Goal: Task Accomplishment & Management: Manage account settings

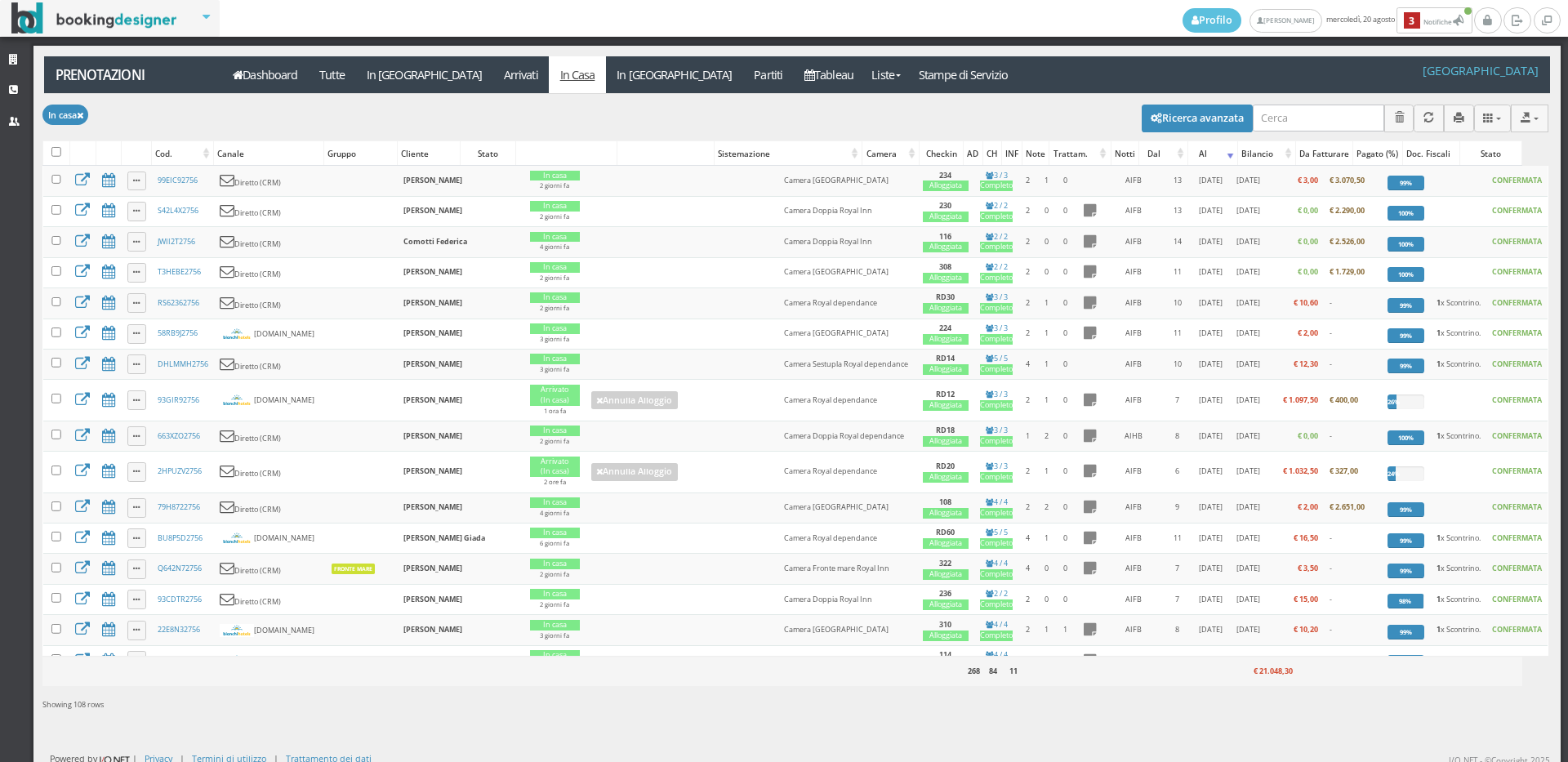
click at [0, 45] on div "Profilo Bianchi Ilaria mercoledì, 20 agosto 3 Notifiche Notifiche 3 Strutture C…" at bounding box center [784, 381] width 1568 height 762
click at [4, 57] on link "Strutture" at bounding box center [16, 60] width 34 height 29
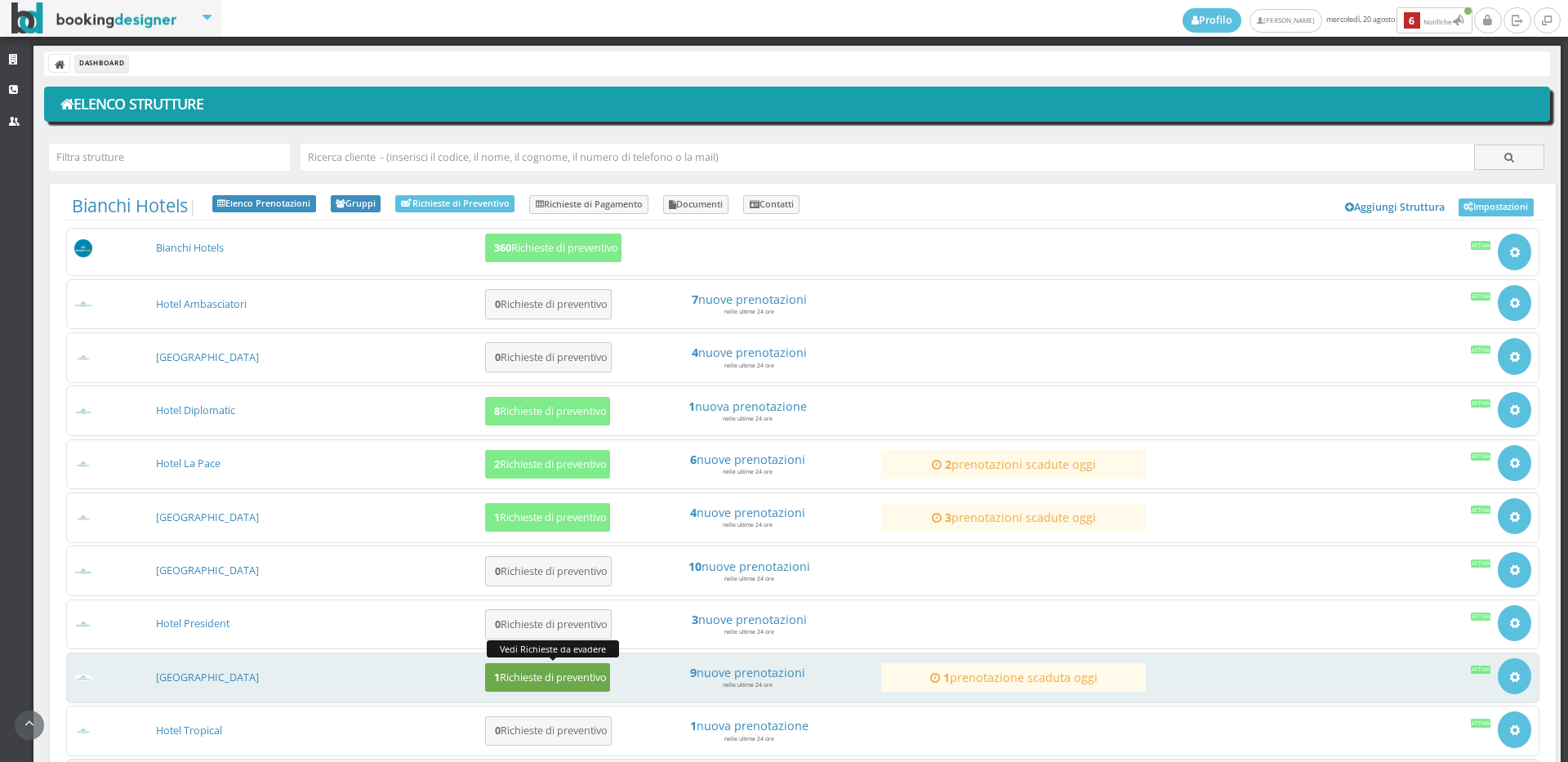
scroll to position [157, 0]
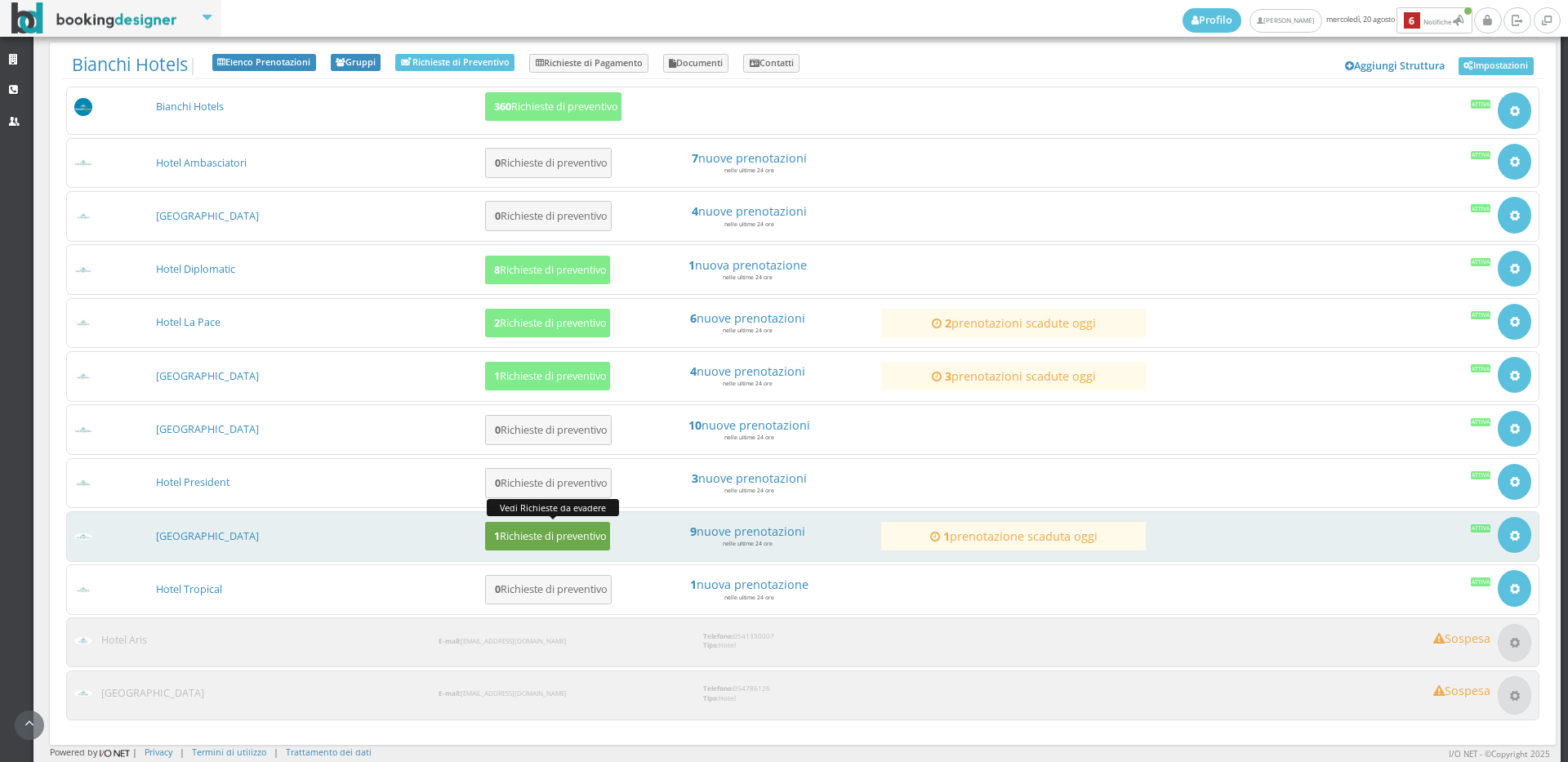
click at [539, 533] on h5 "1 Richieste di preventivo" at bounding box center [548, 536] width 118 height 13
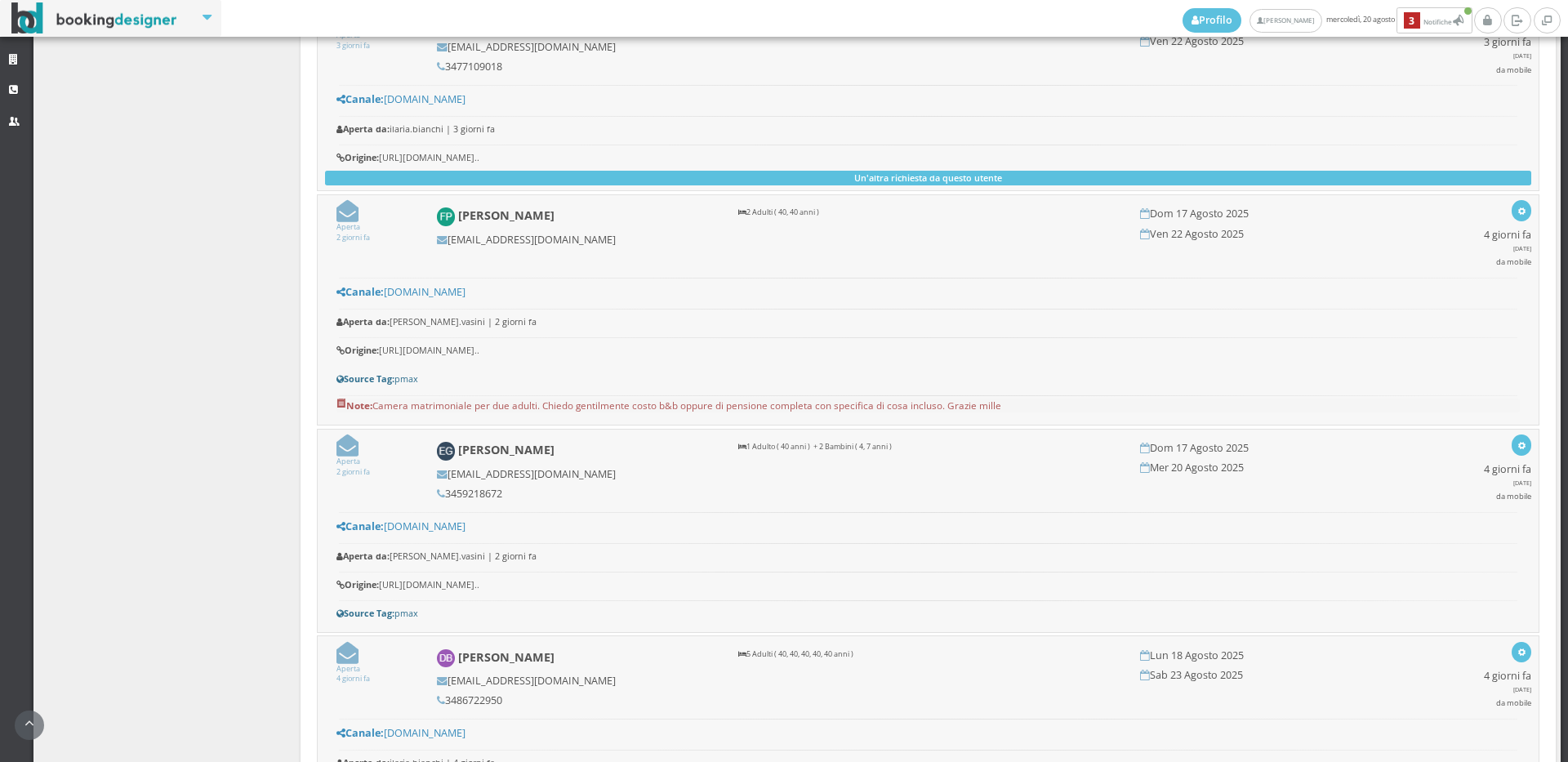
scroll to position [91, 0]
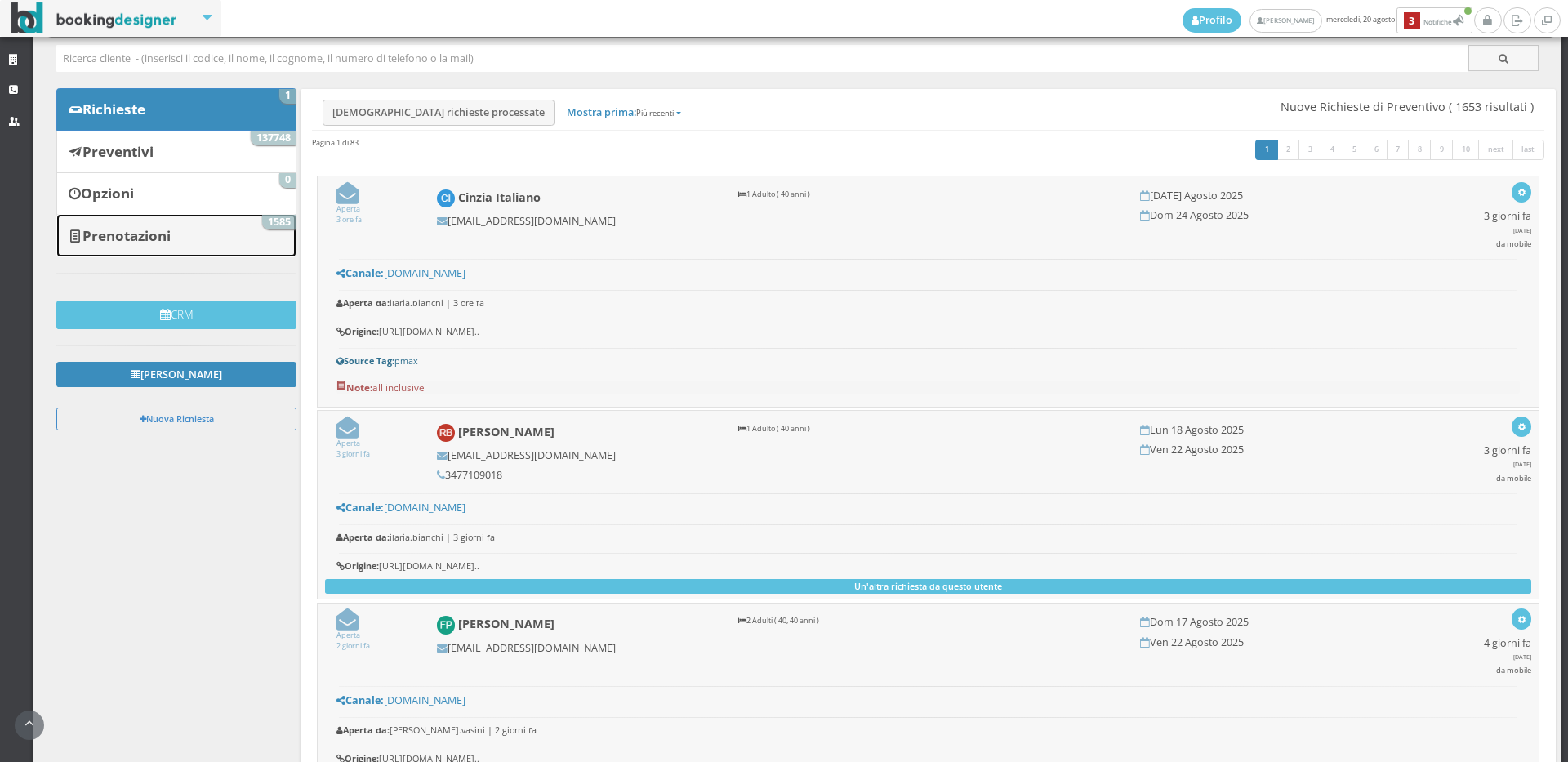
click at [150, 240] on b "Prenotazioni" at bounding box center [126, 235] width 88 height 18
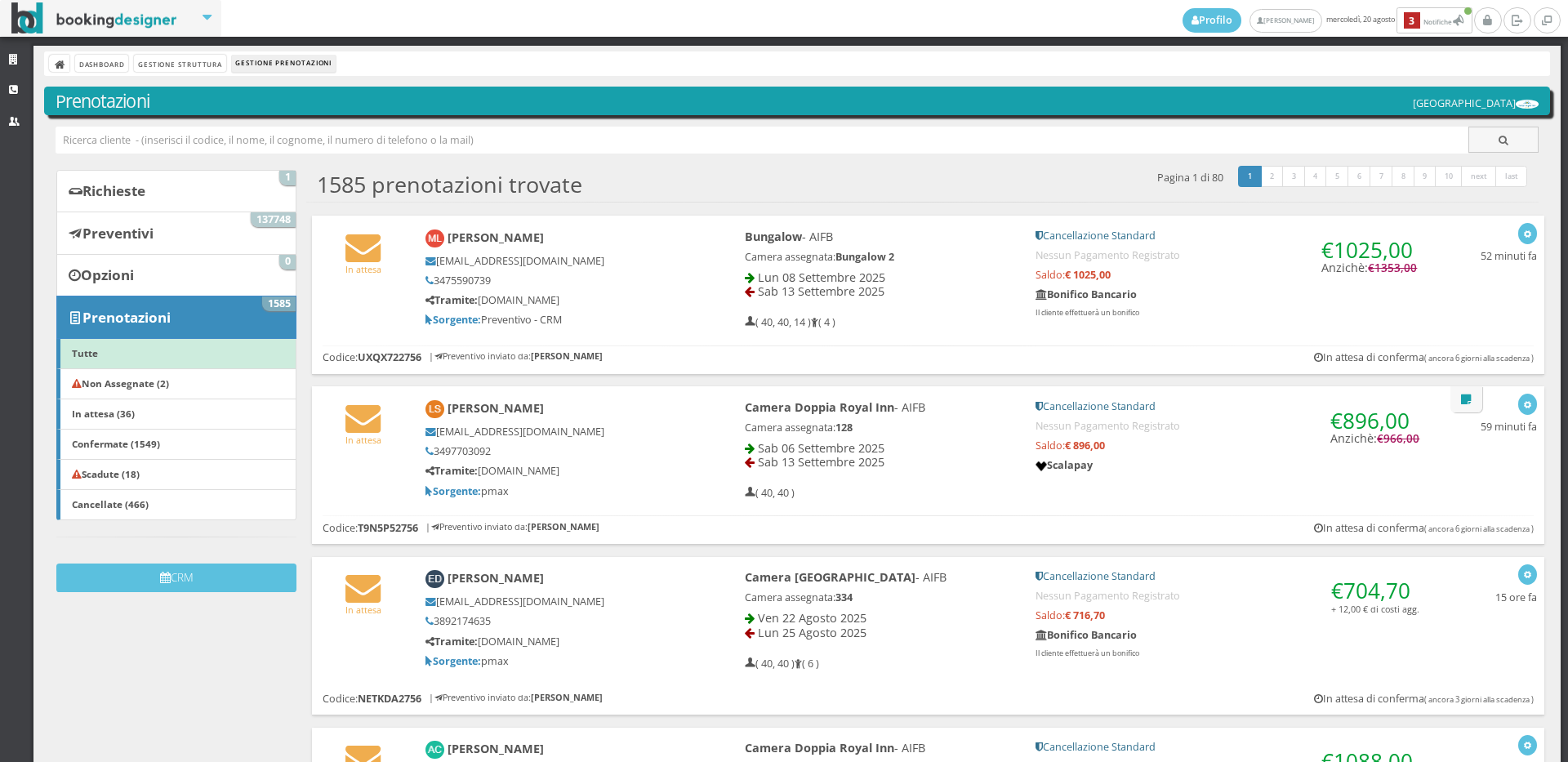
click at [135, 472] on b "Scadute (18)" at bounding box center [106, 474] width 68 height 14
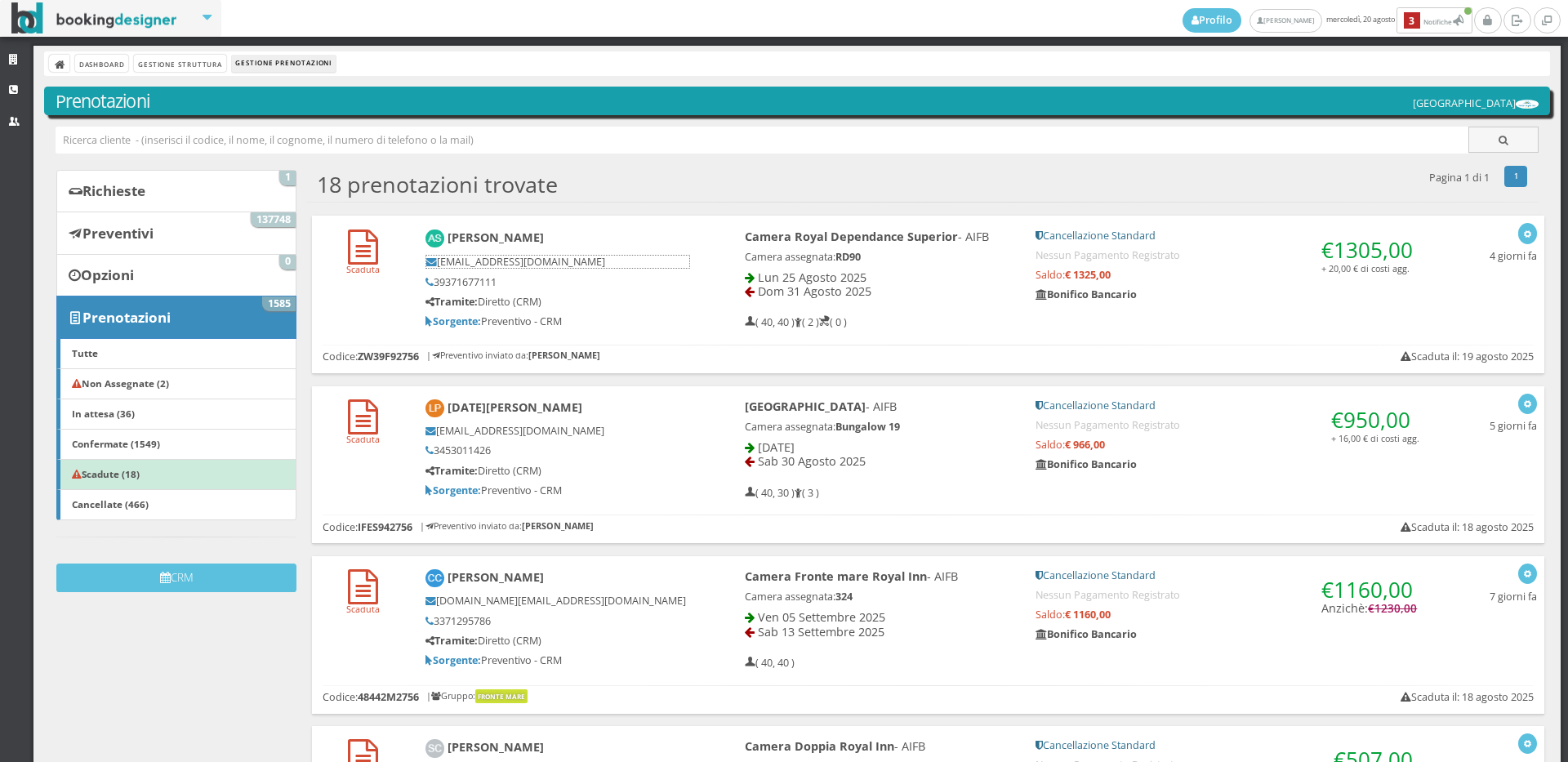
drag, startPoint x: 624, startPoint y: 254, endPoint x: 437, endPoint y: 261, distance: 187.1
click at [437, 261] on div "Annamaria Susassi annamariasusassi94@gmail.com 39371677111 Tramite: Diretto (CR…" at bounding box center [558, 279] width 286 height 113
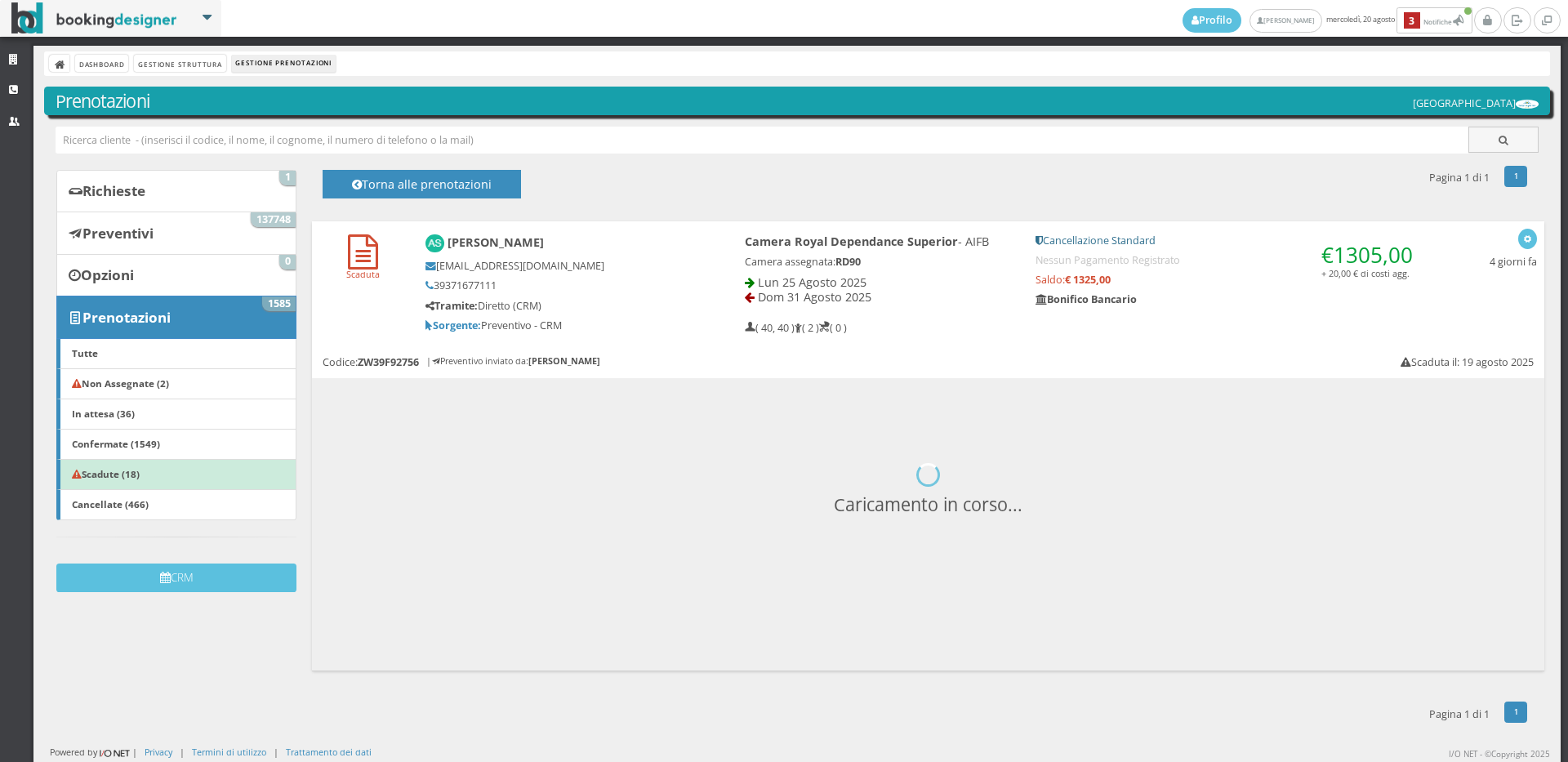
copy h5 "annamariasusassi94@gmail.com"
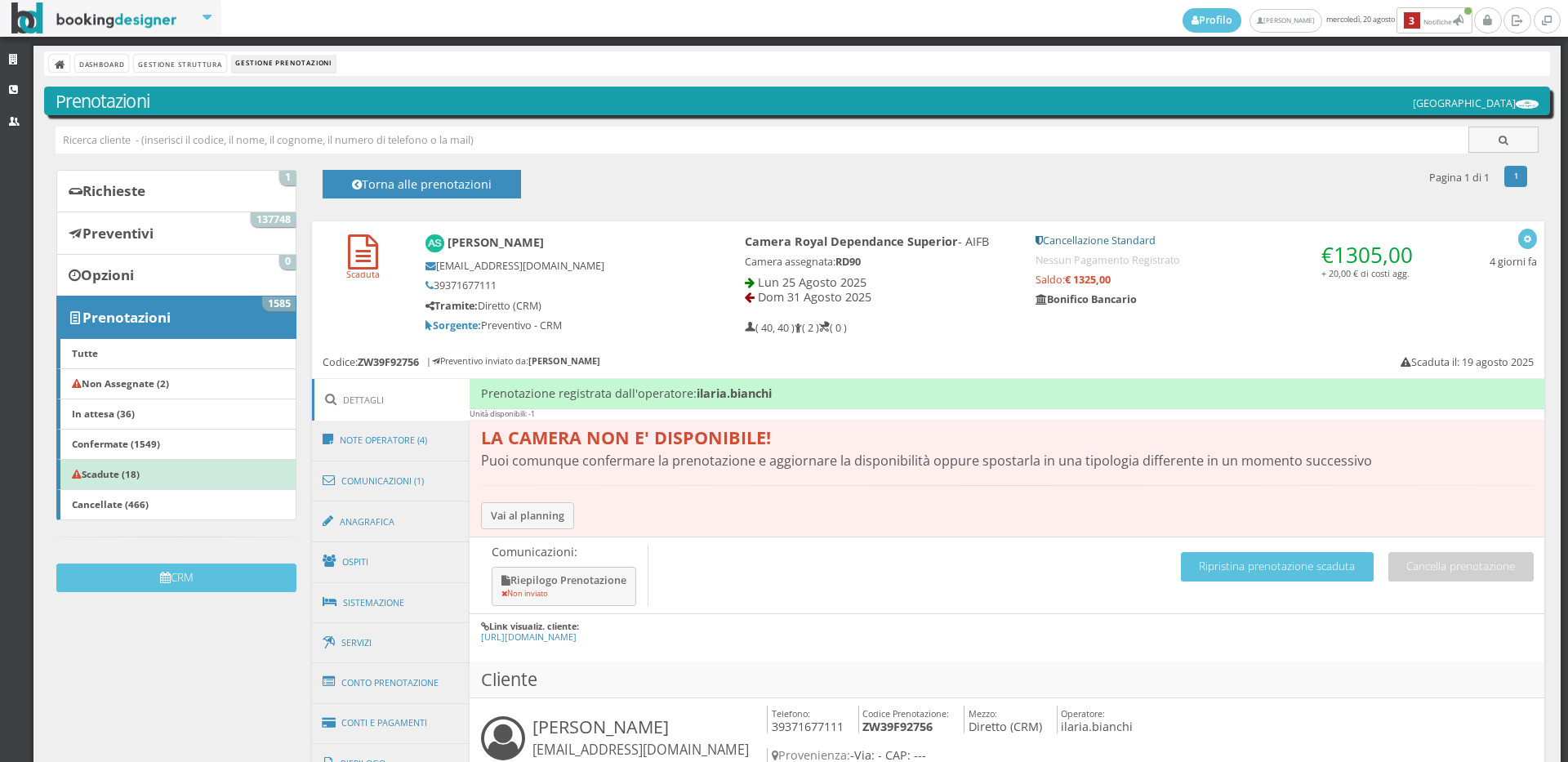
click at [372, 303] on div "Scaduta Annamaria Susassi annamariasusassi94@gmail.com 39371677111 Tramite: Dir…" at bounding box center [927, 282] width 1232 height 120
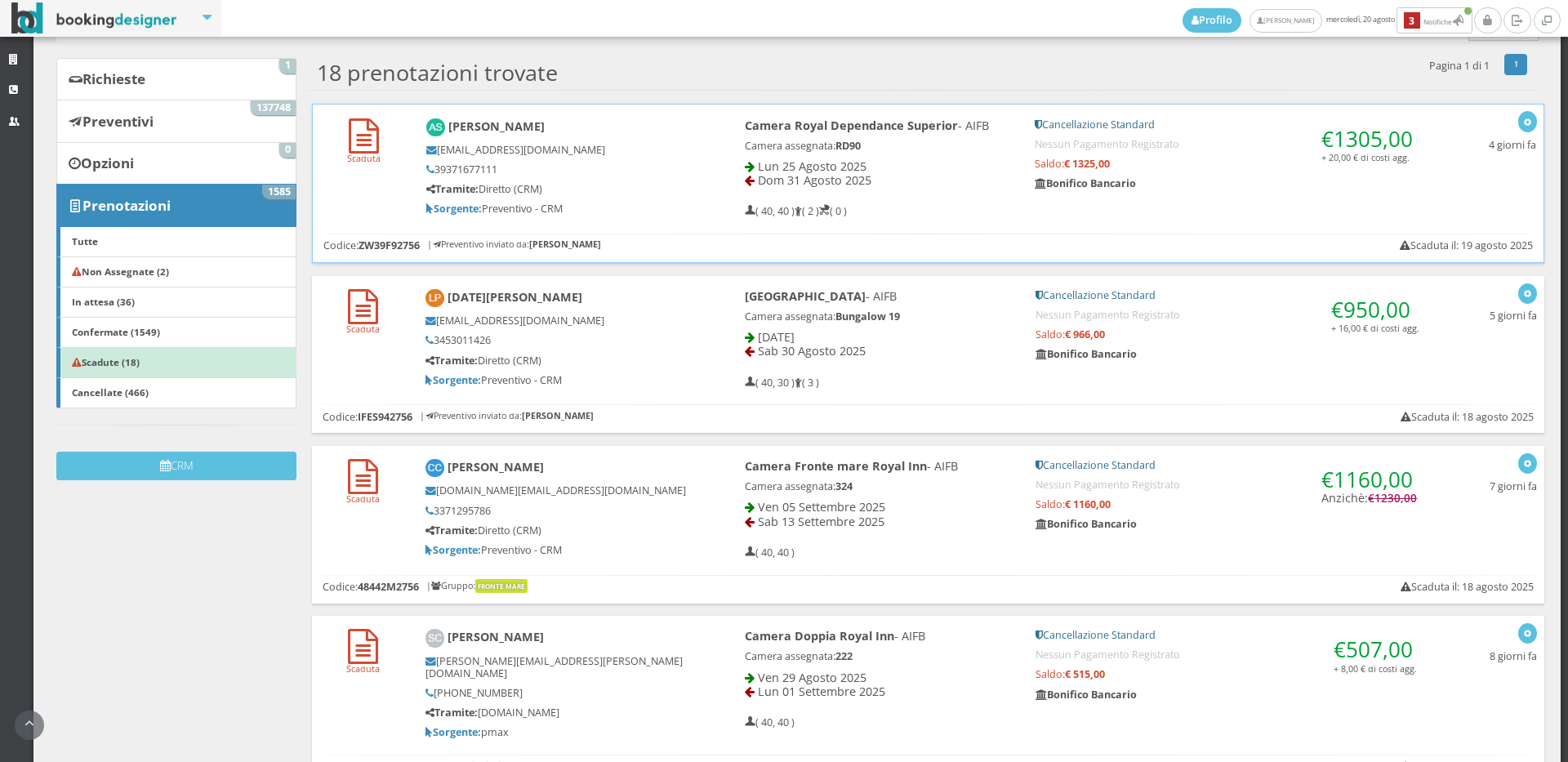
scroll to position [158, 0]
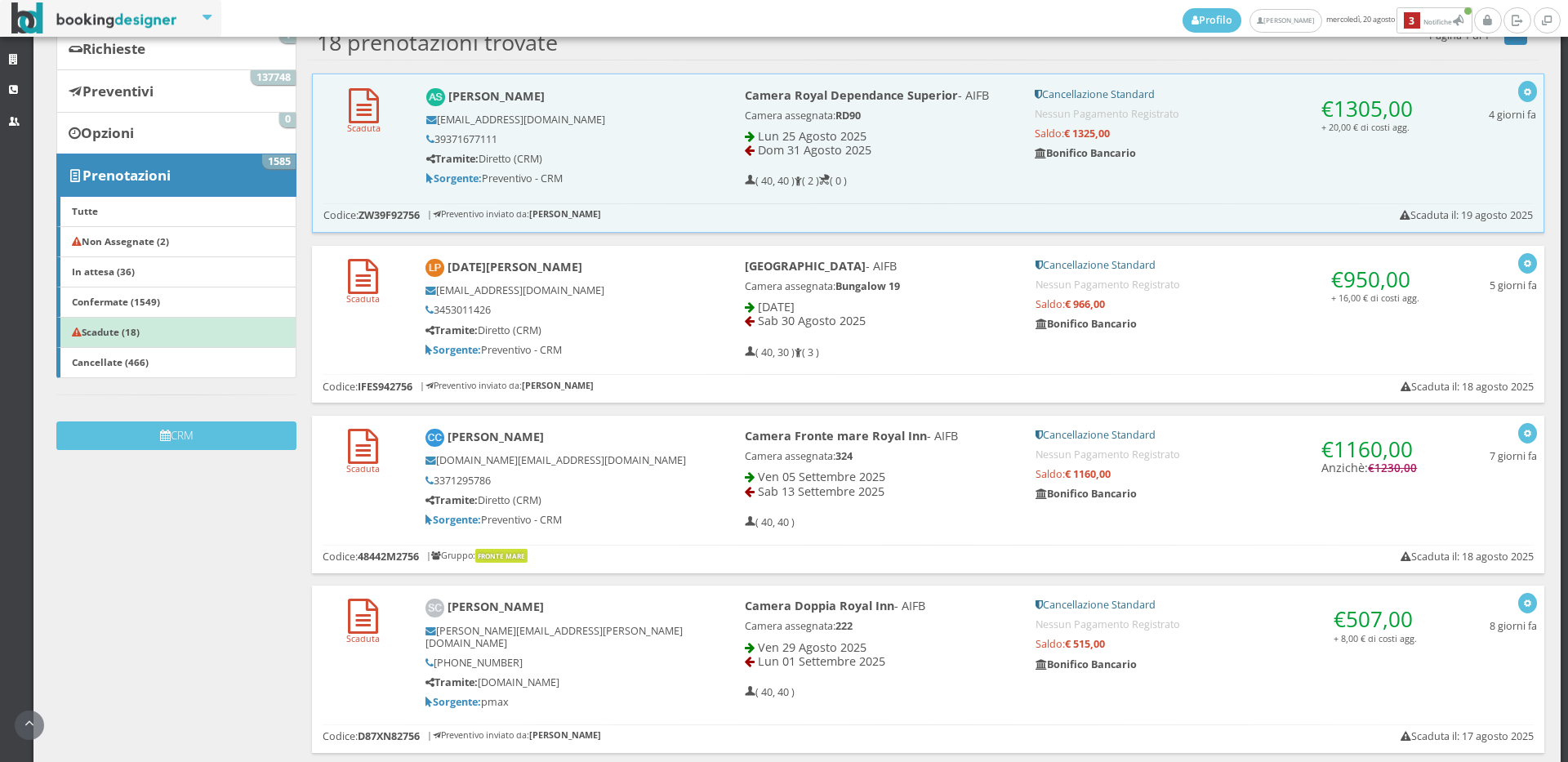
click at [377, 320] on div "Scaduta Lucia Palomino luciamaribel34@gmail.com 3453011426 Tramite: Diretto (CR…" at bounding box center [927, 306] width 1232 height 120
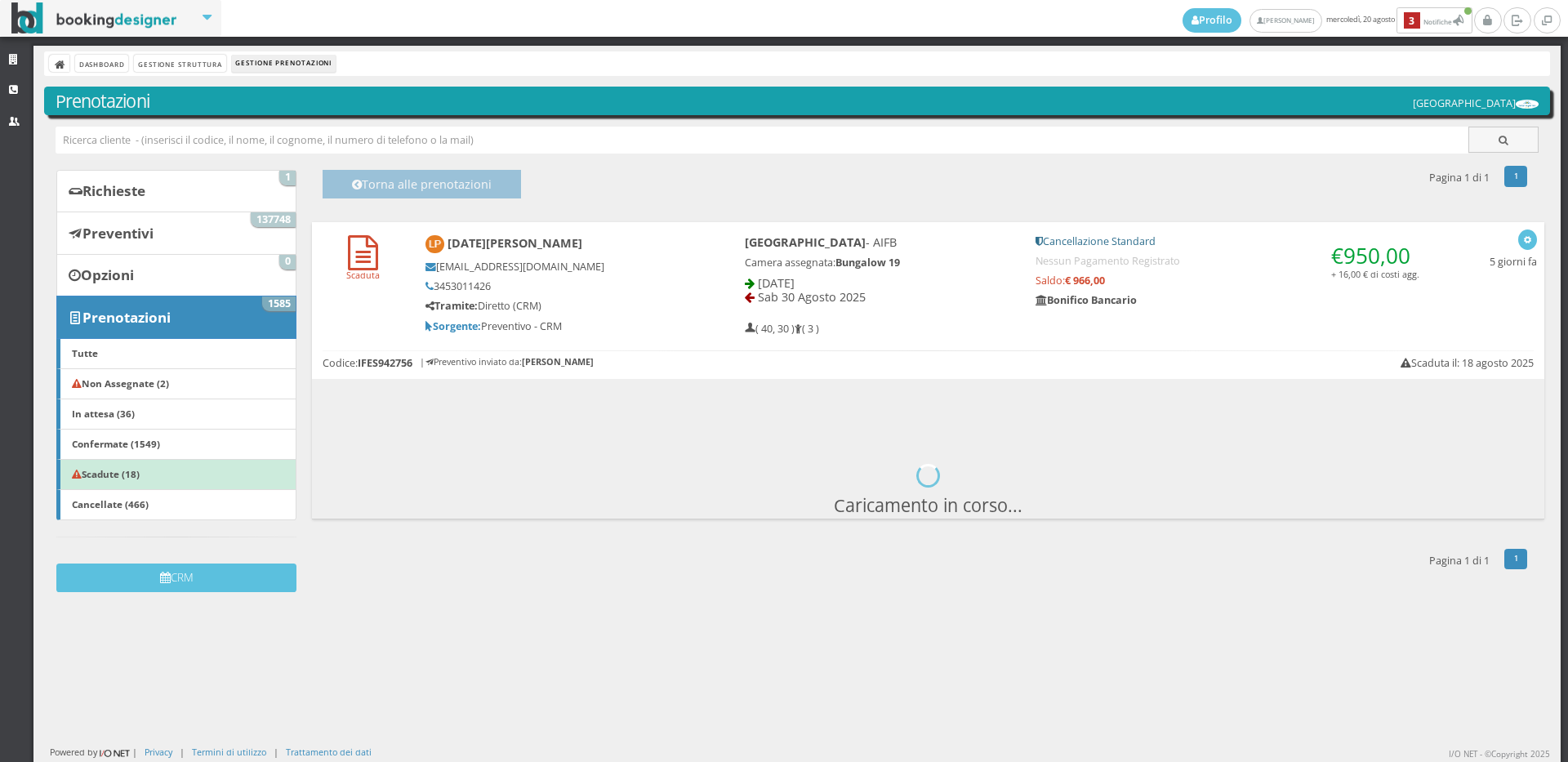
scroll to position [0, 0]
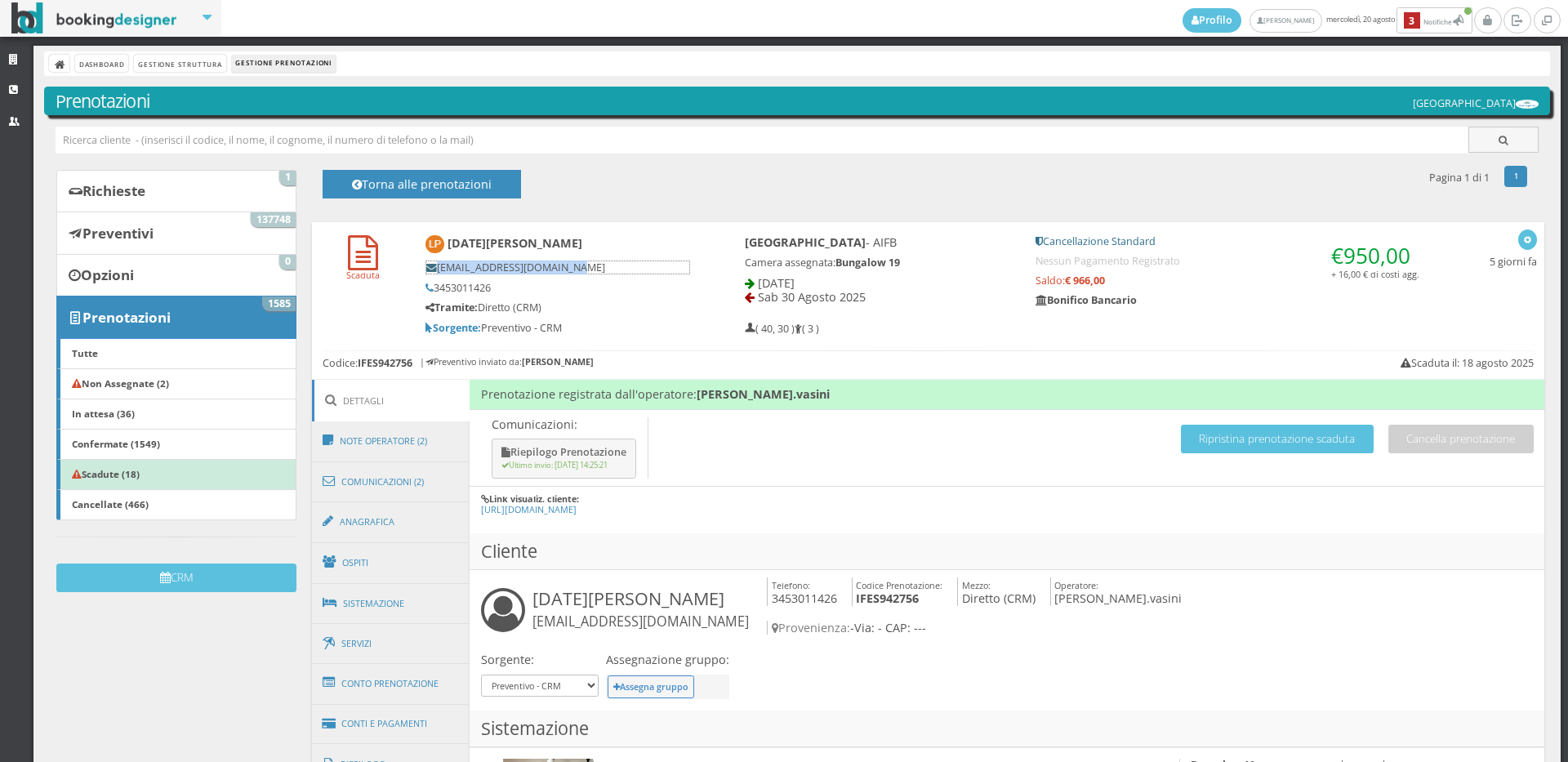
drag, startPoint x: 471, startPoint y: 267, endPoint x: 432, endPoint y: 265, distance: 39.1
click at [432, 265] on h5 "[EMAIL_ADDRESS][DOMAIN_NAME]" at bounding box center [558, 267] width 264 height 14
copy h5 "[EMAIL_ADDRESS][DOMAIN_NAME]"
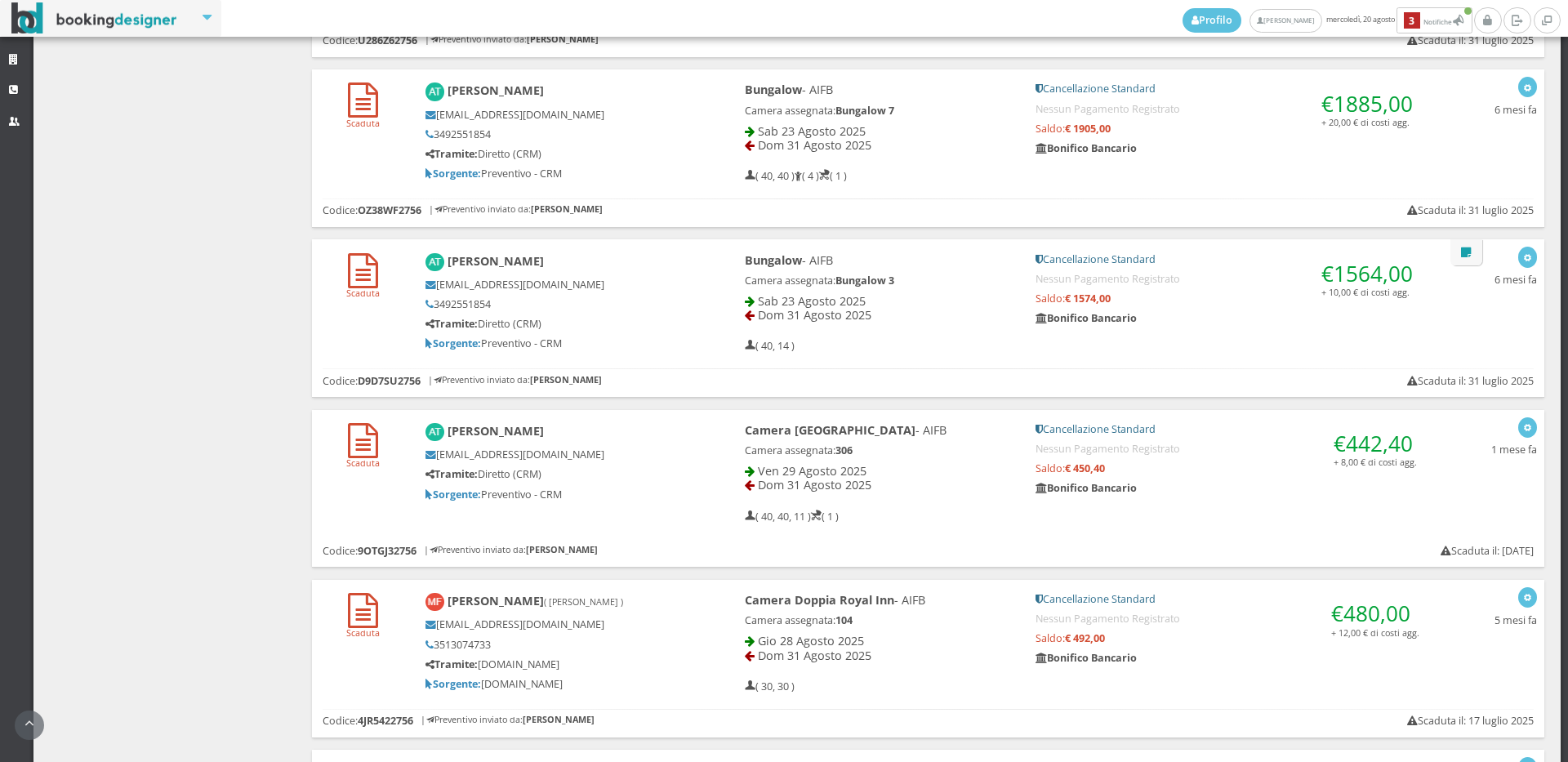
scroll to position [2854, 0]
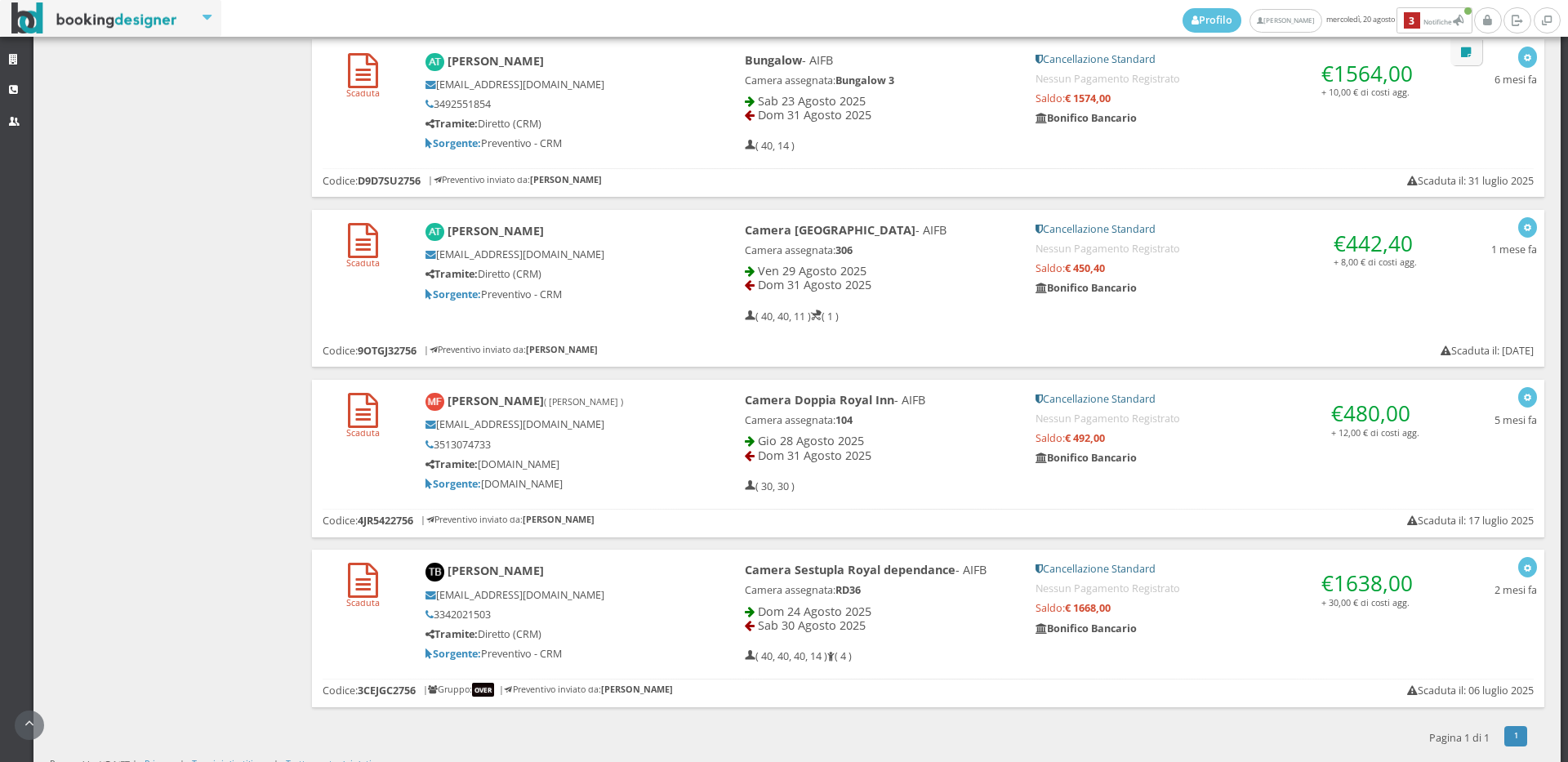
click at [389, 254] on h6 "Scaduta" at bounding box center [363, 245] width 81 height 46
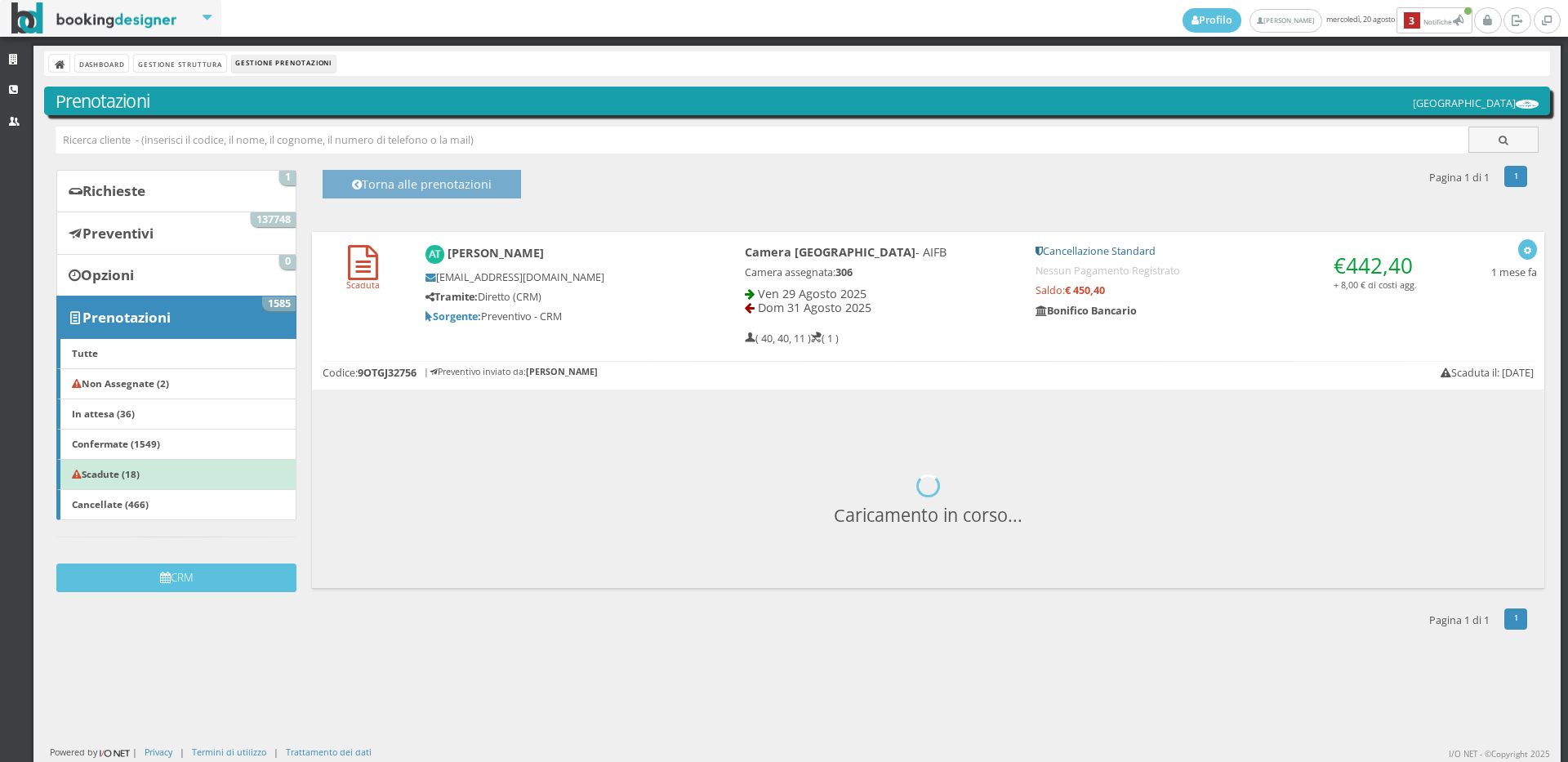
scroll to position [0, 0]
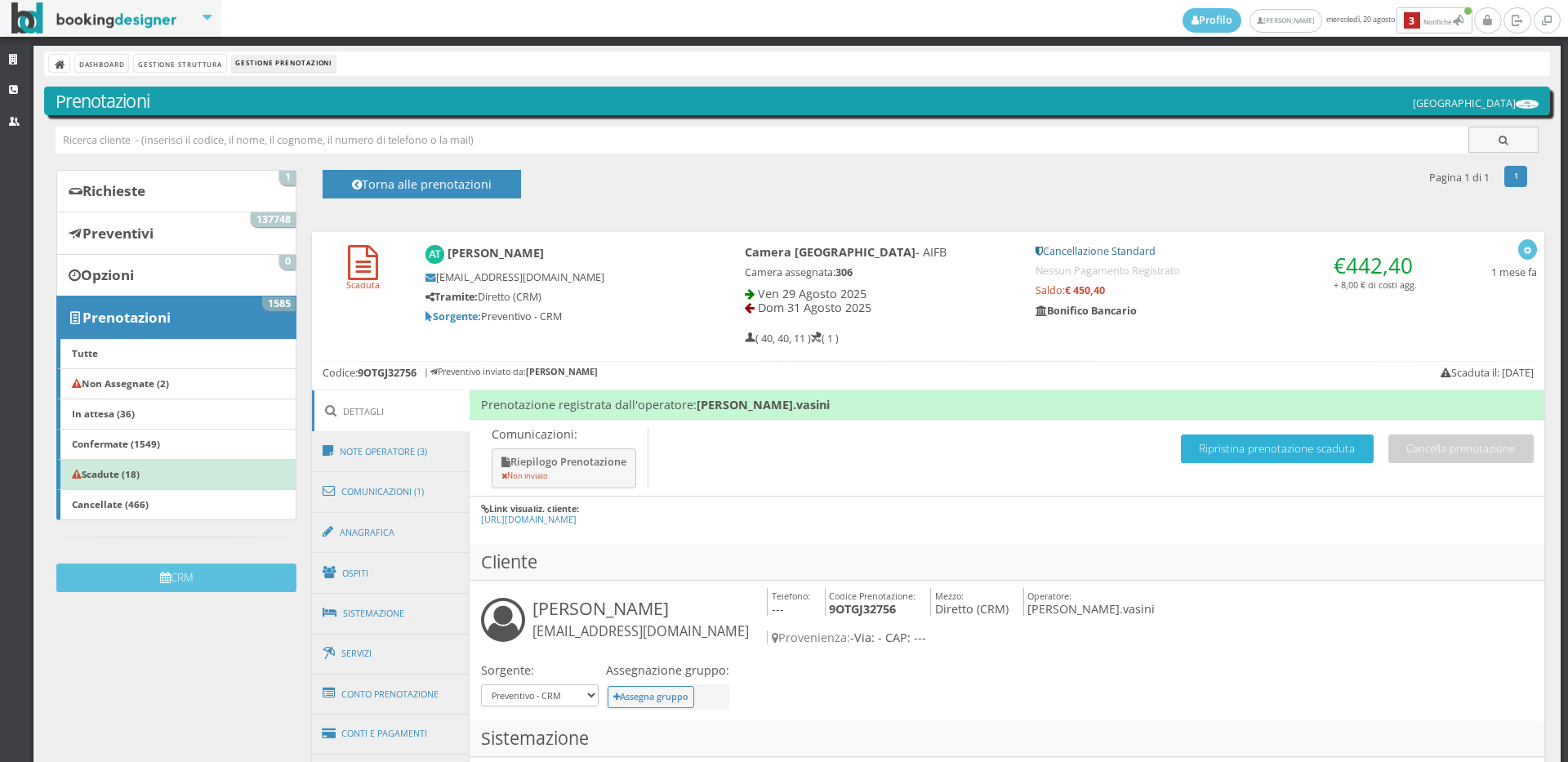
click at [1204, 447] on button "Ripristina prenotazione scaduta" at bounding box center [1277, 449] width 193 height 29
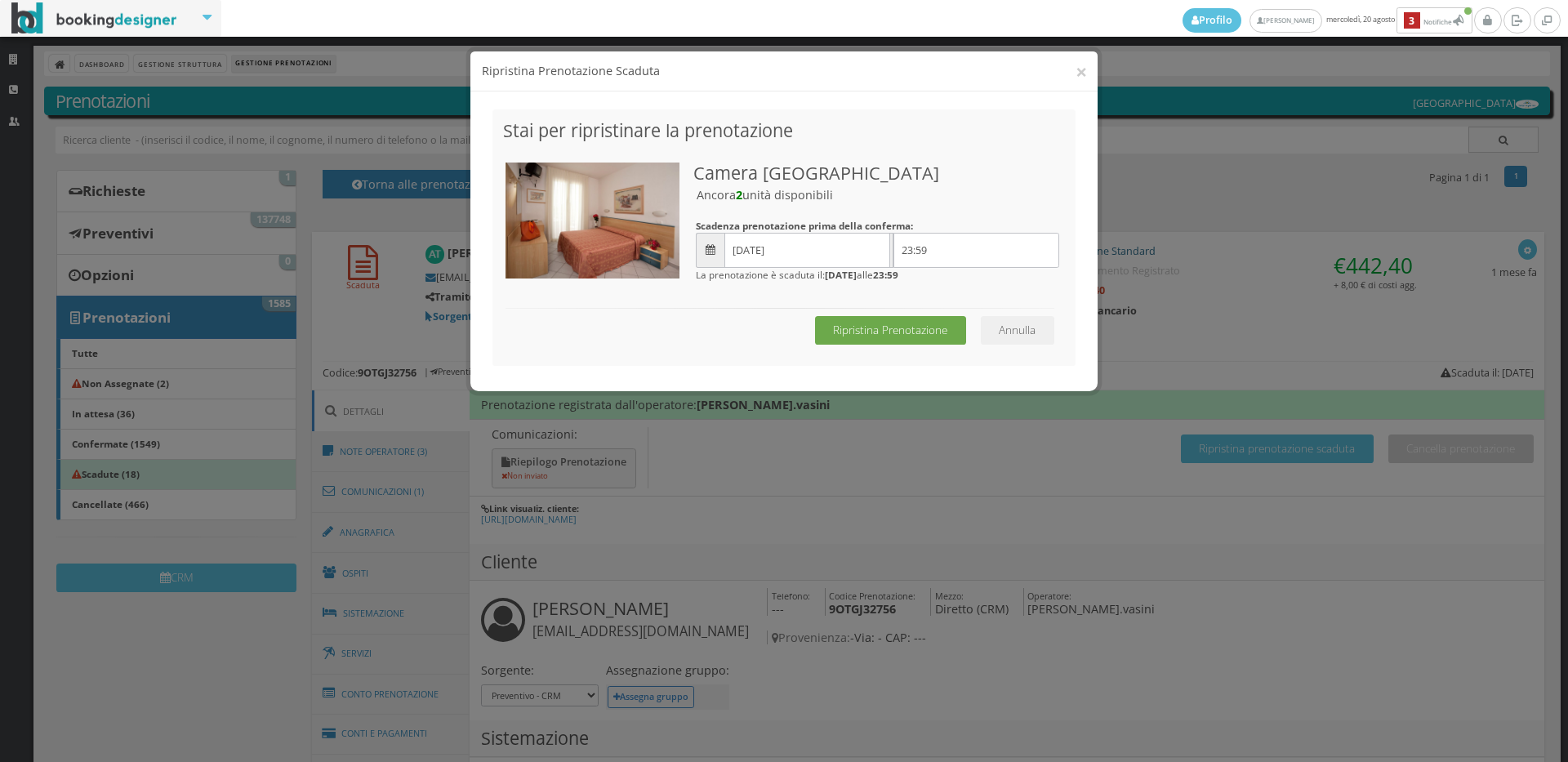
click at [837, 339] on button "Ripristina Prenotazione" at bounding box center [890, 331] width 151 height 29
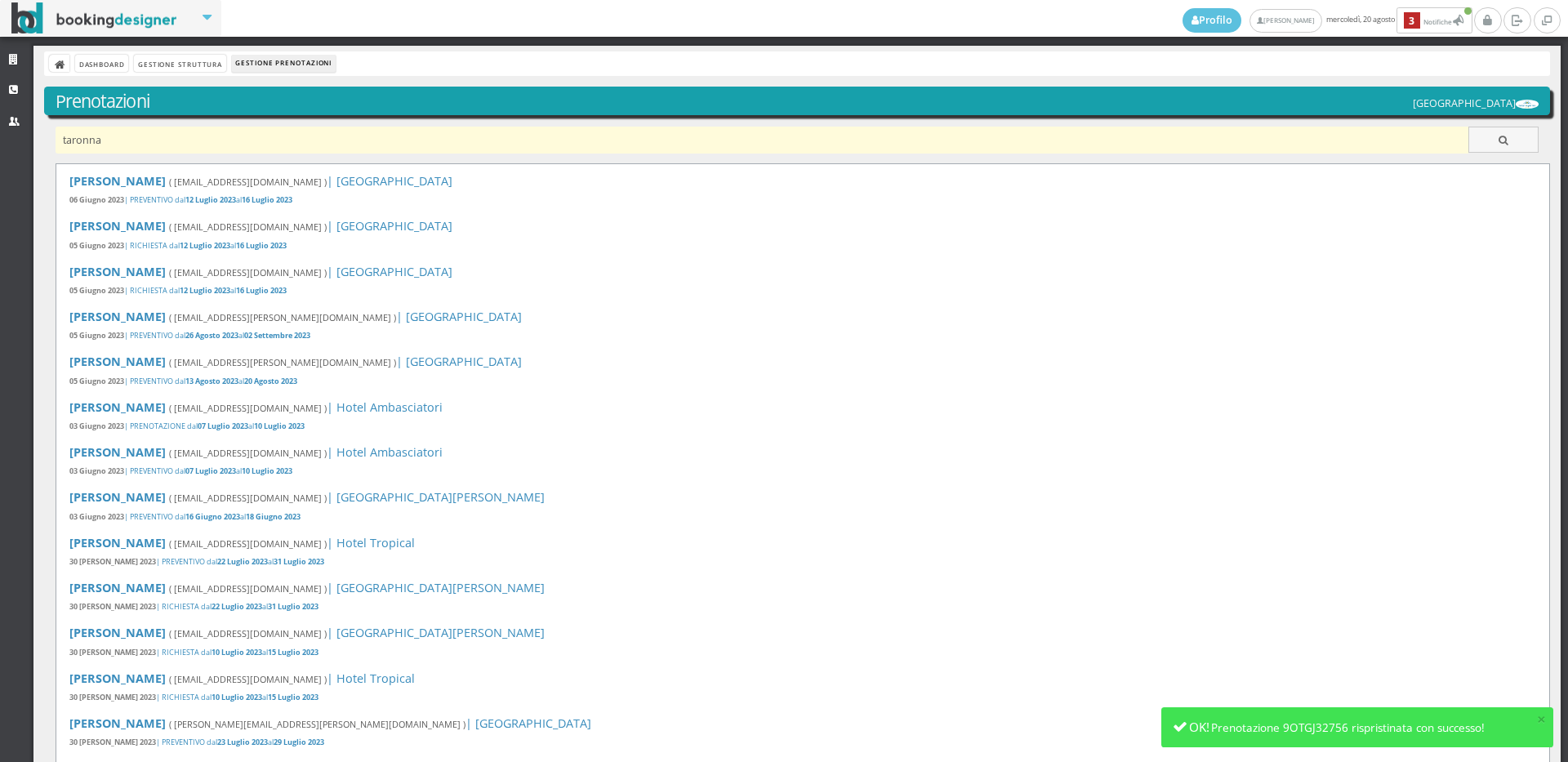
type input "taronna"
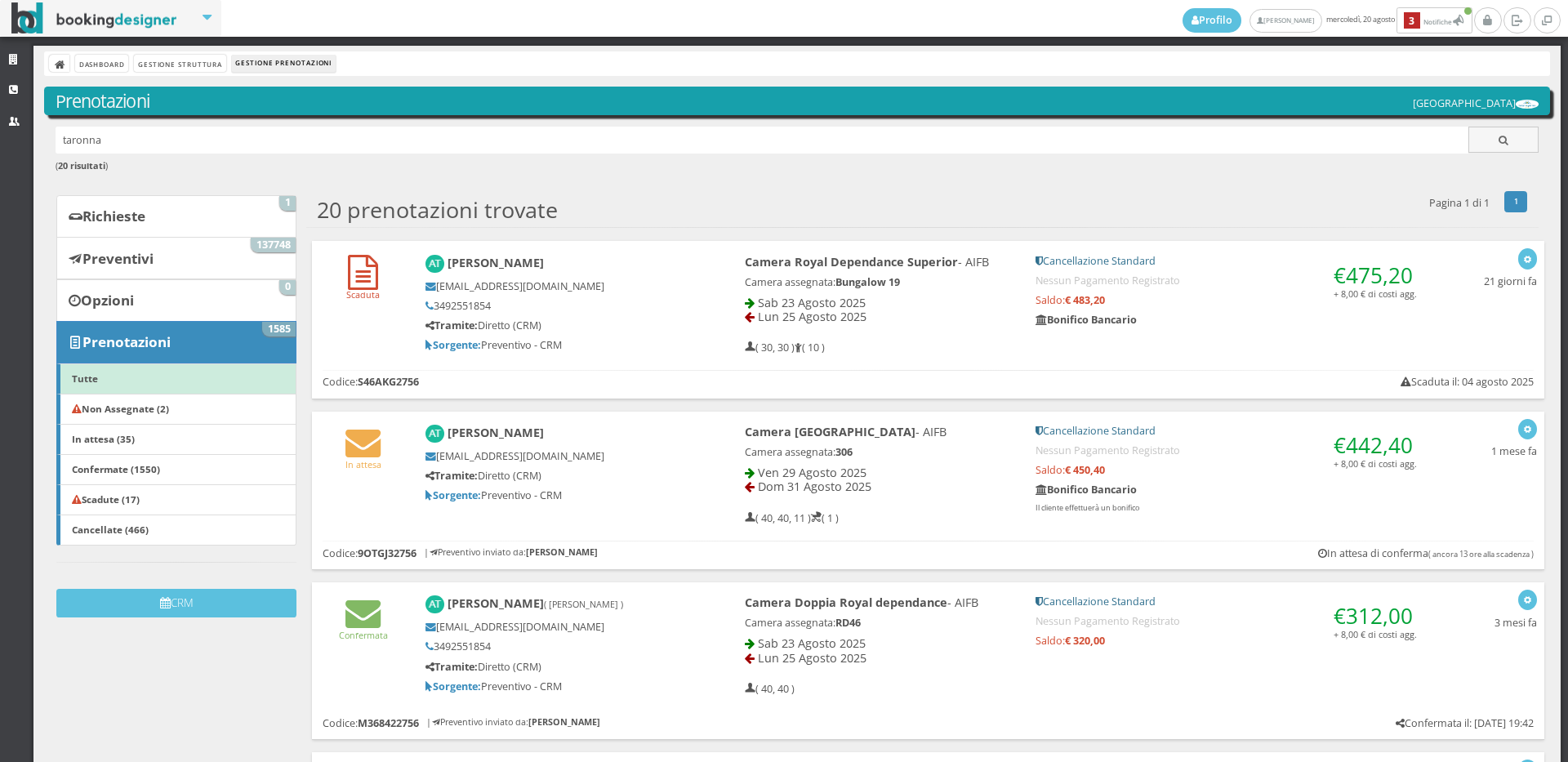
click at [372, 350] on div "Scaduta [PERSON_NAME] [EMAIL_ADDRESS][DOMAIN_NAME] 3492551854 Tramite: Diretto …" at bounding box center [927, 301] width 1232 height 120
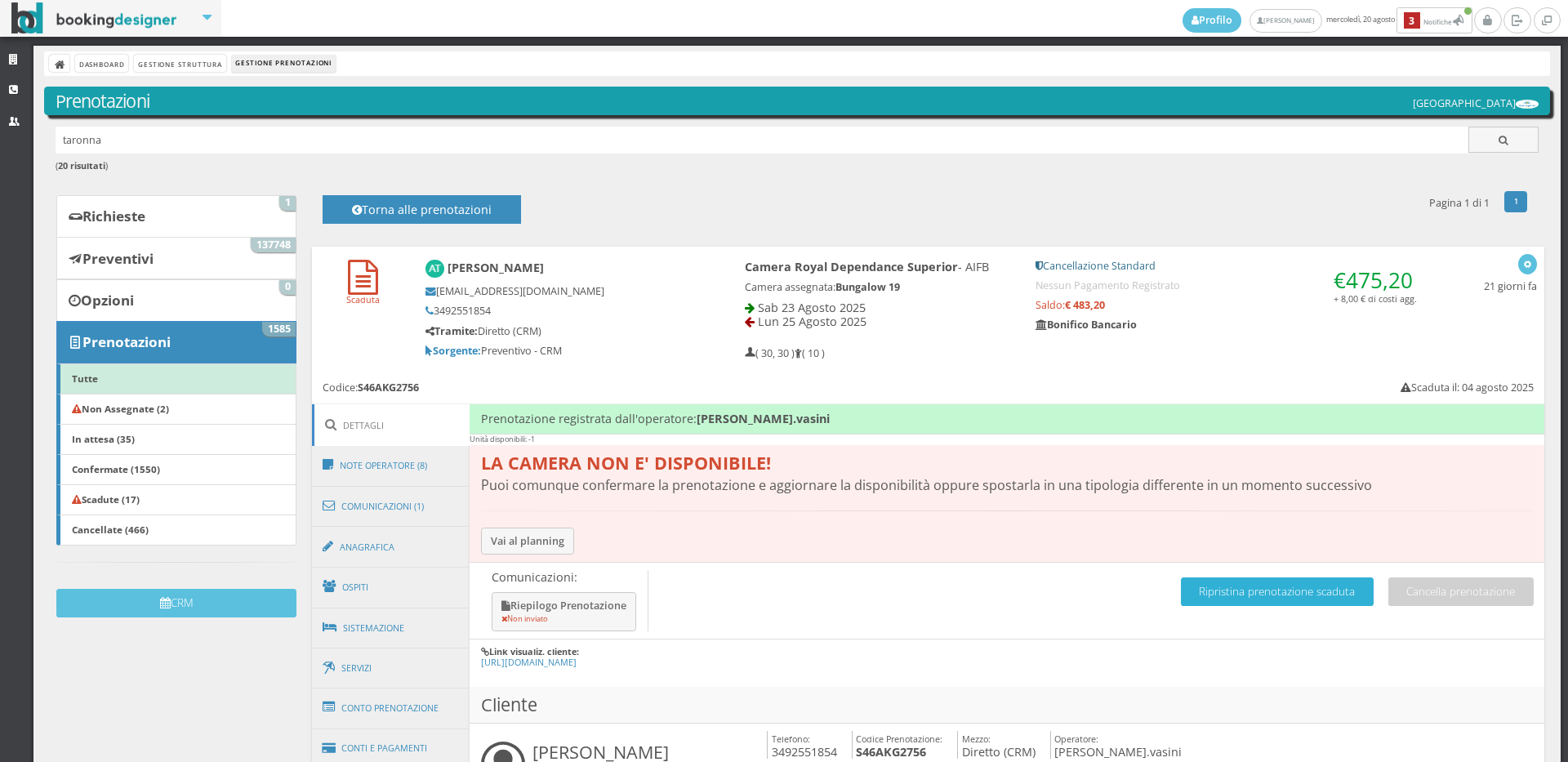
click at [1263, 606] on button "Ripristina prenotazione scaduta" at bounding box center [1277, 593] width 193 height 29
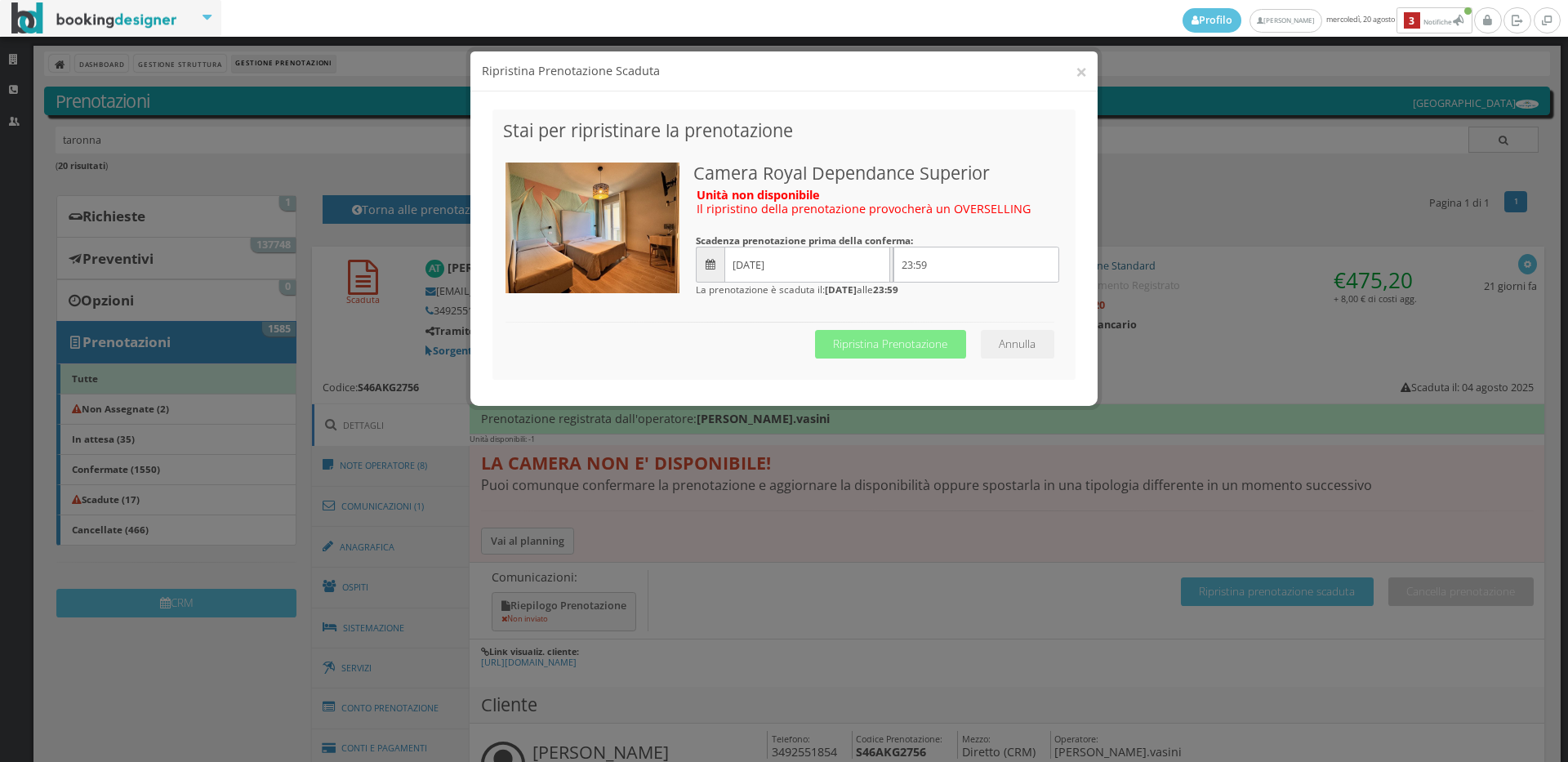
click at [832, 323] on div "Annulla Ripristina Prenotazione" at bounding box center [784, 345] width 562 height 47
click at [833, 339] on button "Ripristina Prenotazione" at bounding box center [890, 345] width 151 height 29
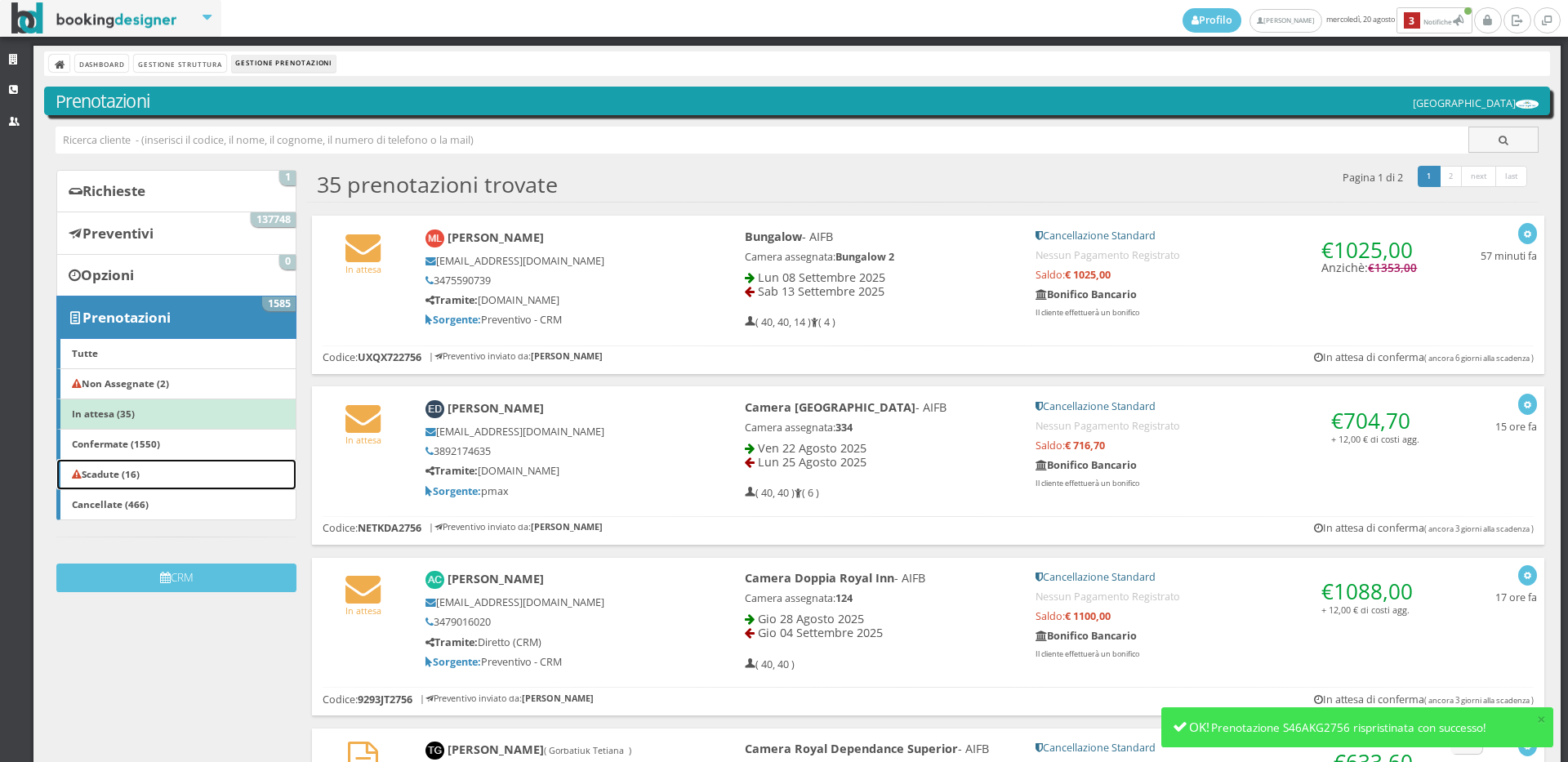
click at [156, 478] on link "Scadute (16)" at bounding box center [176, 474] width 240 height 31
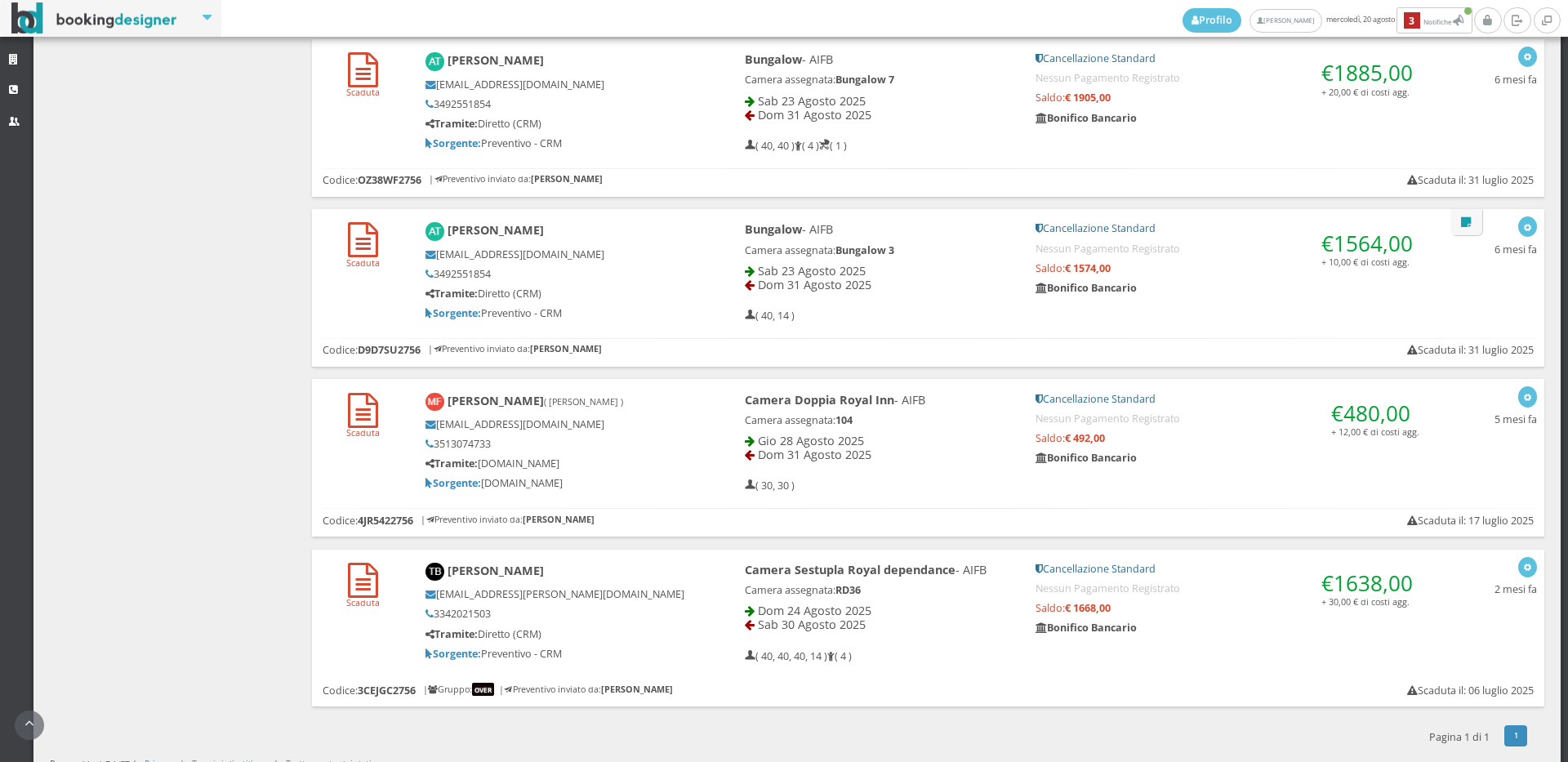
scroll to position [2294, 0]
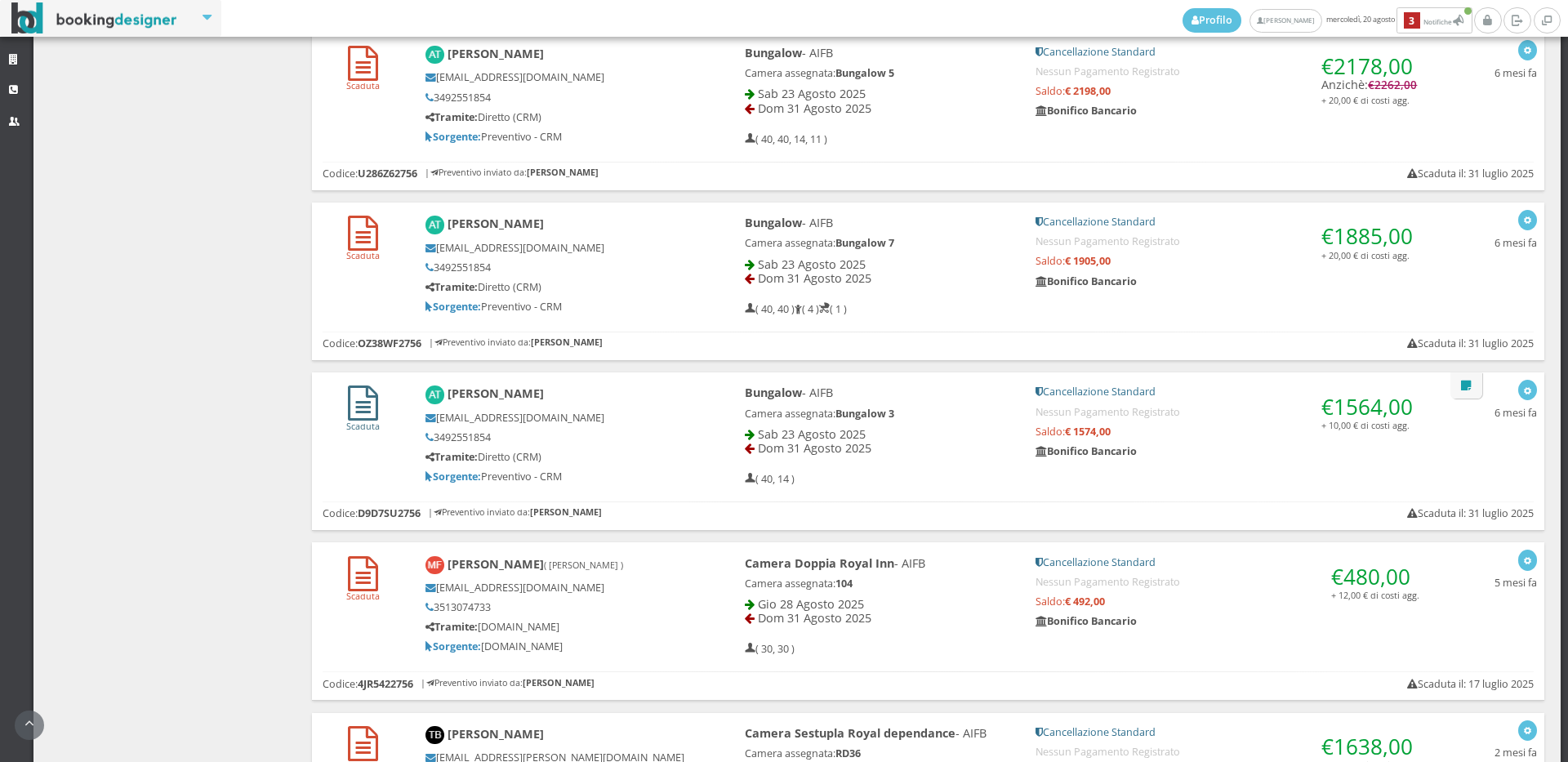
click at [358, 385] on icon at bounding box center [362, 403] width 30 height 35
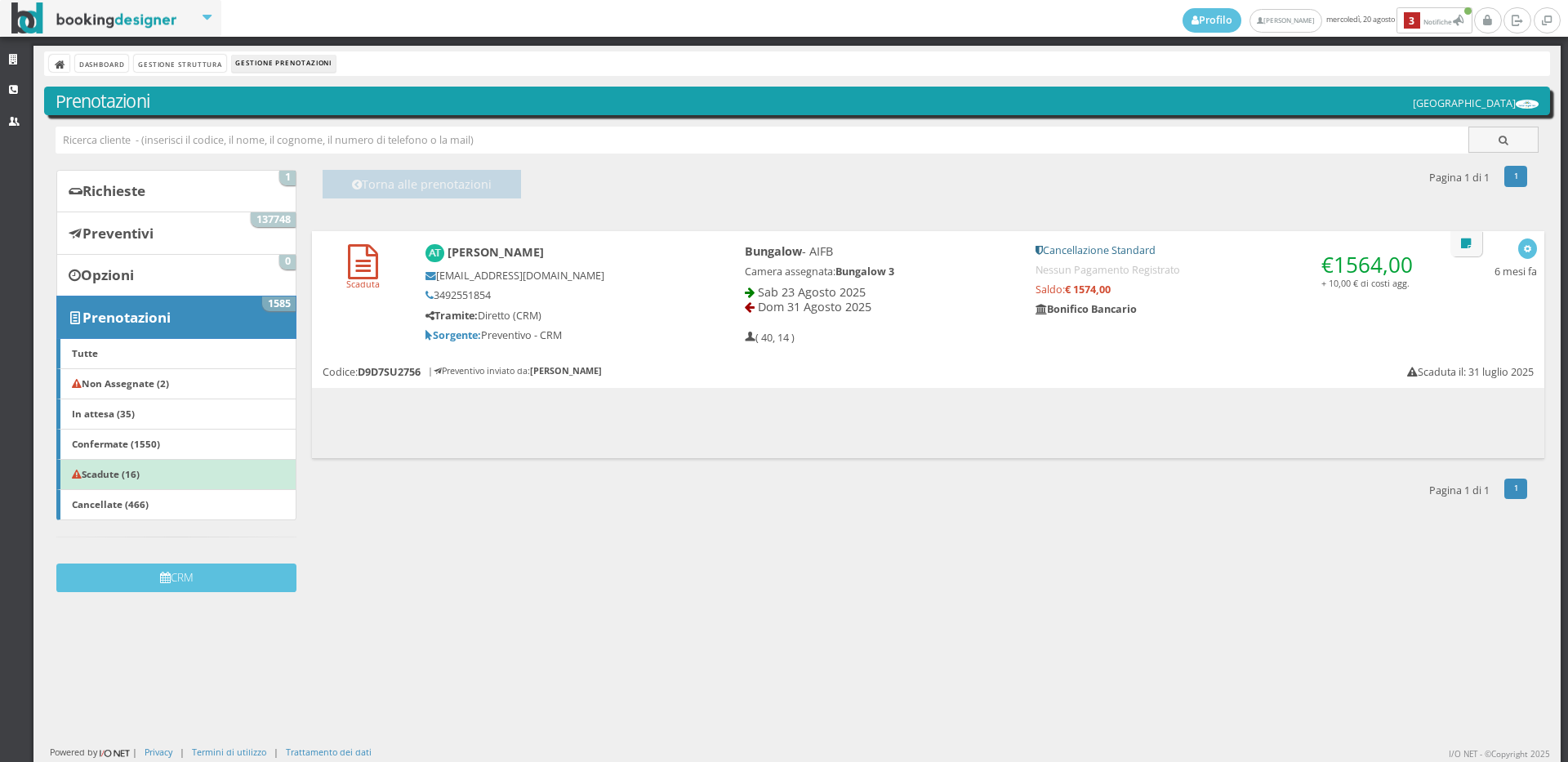
scroll to position [0, 0]
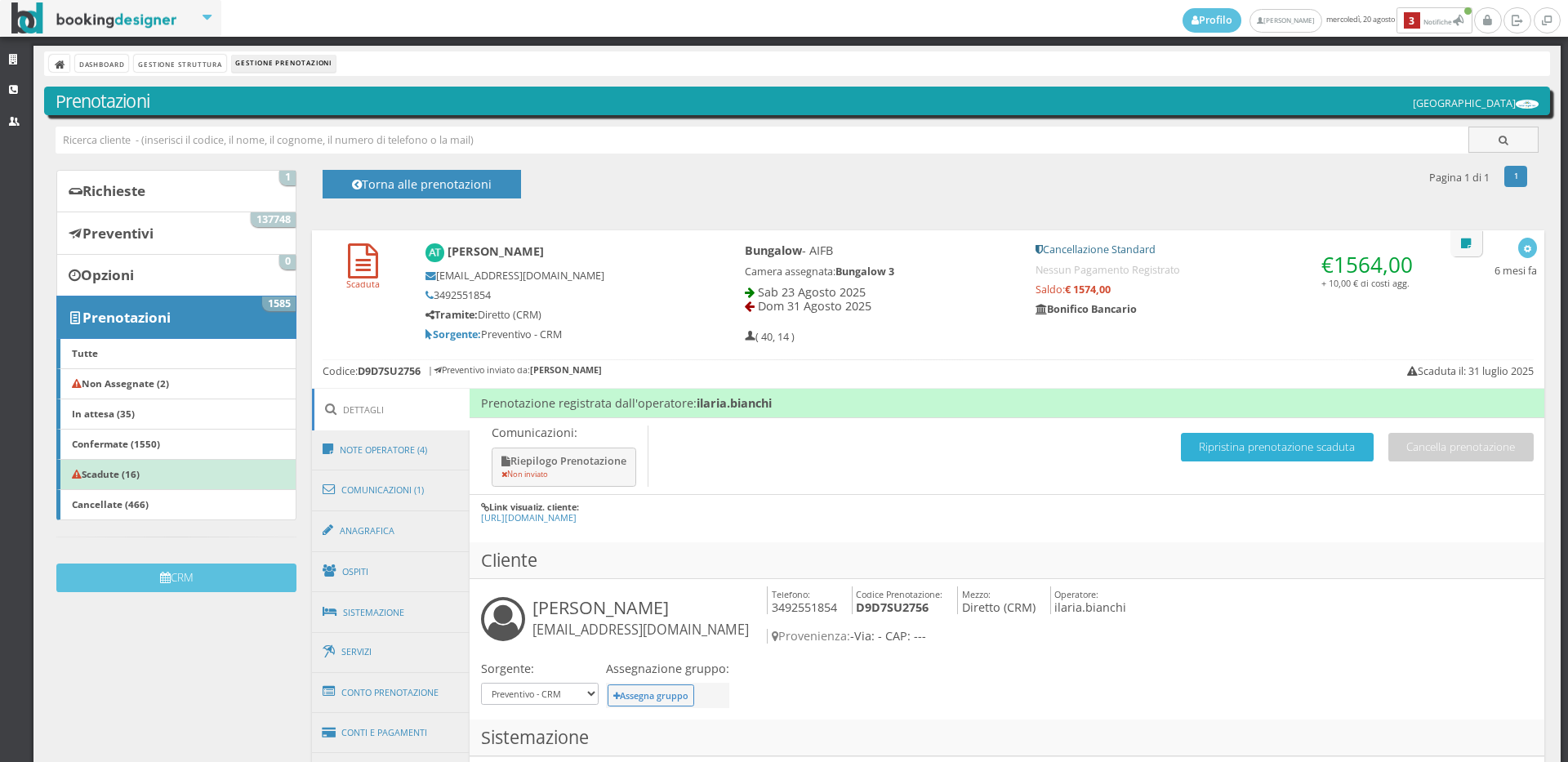
click at [1239, 447] on button "Ripristina prenotazione scaduta" at bounding box center [1277, 447] width 193 height 29
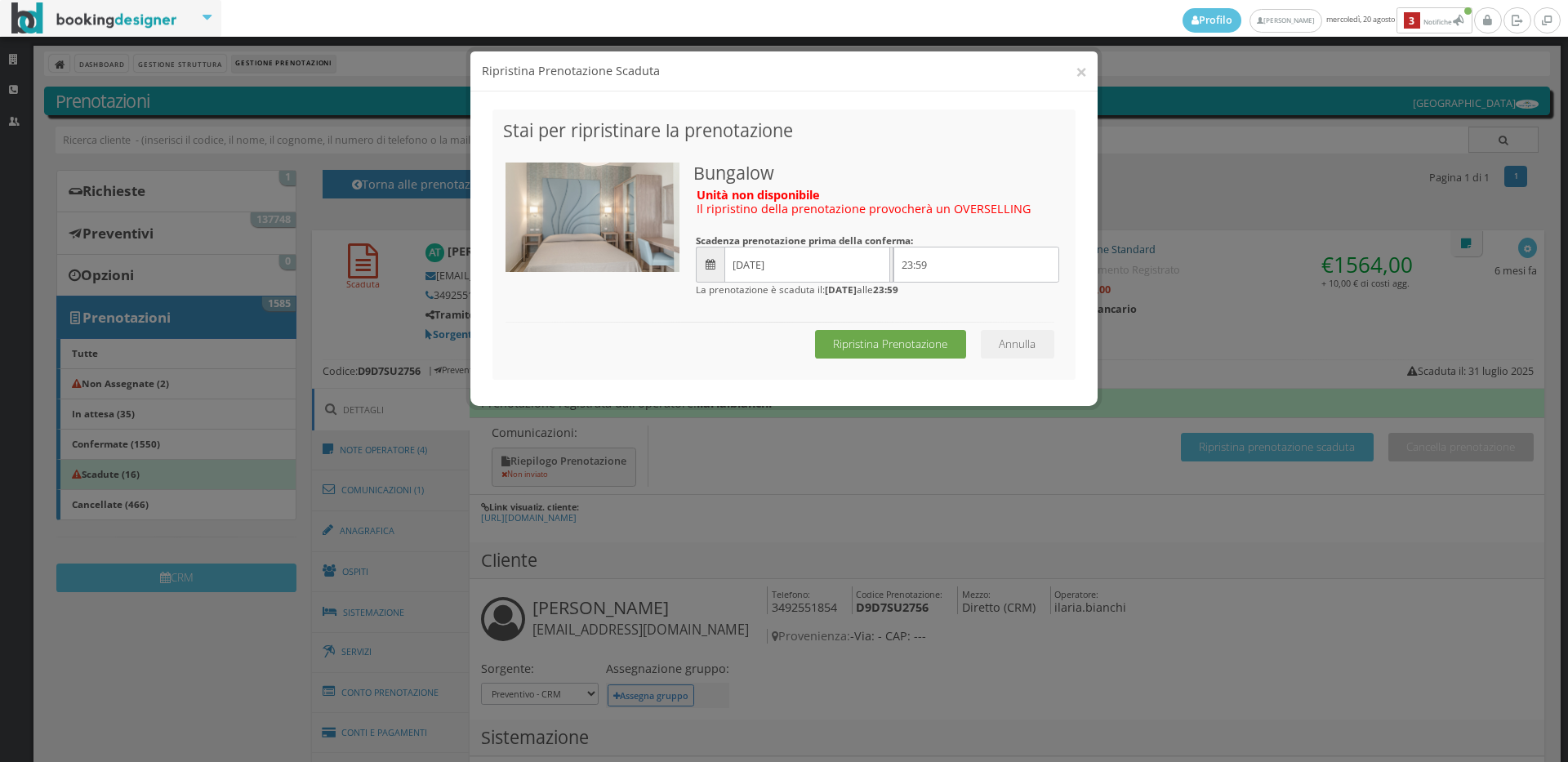
click at [871, 355] on button "Ripristina Prenotazione" at bounding box center [890, 345] width 151 height 29
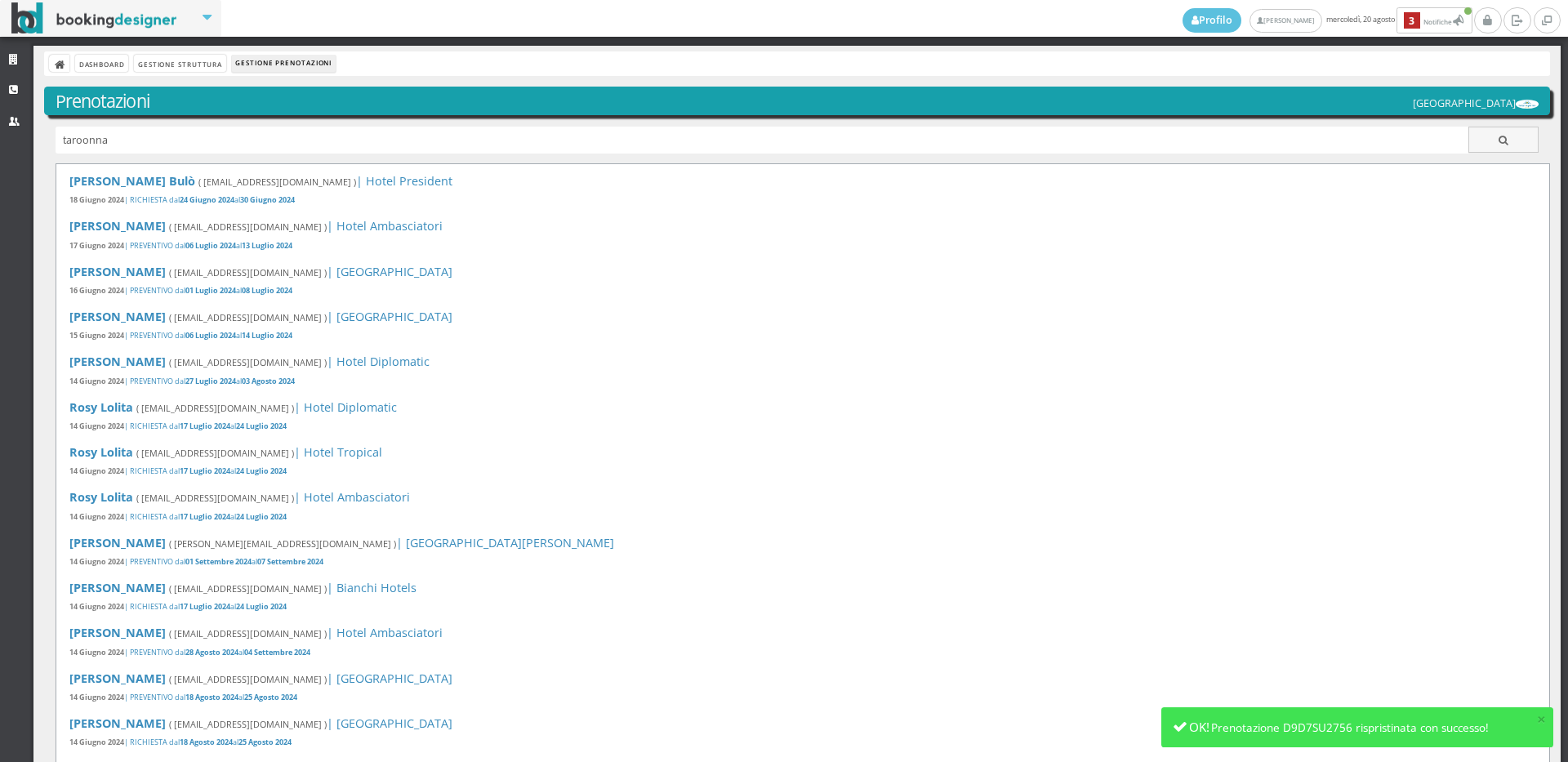
type input "taroonna"
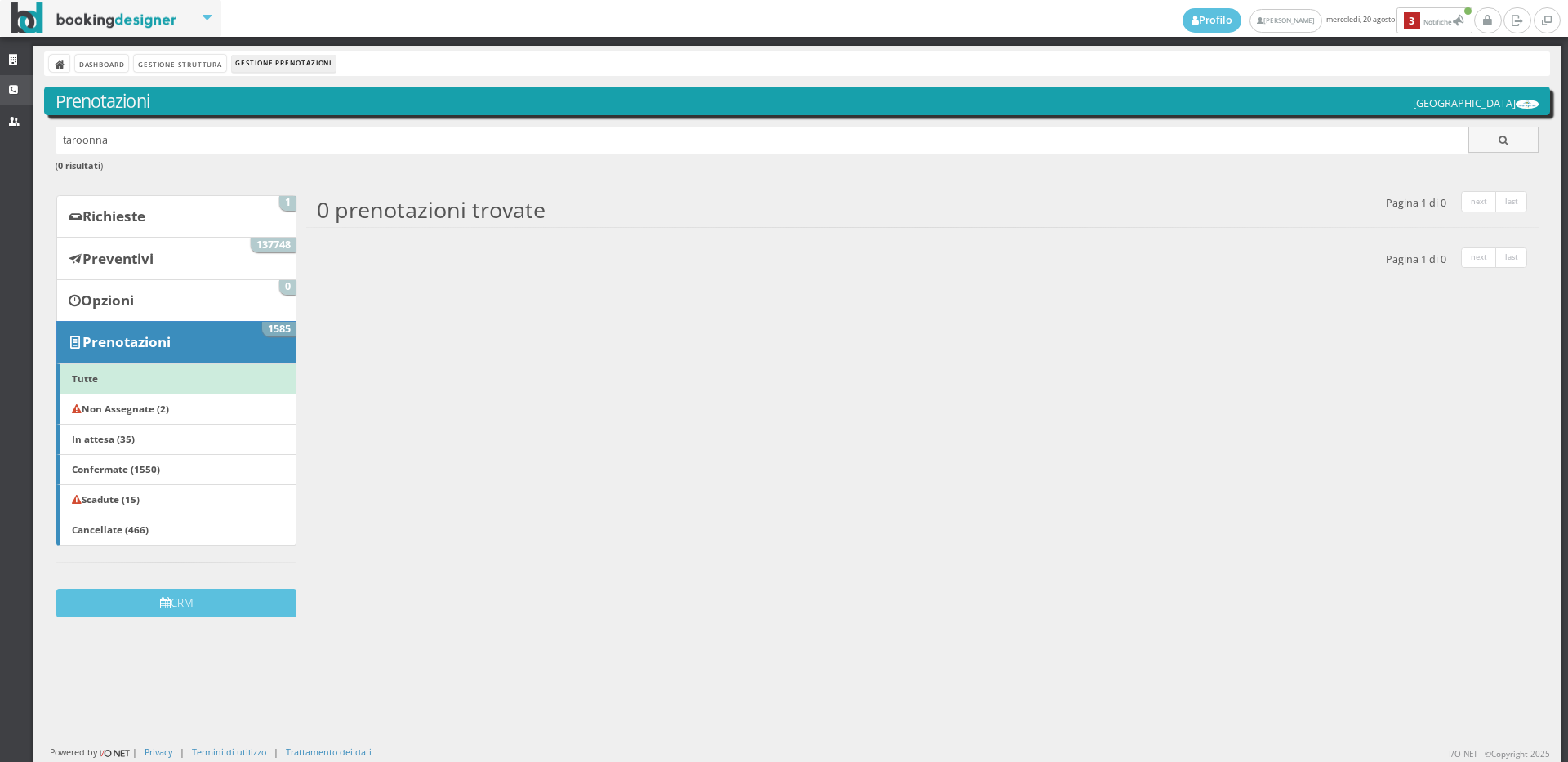
click at [0, 84] on link "CRM" at bounding box center [16, 90] width 34 height 29
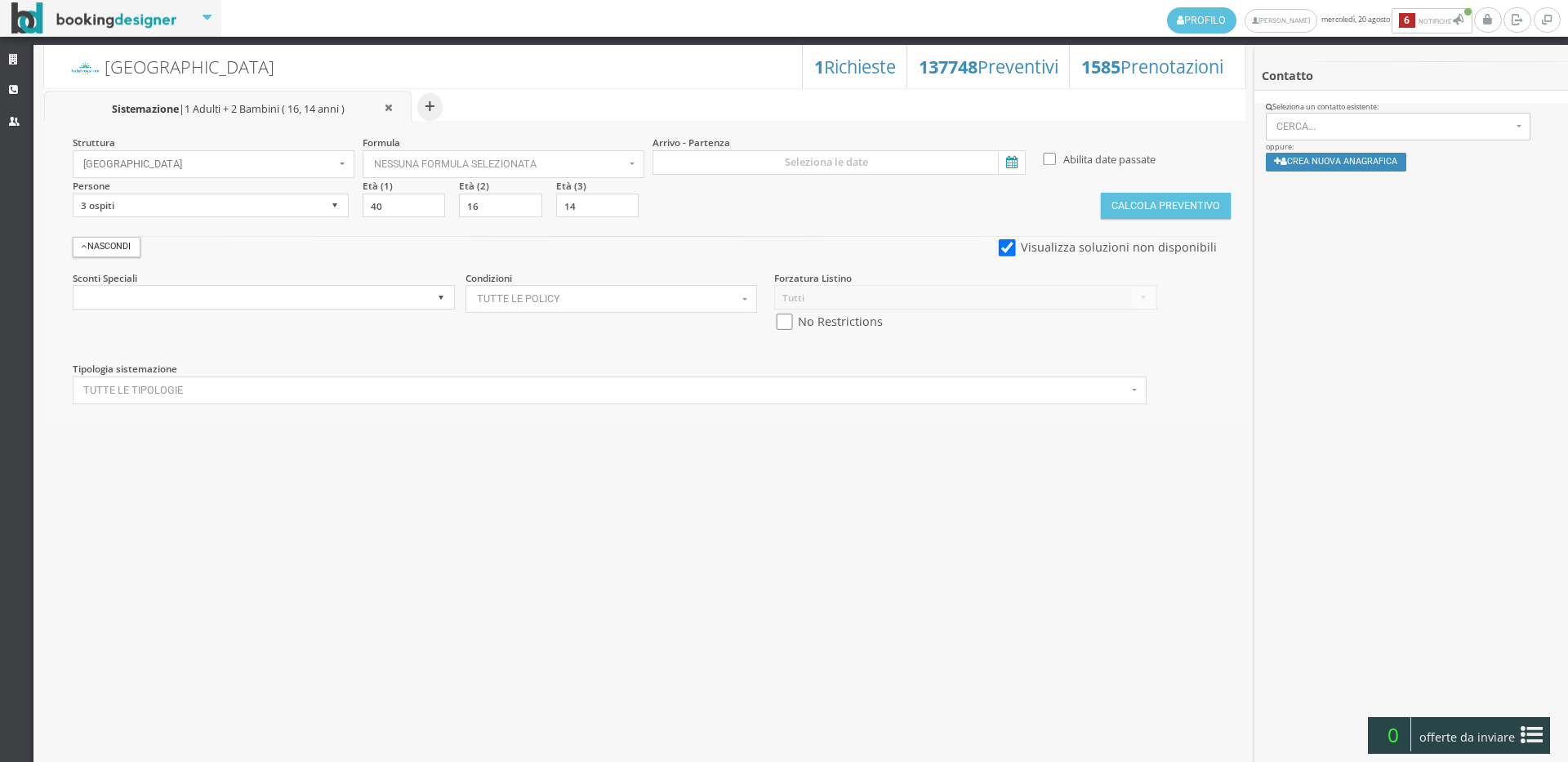
select select
drag, startPoint x: 0, startPoint y: 0, endPoint x: 267, endPoint y: 216, distance: 343.4
click at [267, 216] on select "1 ospite 2 ospiti 3 ospiti 4 ospiti 5 ospiti 6 ospiti 7 ospiti 8 ospiti 9 ospit…" at bounding box center [210, 205] width 276 height 24
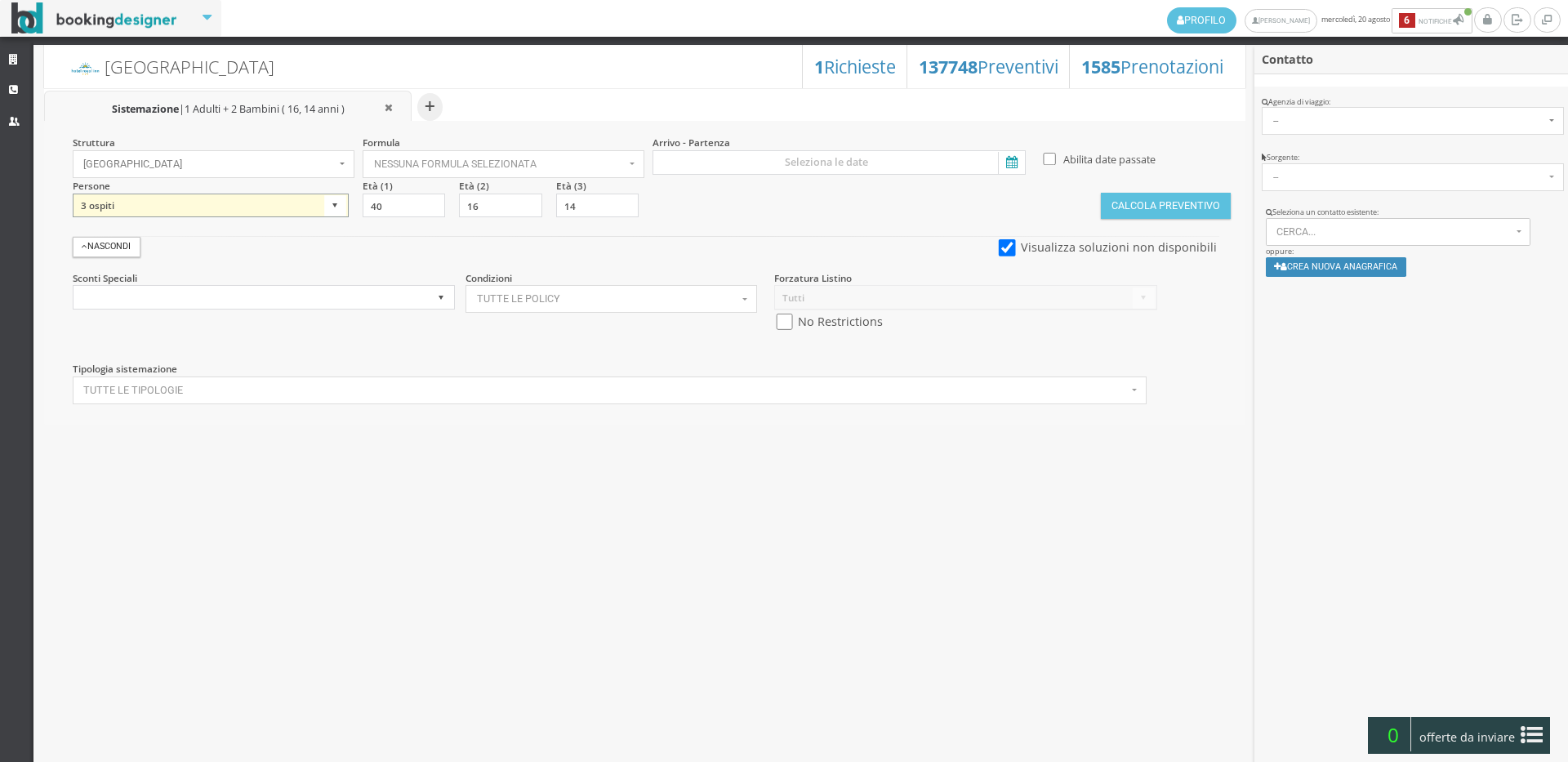
select select "1"
click at [73, 194] on select "1 ospite 2 ospiti 3 ospiti 4 ospiti 5 ospiti 6 ospiti 7 ospiti 8 ospiti 9 ospit…" at bounding box center [210, 205] width 276 height 24
click at [776, 323] on input "checkbox" at bounding box center [784, 322] width 20 height 17
checkbox input "true"
click at [819, 161] on input at bounding box center [839, 162] width 374 height 24
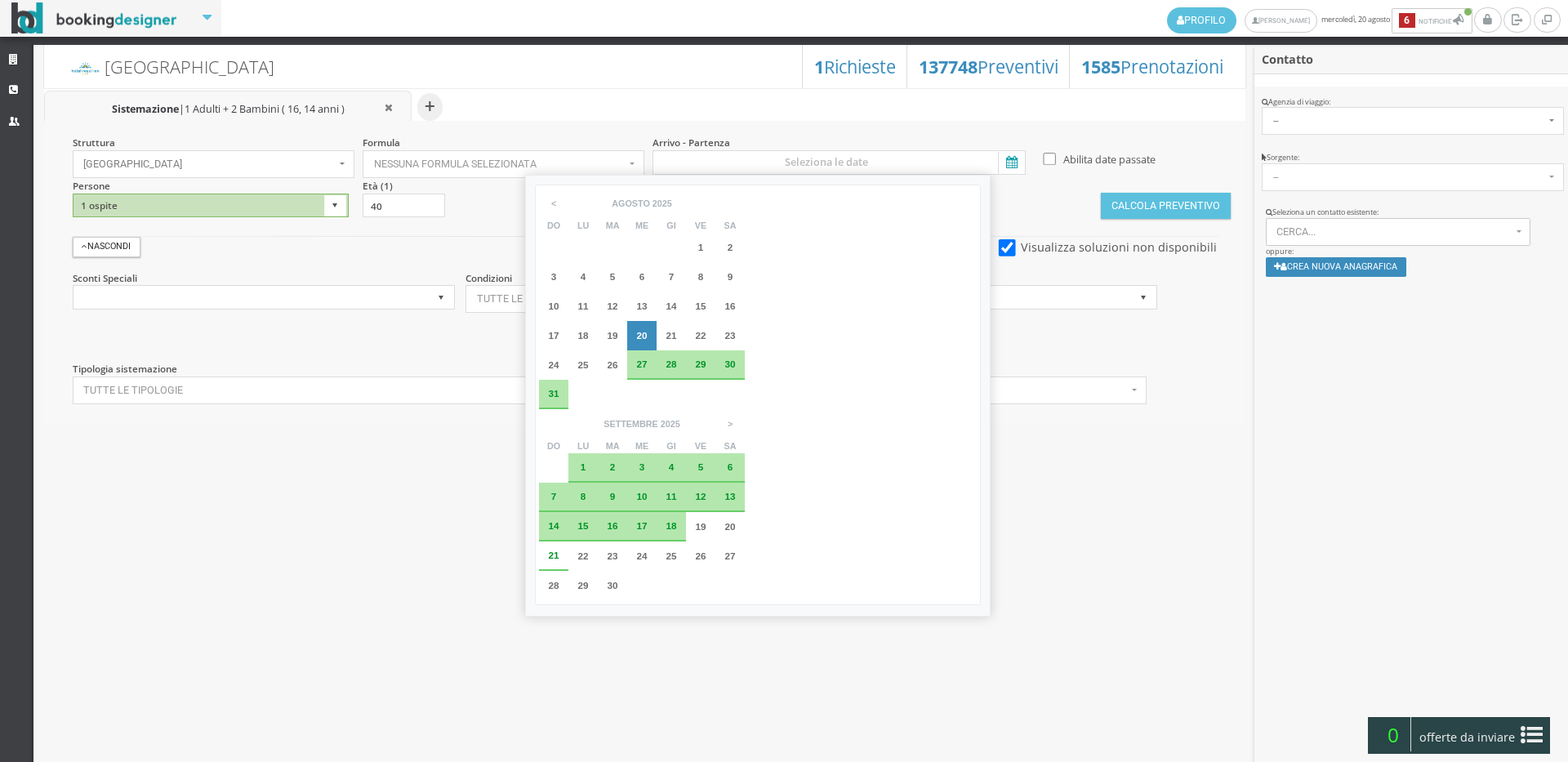
click at [568, 483] on div "7" at bounding box center [554, 498] width 29 height 29
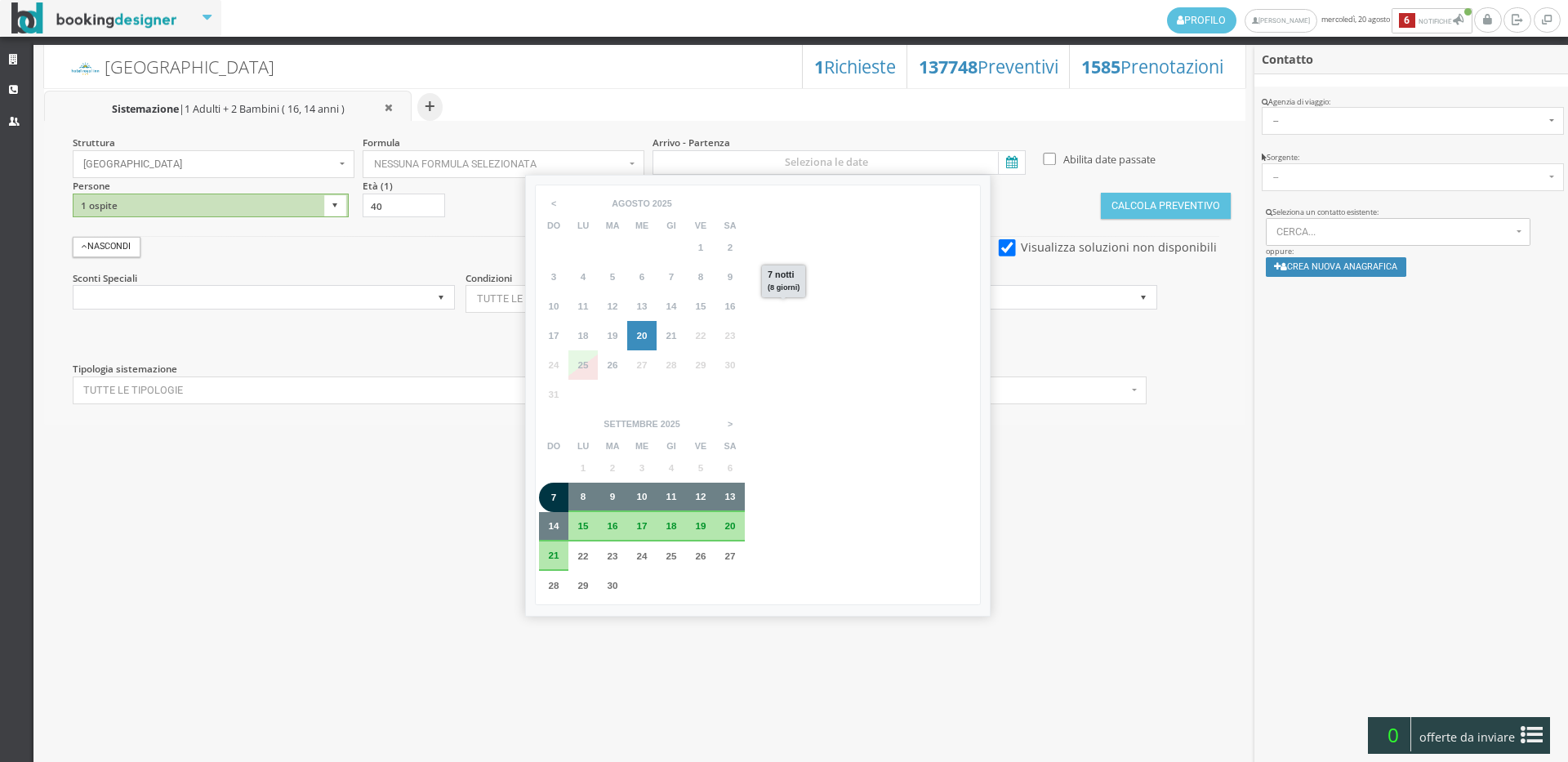
click at [568, 512] on div "14" at bounding box center [554, 527] width 29 height 29
type input "07 set 2025 - 14 set 2025"
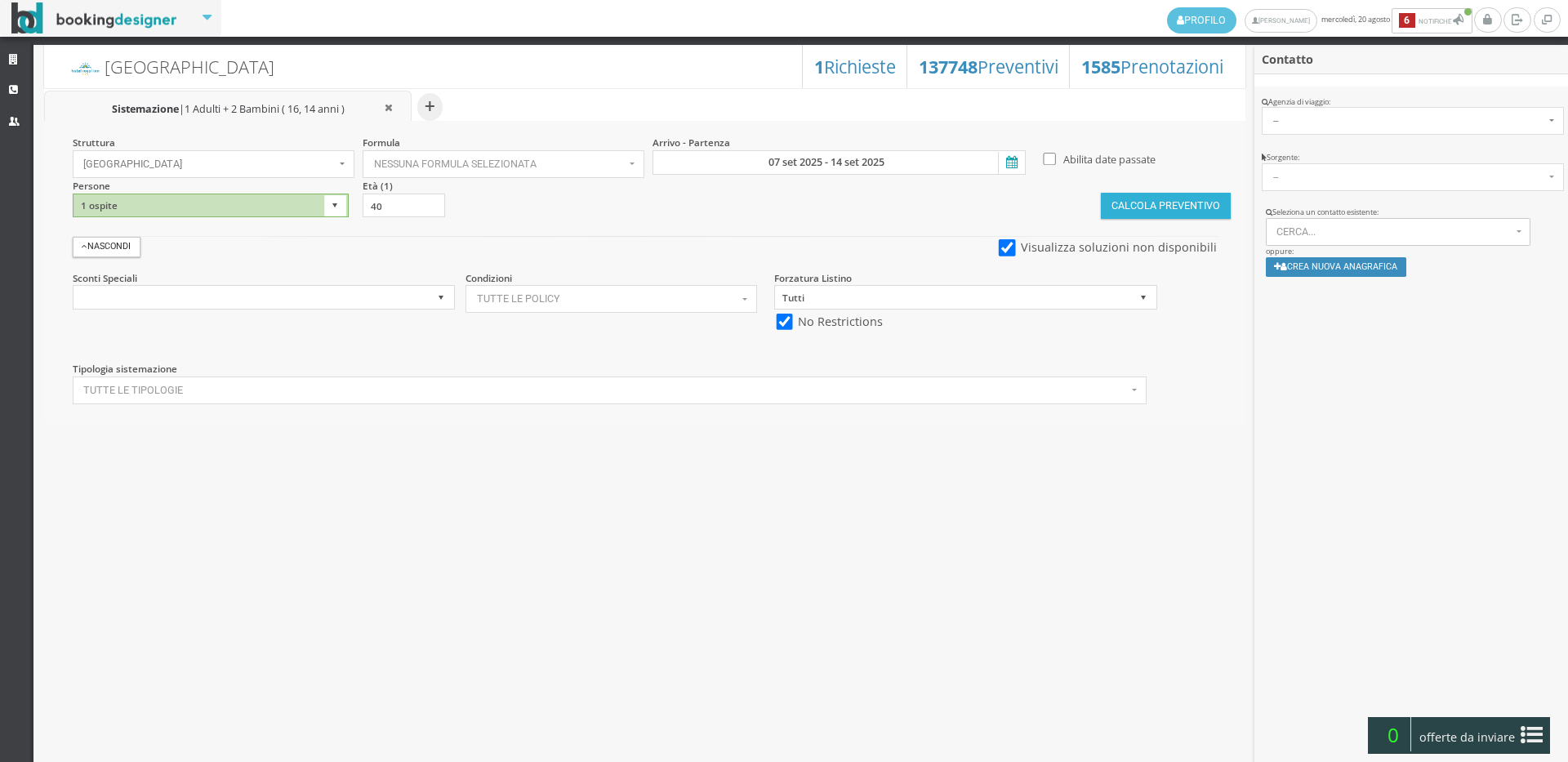
click at [1205, 197] on button "Calcola Preventivo" at bounding box center [1164, 205] width 129 height 26
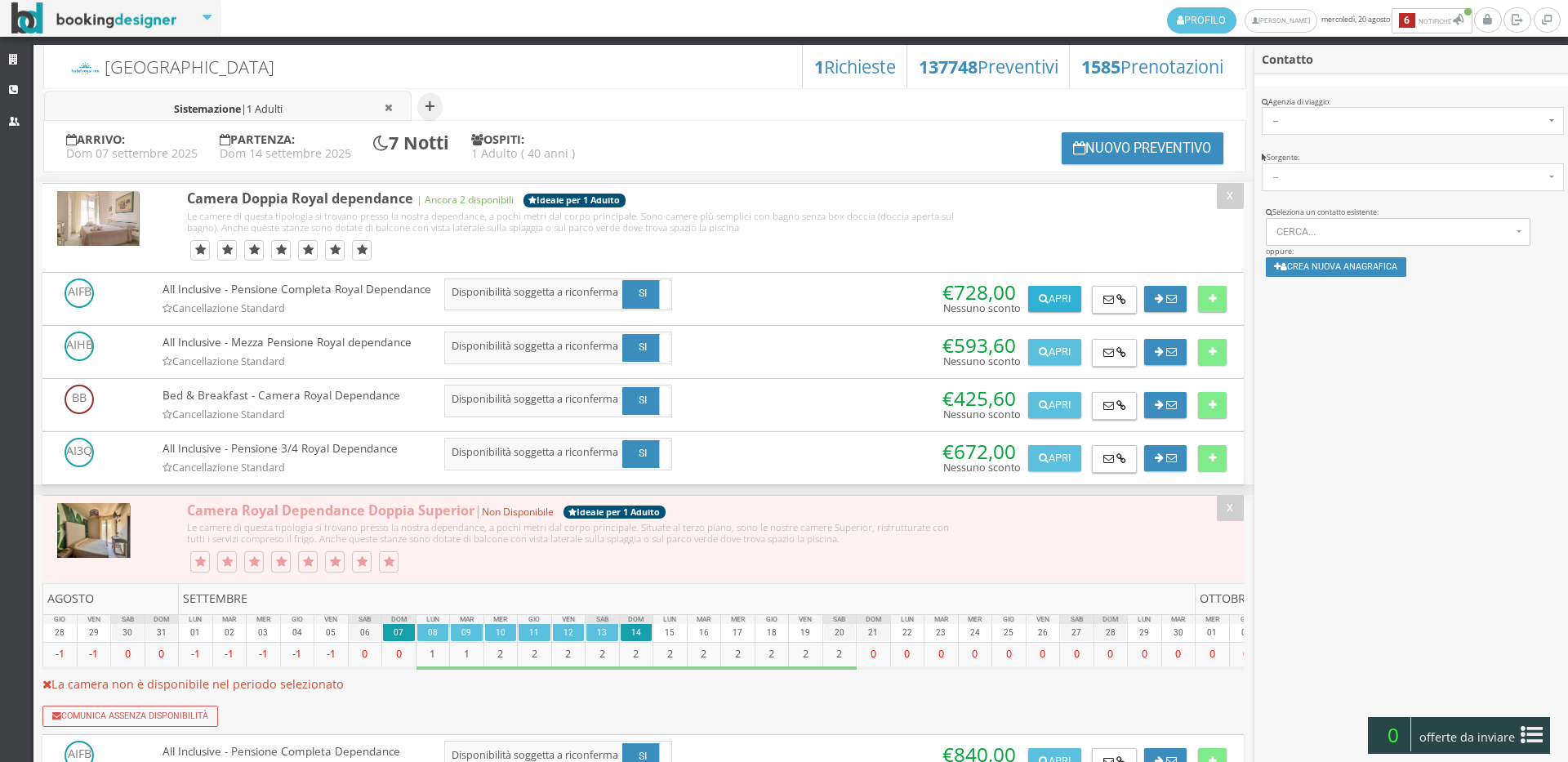
click at [1052, 300] on button "Apri" at bounding box center [1054, 298] width 52 height 26
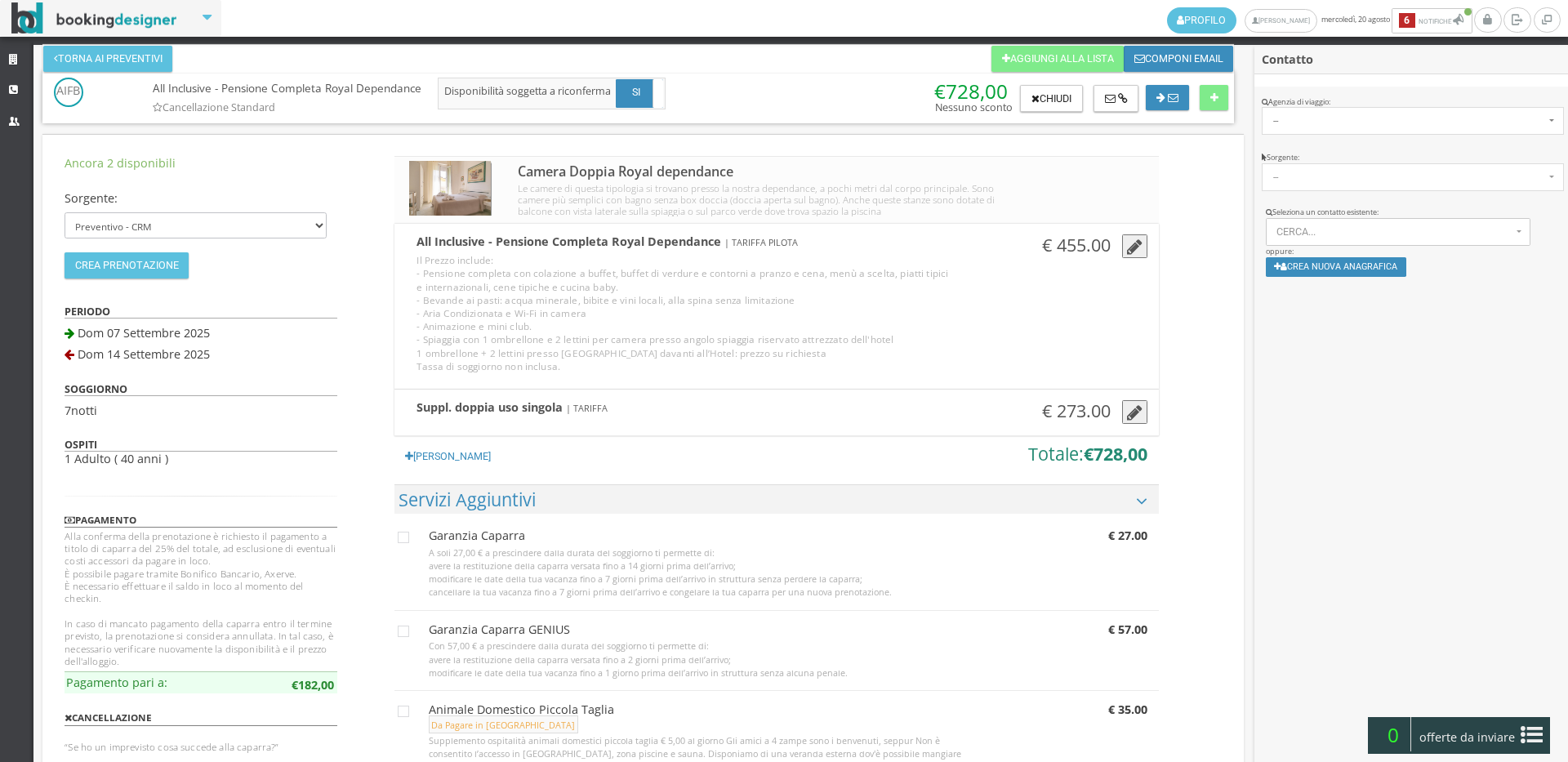
click at [1131, 405] on icon "button" at bounding box center [1134, 413] width 15 height 18
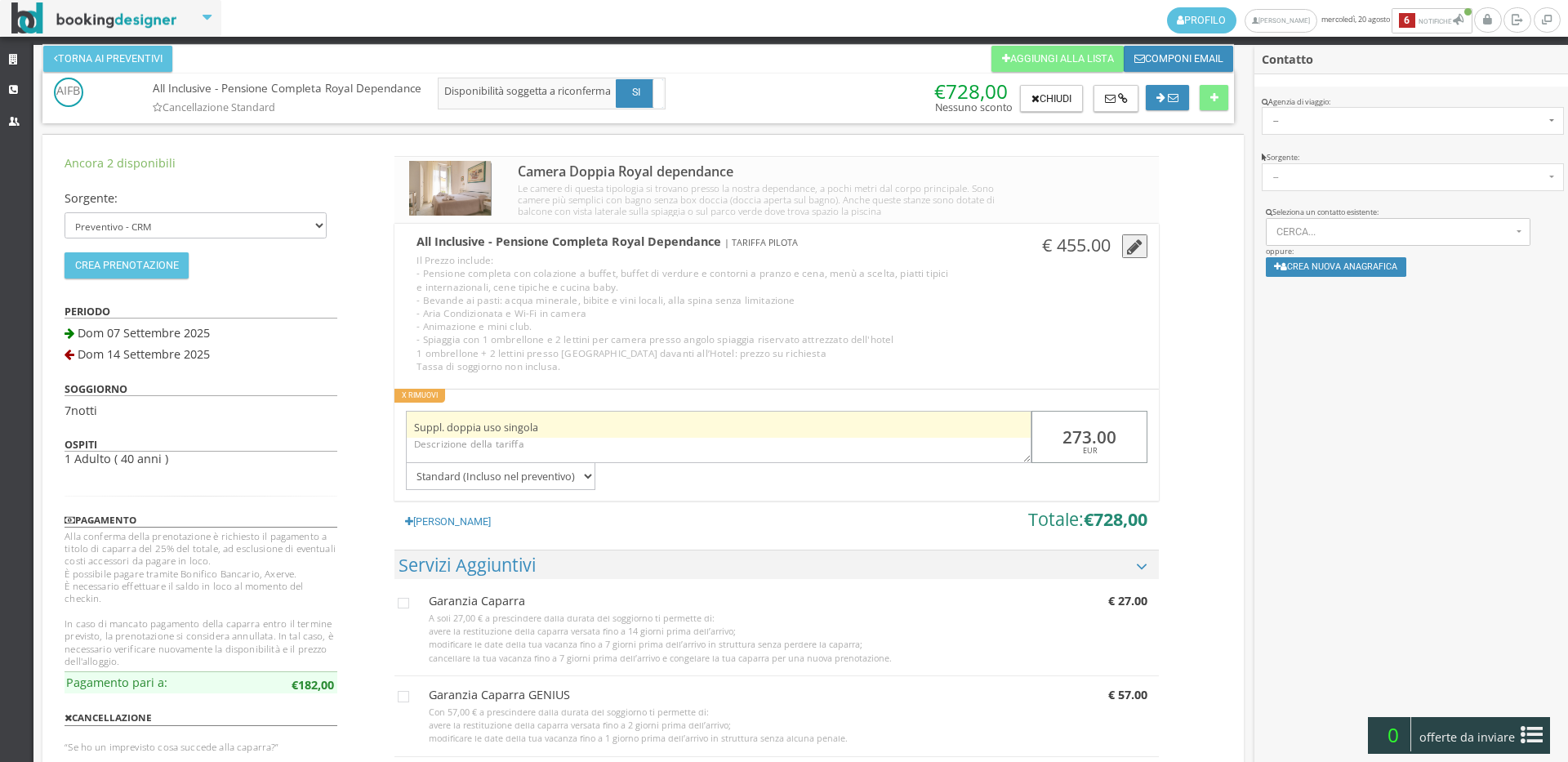
drag, startPoint x: 1119, startPoint y: 415, endPoint x: 1027, endPoint y: 412, distance: 92.0
click at [1027, 412] on div "Suppl. doppia uso singola 273.00 EUR Standard (Incluso nel preventivo) Da pagar…" at bounding box center [776, 444] width 764 height 90
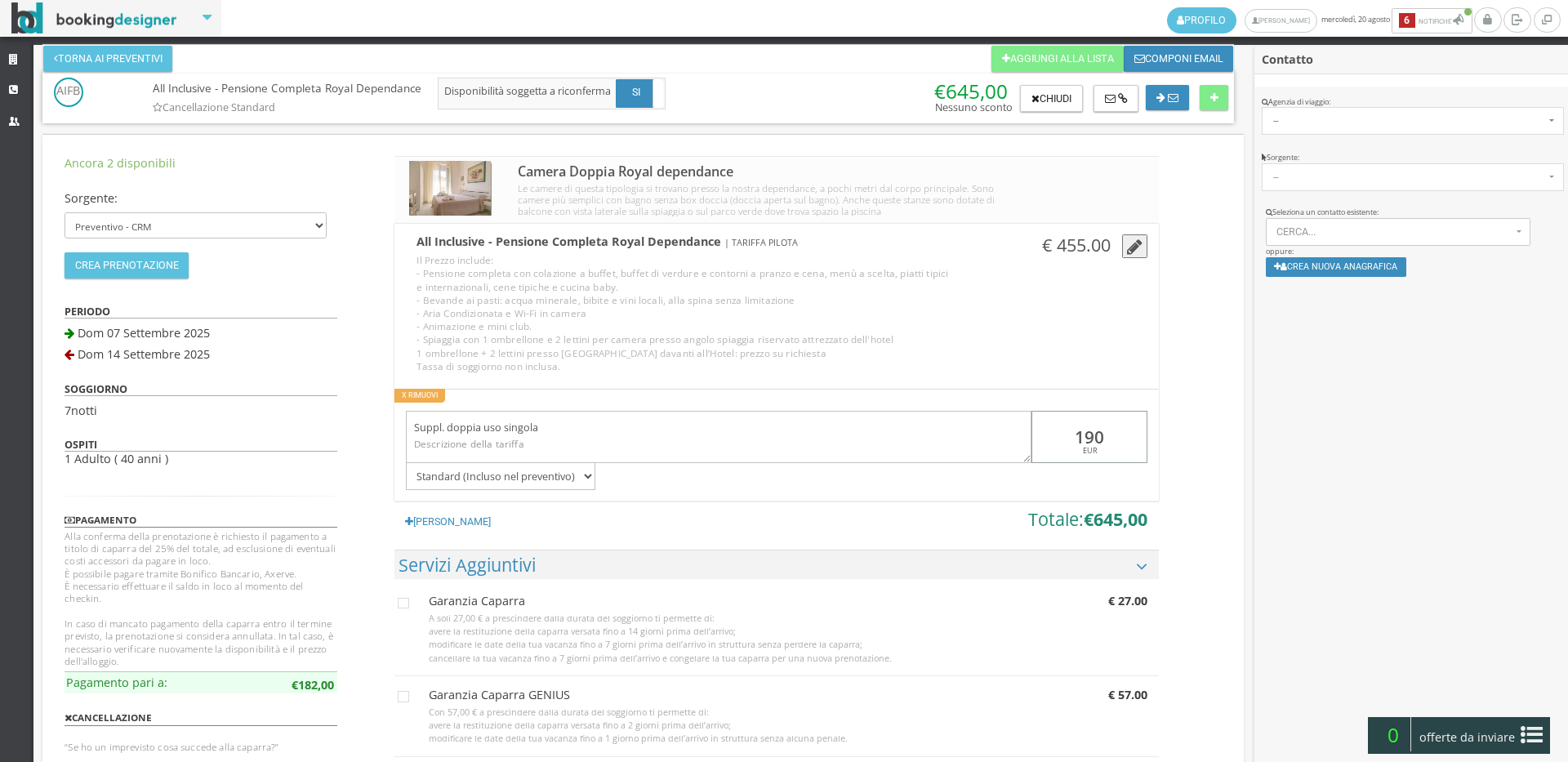
type input "190"
click at [1367, 459] on div "Contatto Apri / Not Rated Modifica dati cliente Profilo ( 0 ) Azioni recenti TA…" at bounding box center [1411, 421] width 314 height 754
click at [1067, 114] on div "All Inclusive - Pensione Completa Royal Dependance Cancellazione Standard AGGIU…" at bounding box center [636, 99] width 1208 height 44
click at [1053, 96] on button "Chiudi" at bounding box center [1051, 99] width 62 height 28
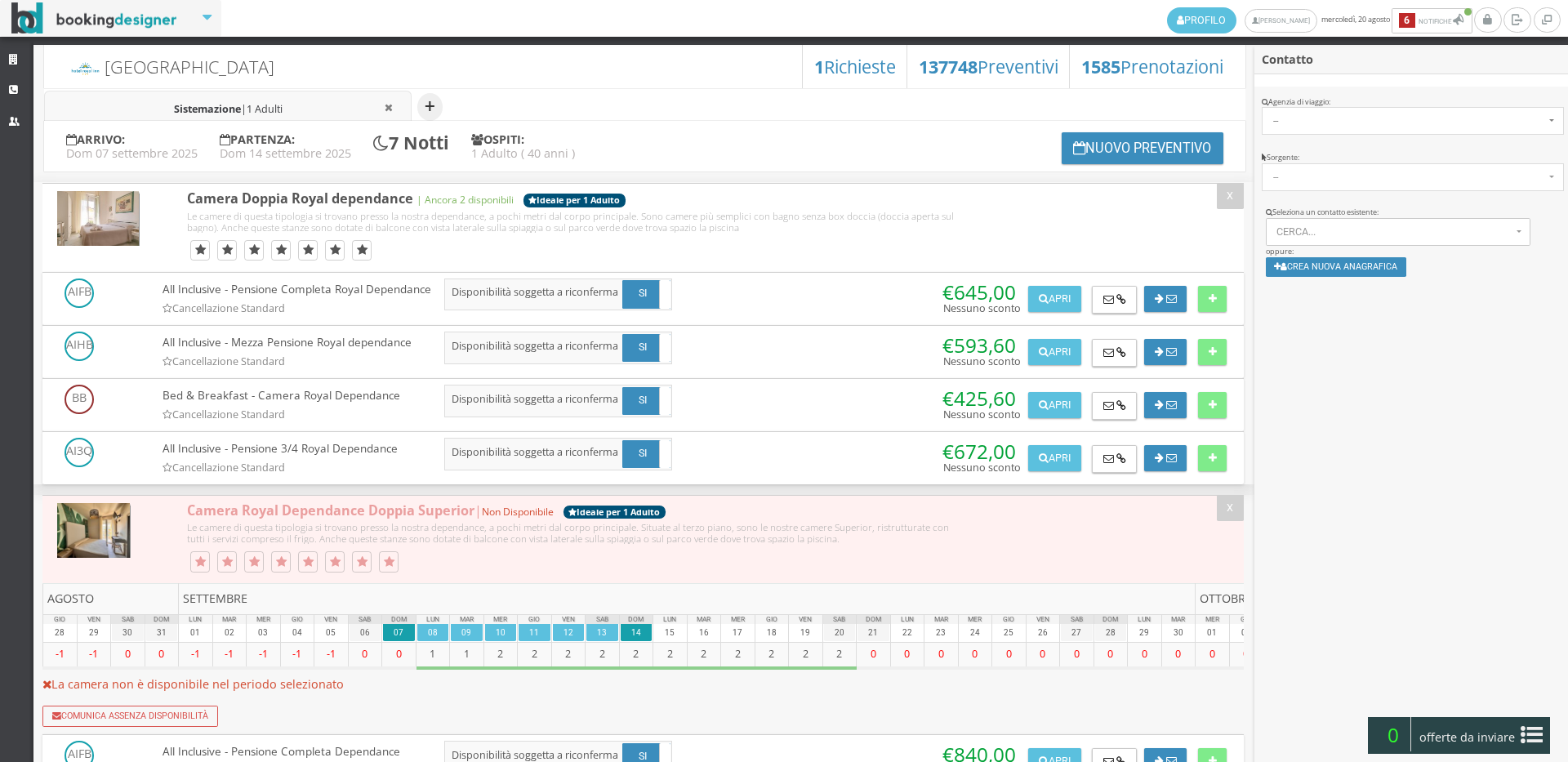
click at [436, 105] on button "+" at bounding box center [430, 107] width 25 height 28
select select "2"
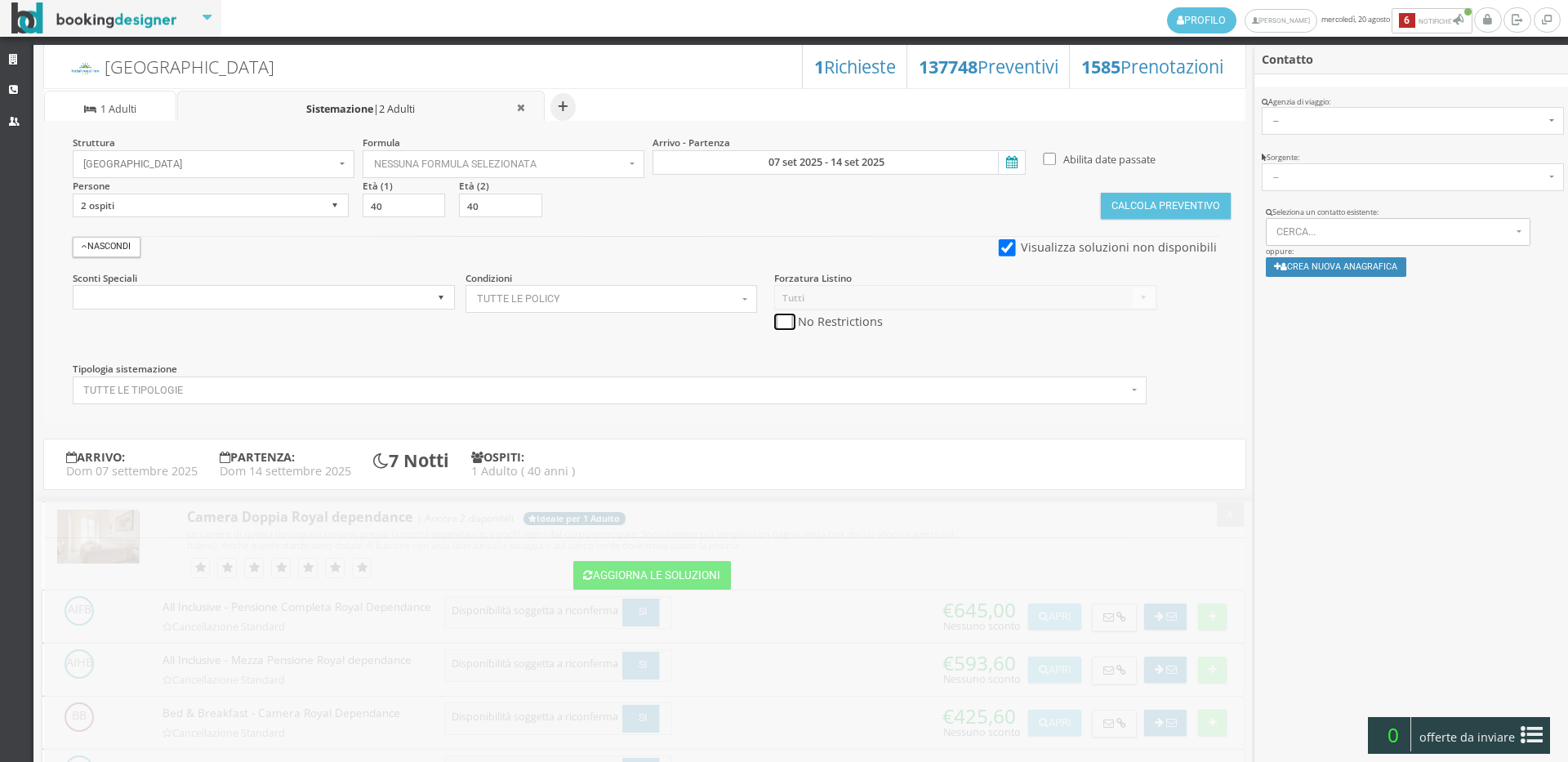
click at [783, 320] on input "checkbox" at bounding box center [784, 322] width 20 height 17
checkbox input "true"
click at [1193, 212] on button "Calcola Preventivo" at bounding box center [1164, 205] width 129 height 26
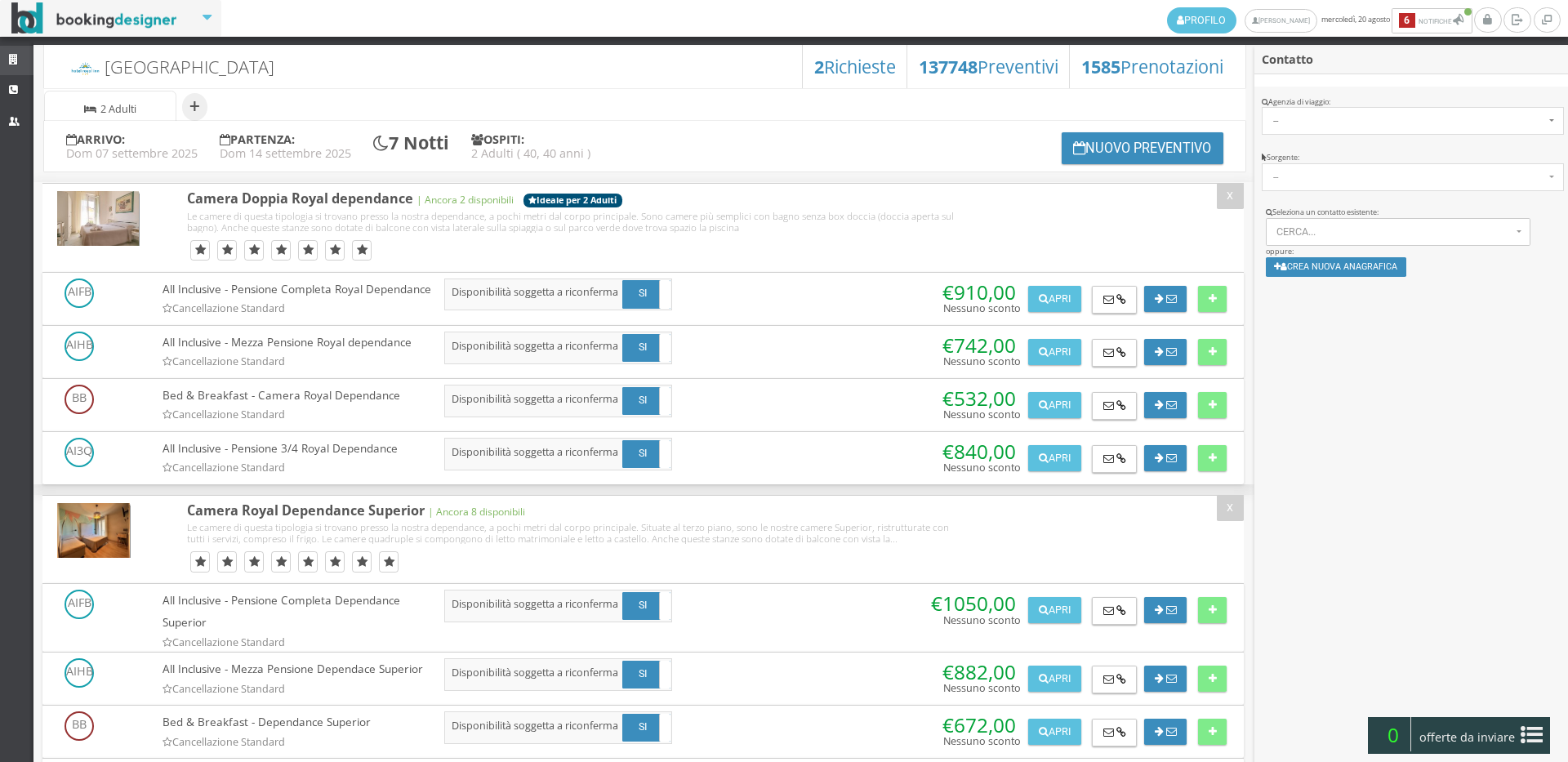
click at [3, 63] on link "Strutture" at bounding box center [16, 60] width 34 height 29
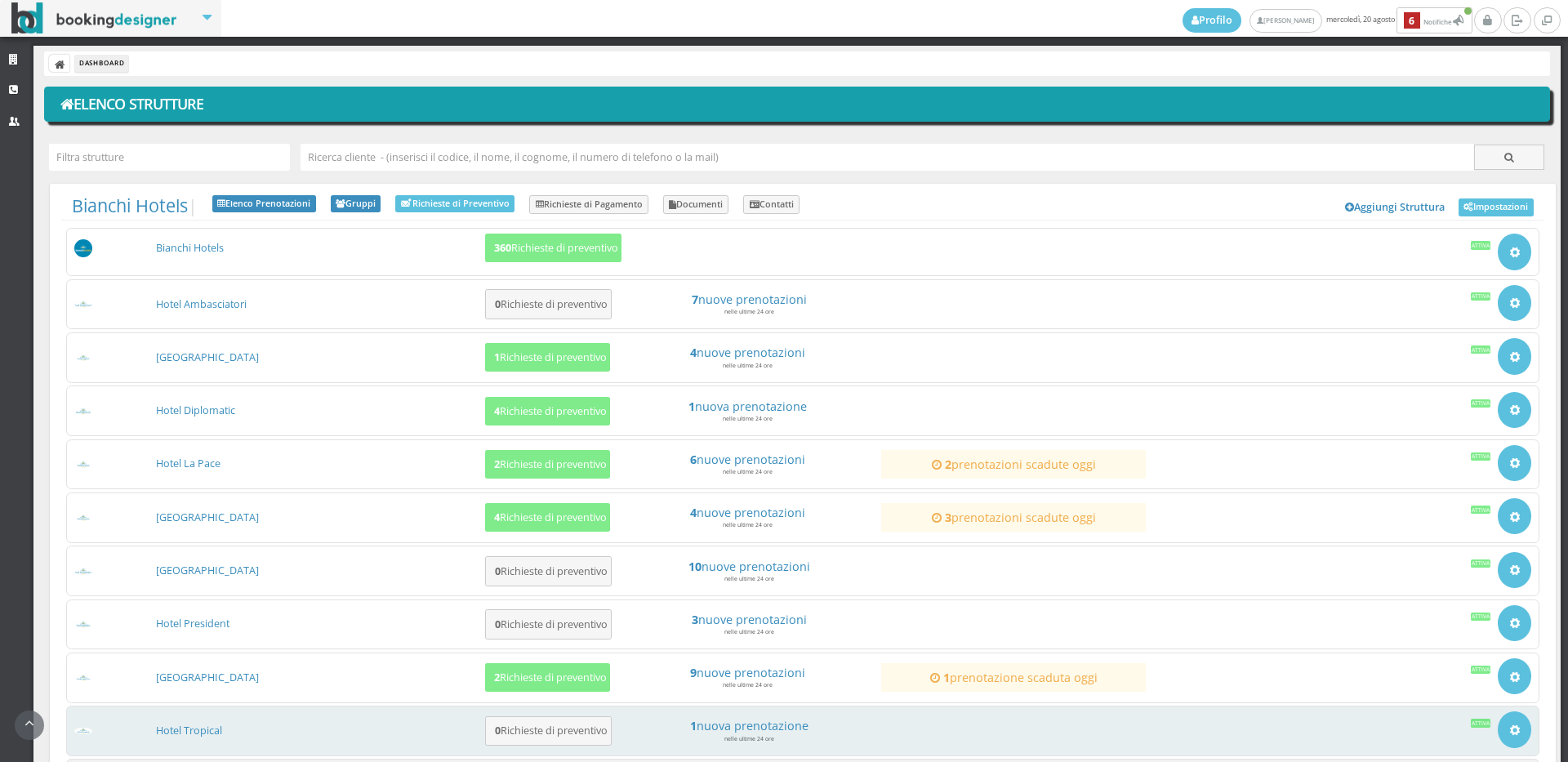
scroll to position [157, 0]
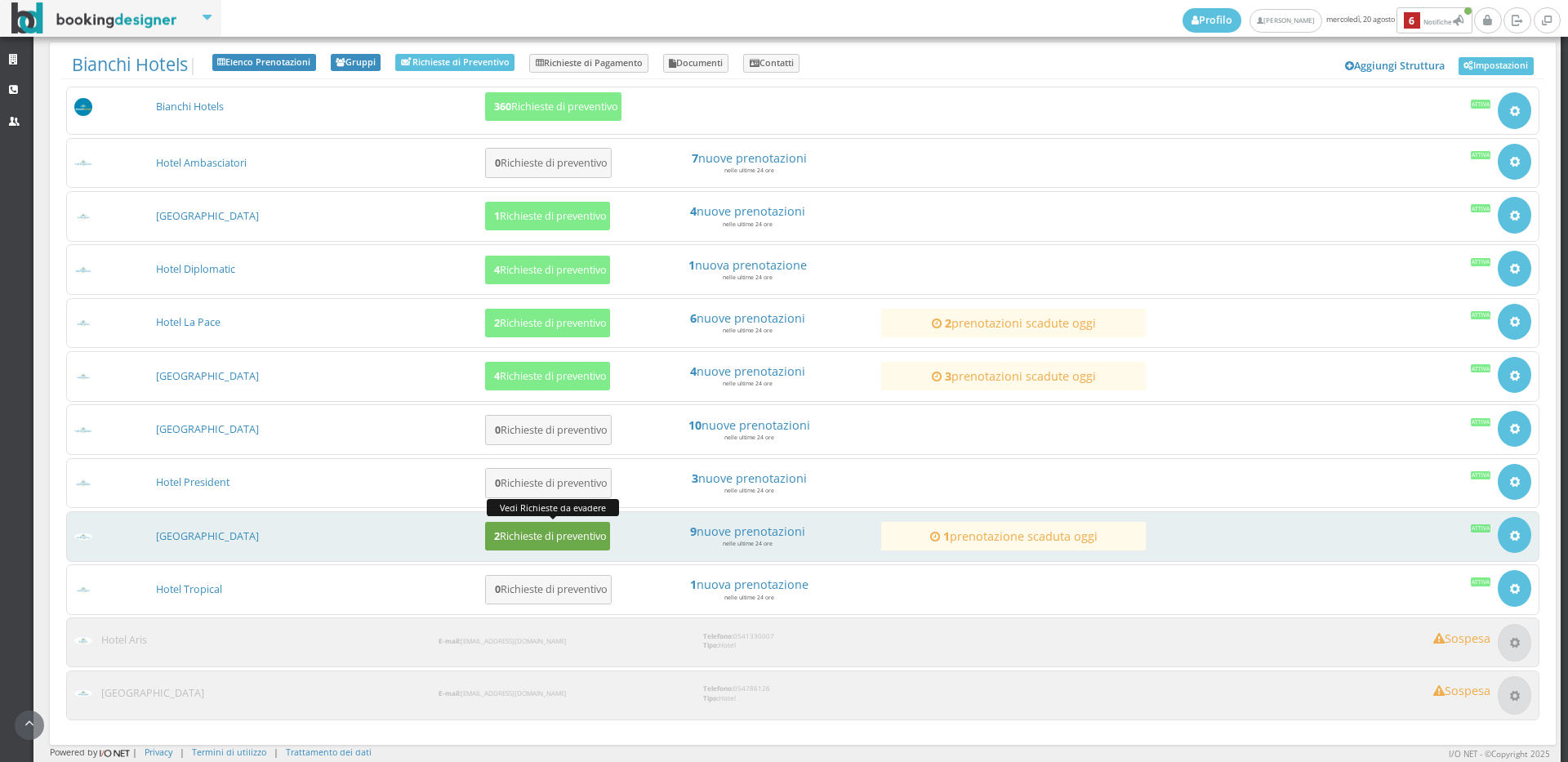
click at [558, 538] on h5 "2 Richieste di preventivo" at bounding box center [548, 536] width 118 height 13
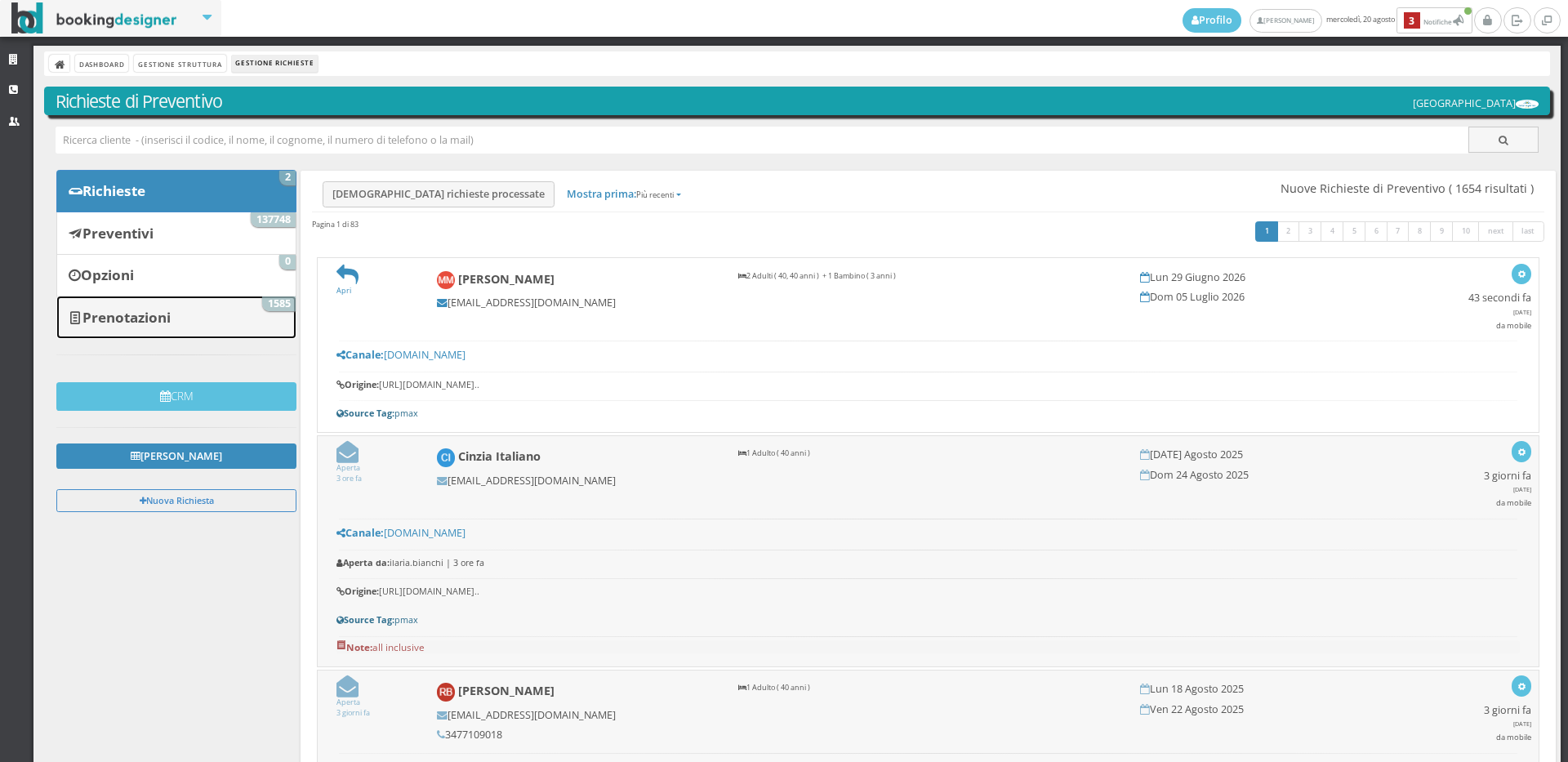
click at [170, 319] on b "Prenotazioni" at bounding box center [126, 317] width 88 height 18
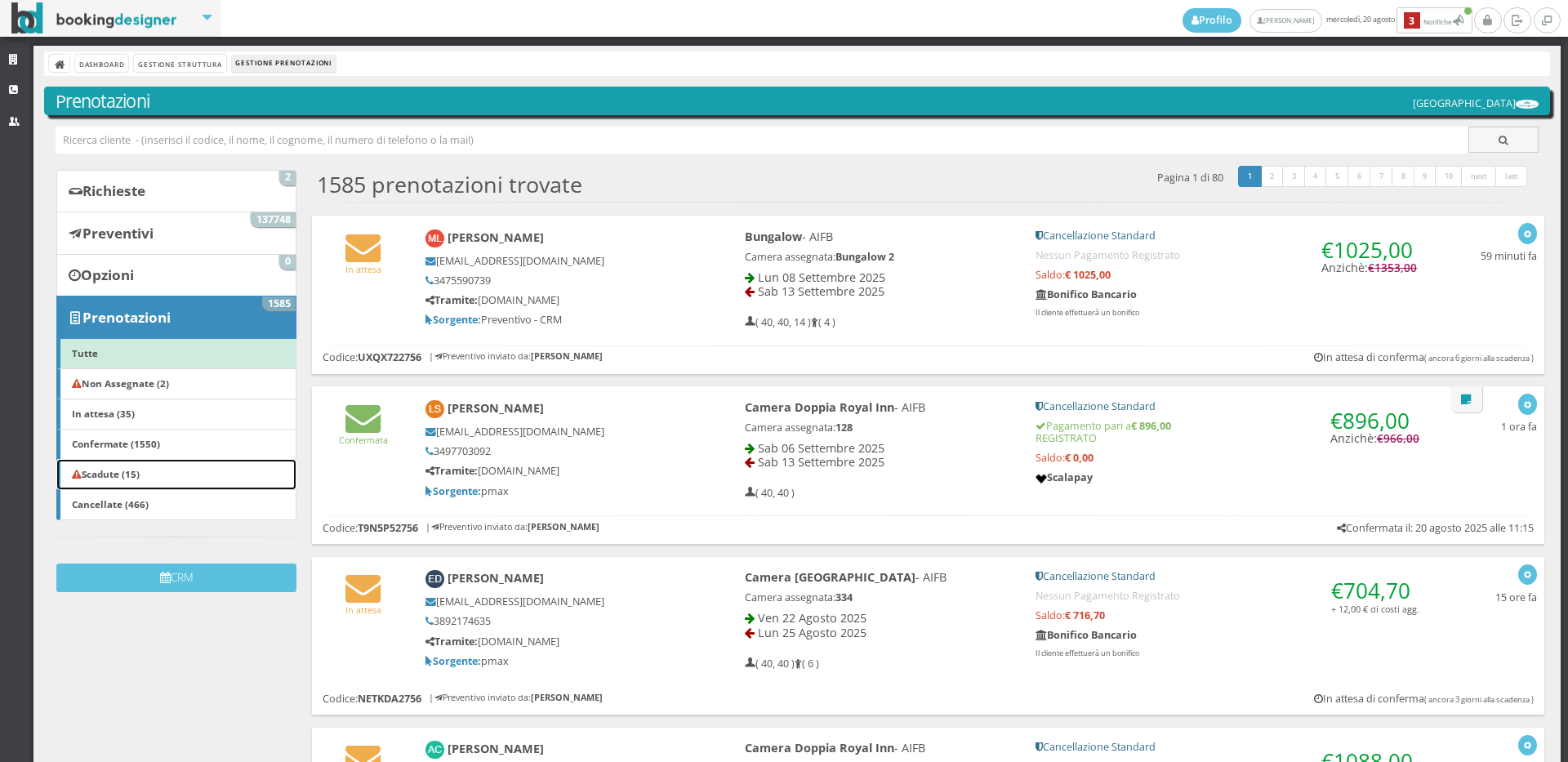
click at [182, 480] on link "Scadute (15)" at bounding box center [176, 474] width 240 height 31
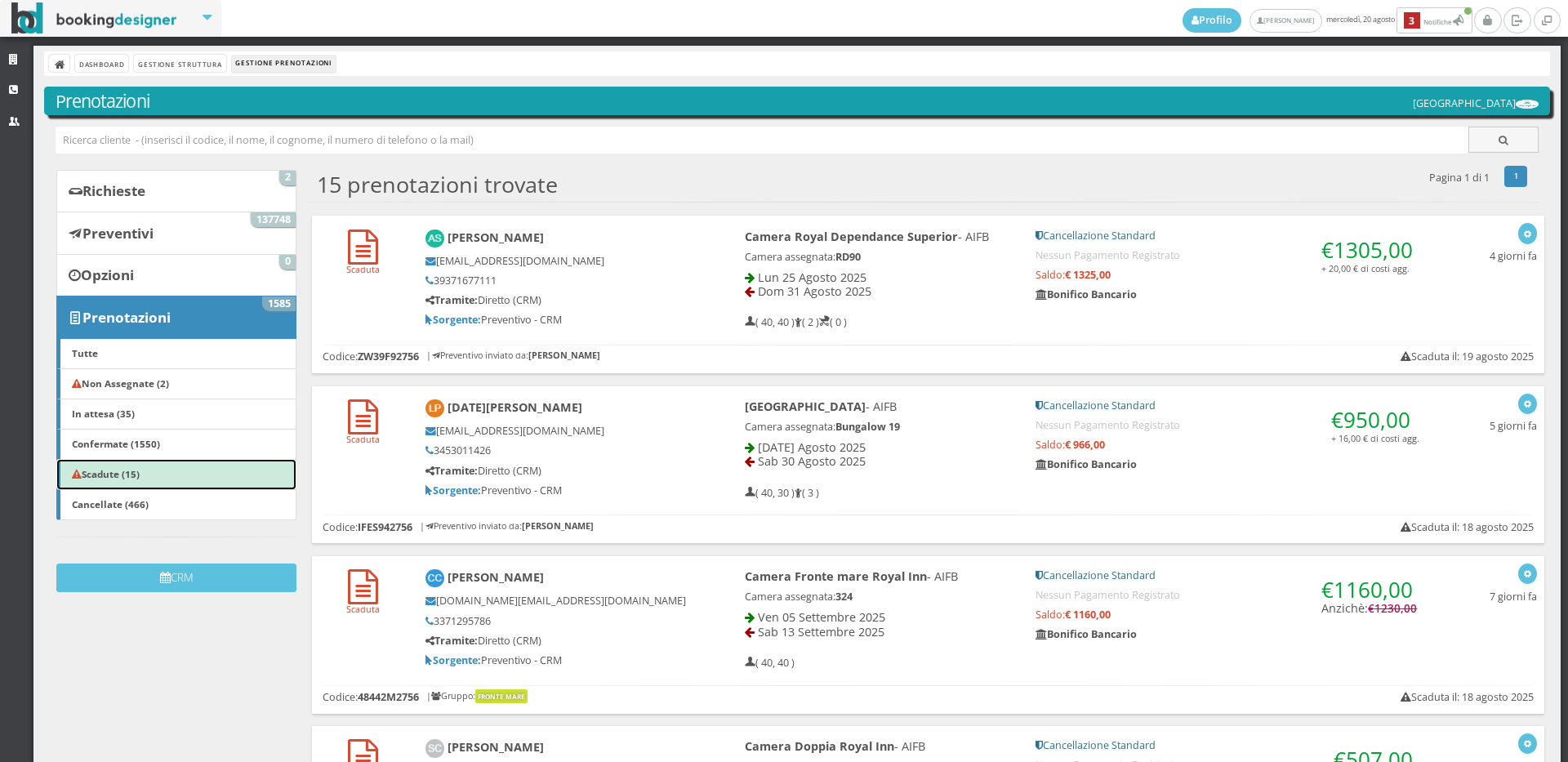
click at [170, 467] on link "Scadute (15)" at bounding box center [176, 474] width 240 height 31
click at [166, 508] on link "Cancellate (466)" at bounding box center [176, 504] width 240 height 31
click at [166, 474] on link "Scadute (15)" at bounding box center [176, 474] width 240 height 31
click at [164, 475] on link "Scadute (15)" at bounding box center [176, 474] width 240 height 31
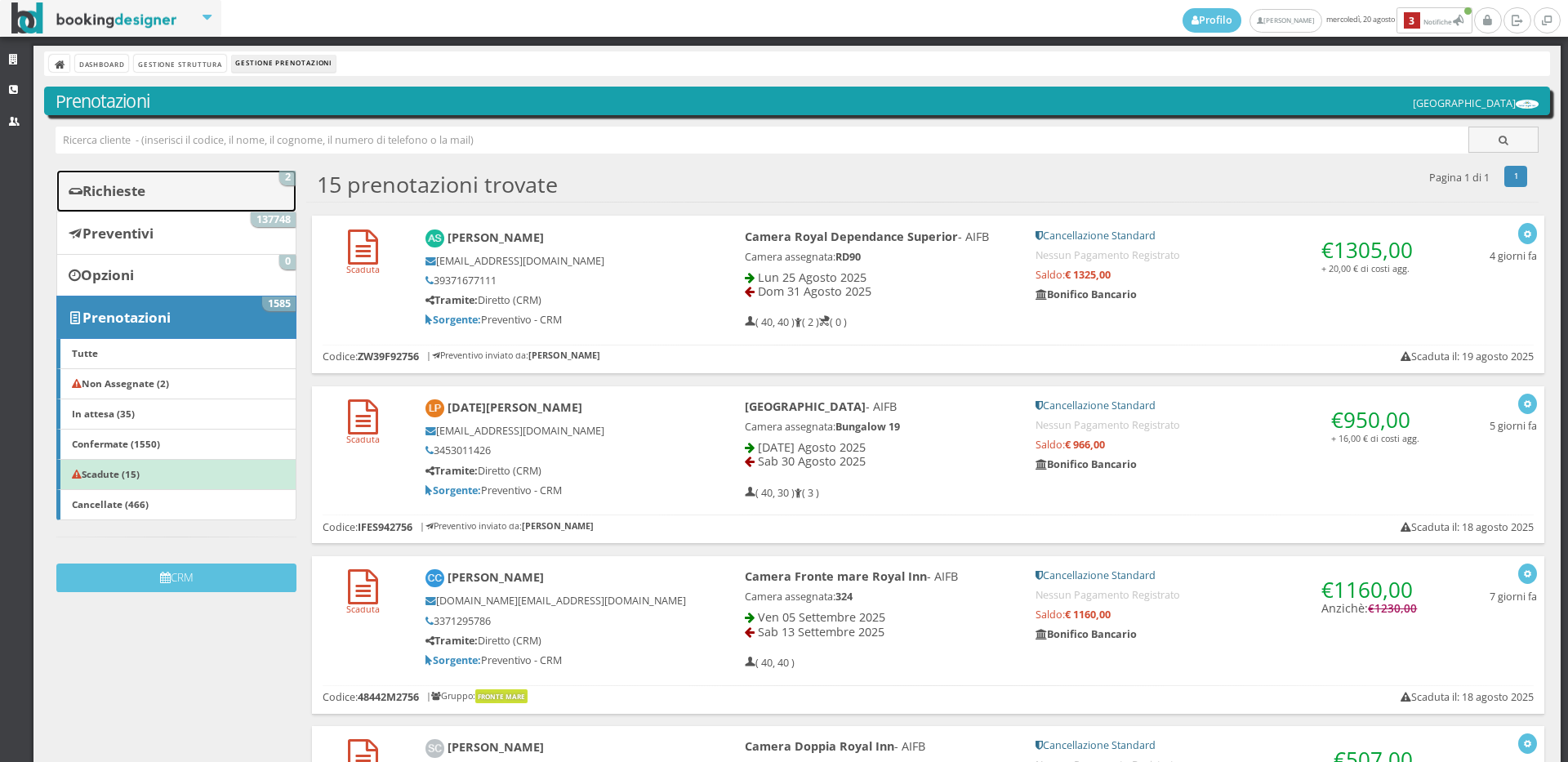
click at [219, 193] on link "Richieste 2" at bounding box center [176, 192] width 240 height 43
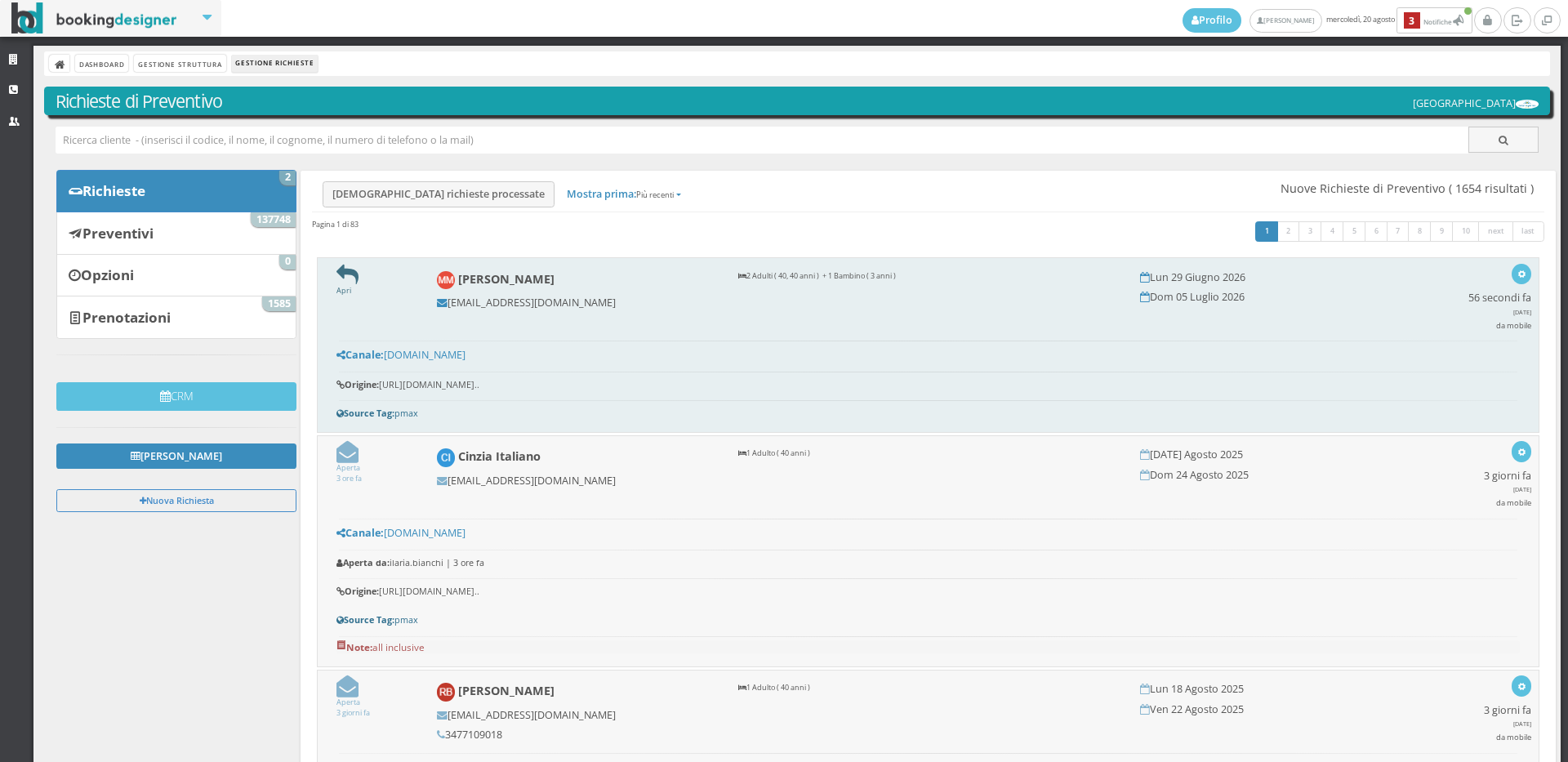
click at [347, 281] on icon at bounding box center [347, 275] width 22 height 22
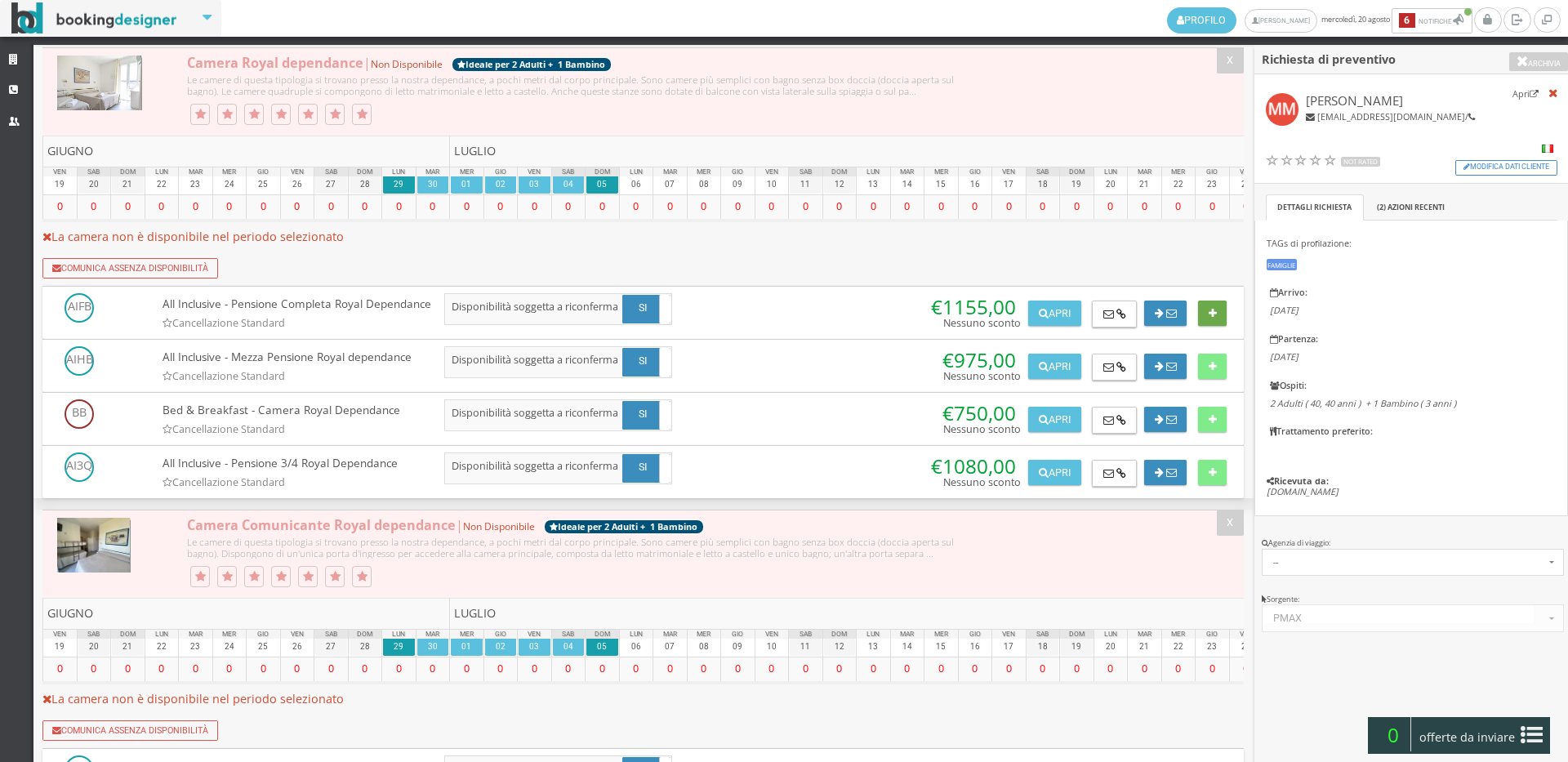
click at [1214, 323] on button at bounding box center [1213, 314] width 29 height 26
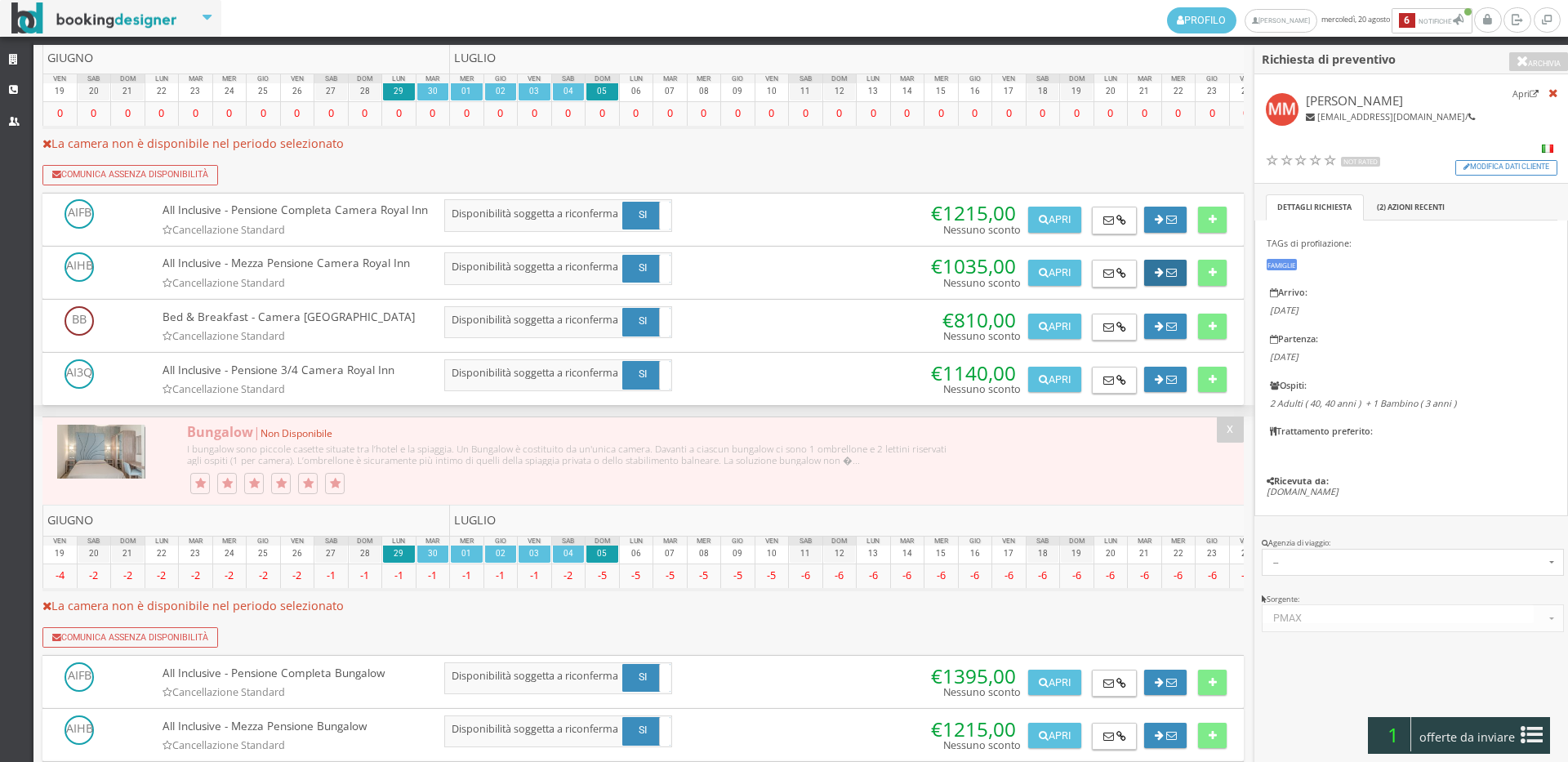
scroll to position [2814, 0]
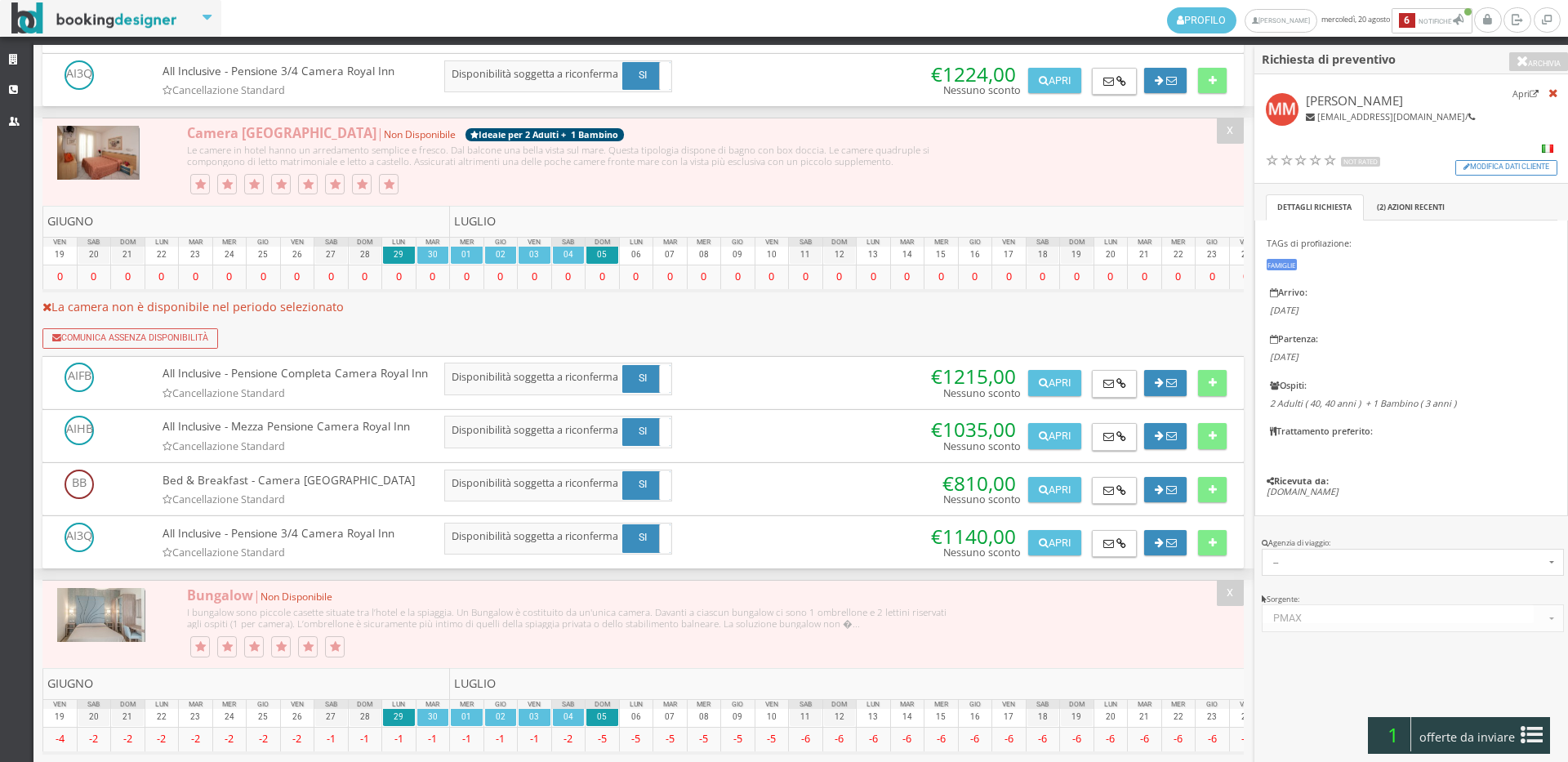
click at [1209, 396] on div at bounding box center [1206, 380] width 40 height 34
click at [1213, 396] on button at bounding box center [1213, 382] width 29 height 26
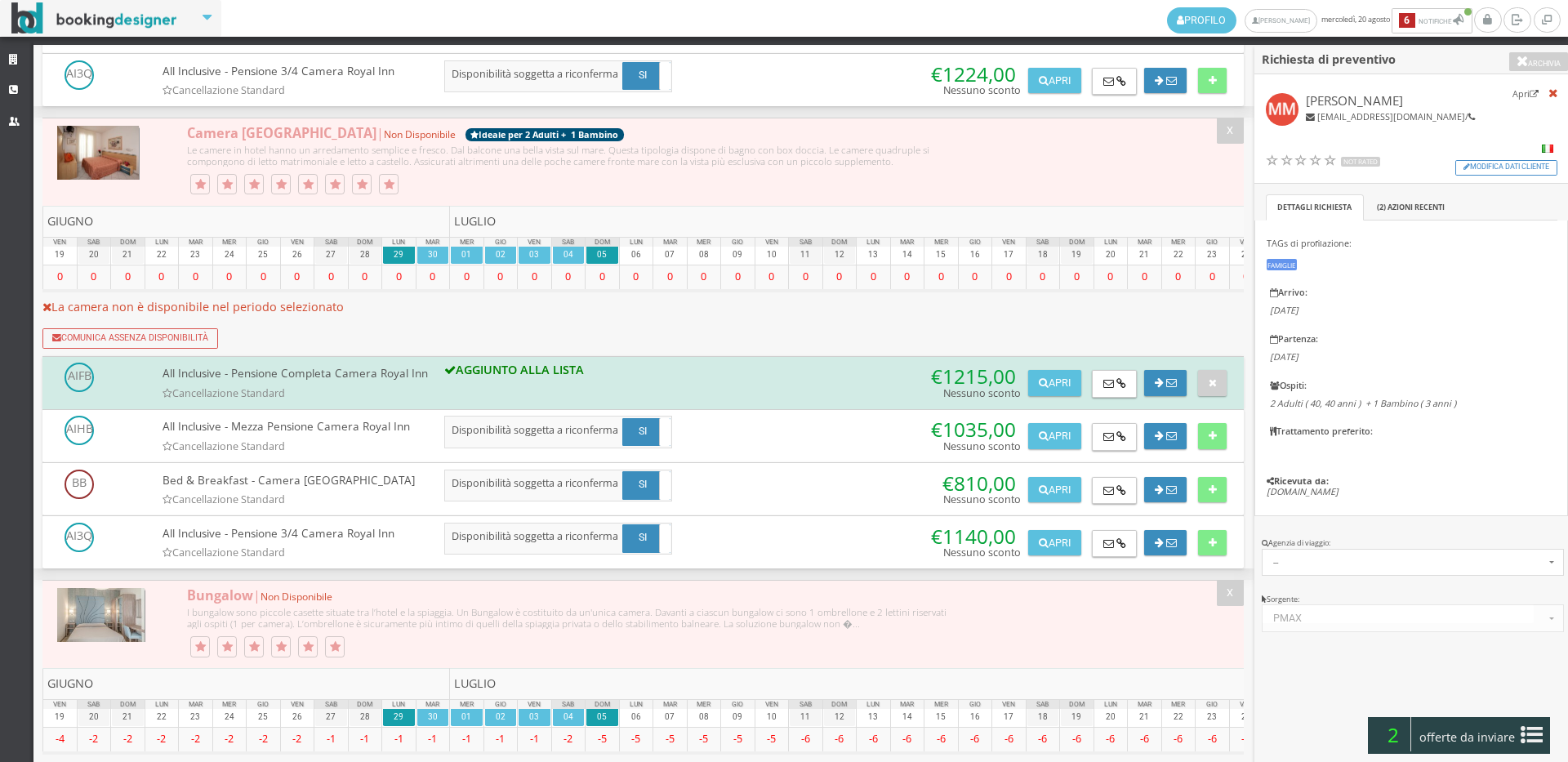
click at [1457, 733] on span "offerte da inviare" at bounding box center [1467, 737] width 106 height 26
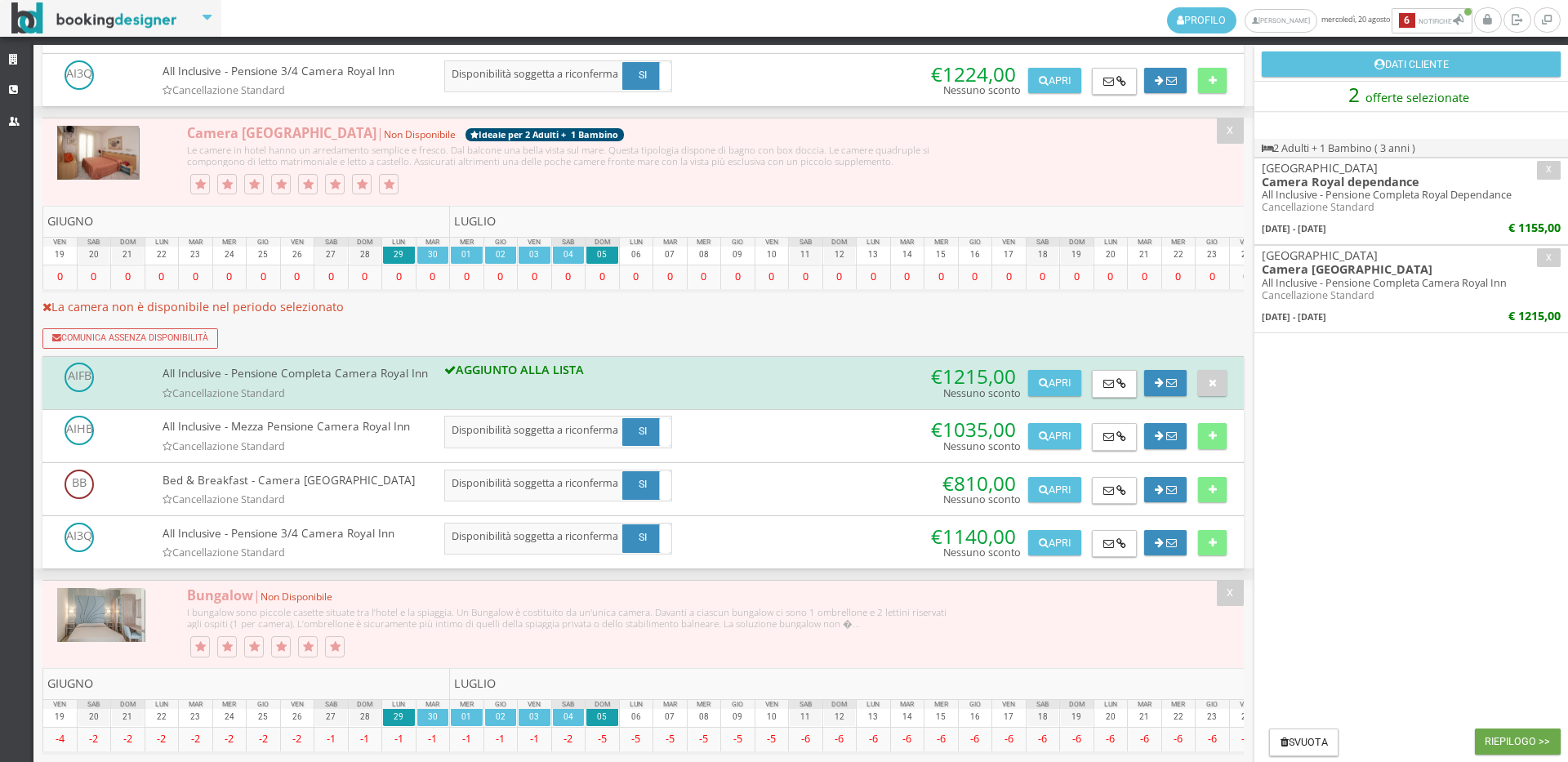
click at [1498, 745] on button "Riepilogo >>" at bounding box center [1518, 742] width 86 height 26
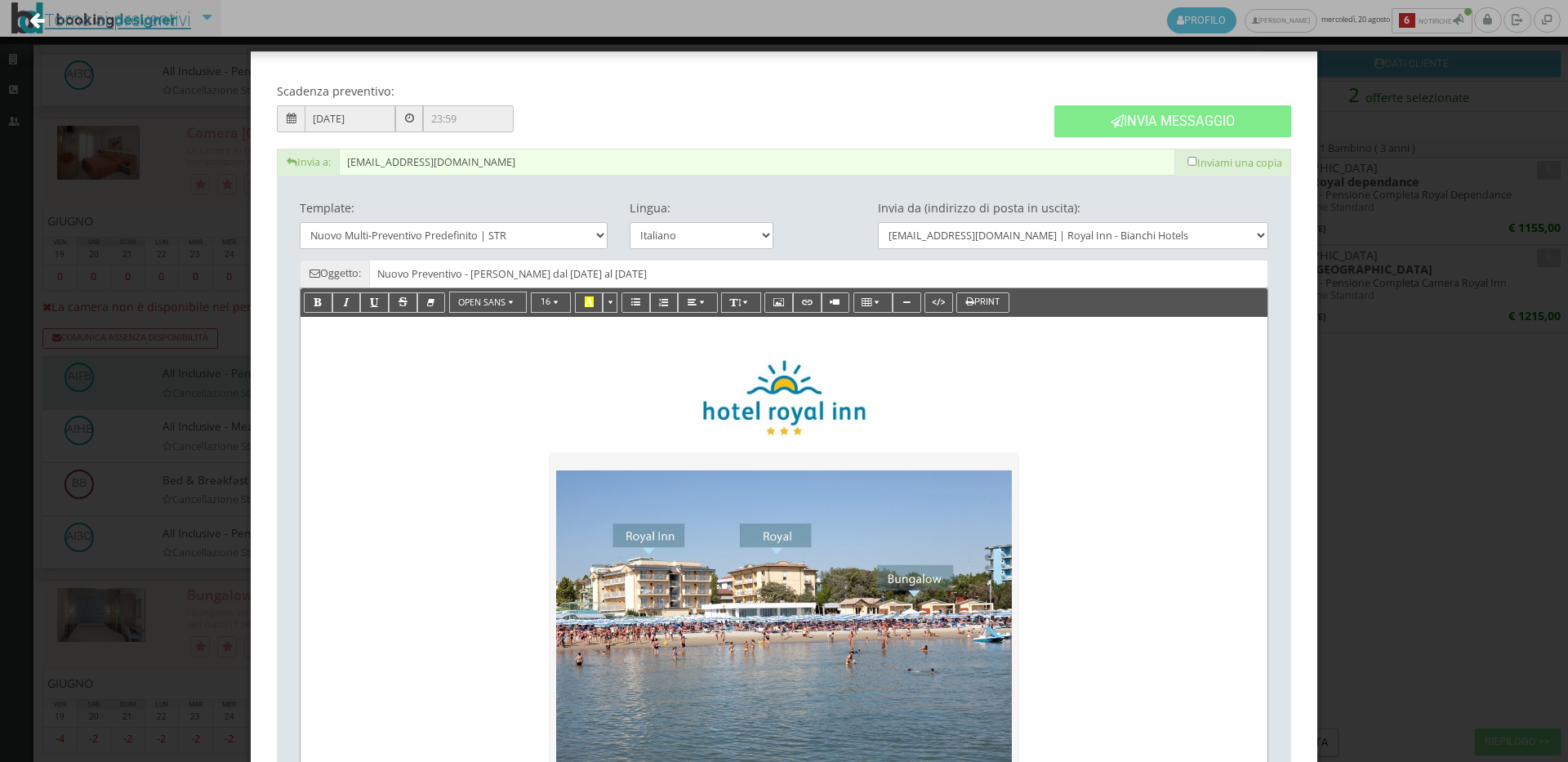
click at [140, 23] on link "Torna ai preventivi" at bounding box center [110, 19] width 206 height 68
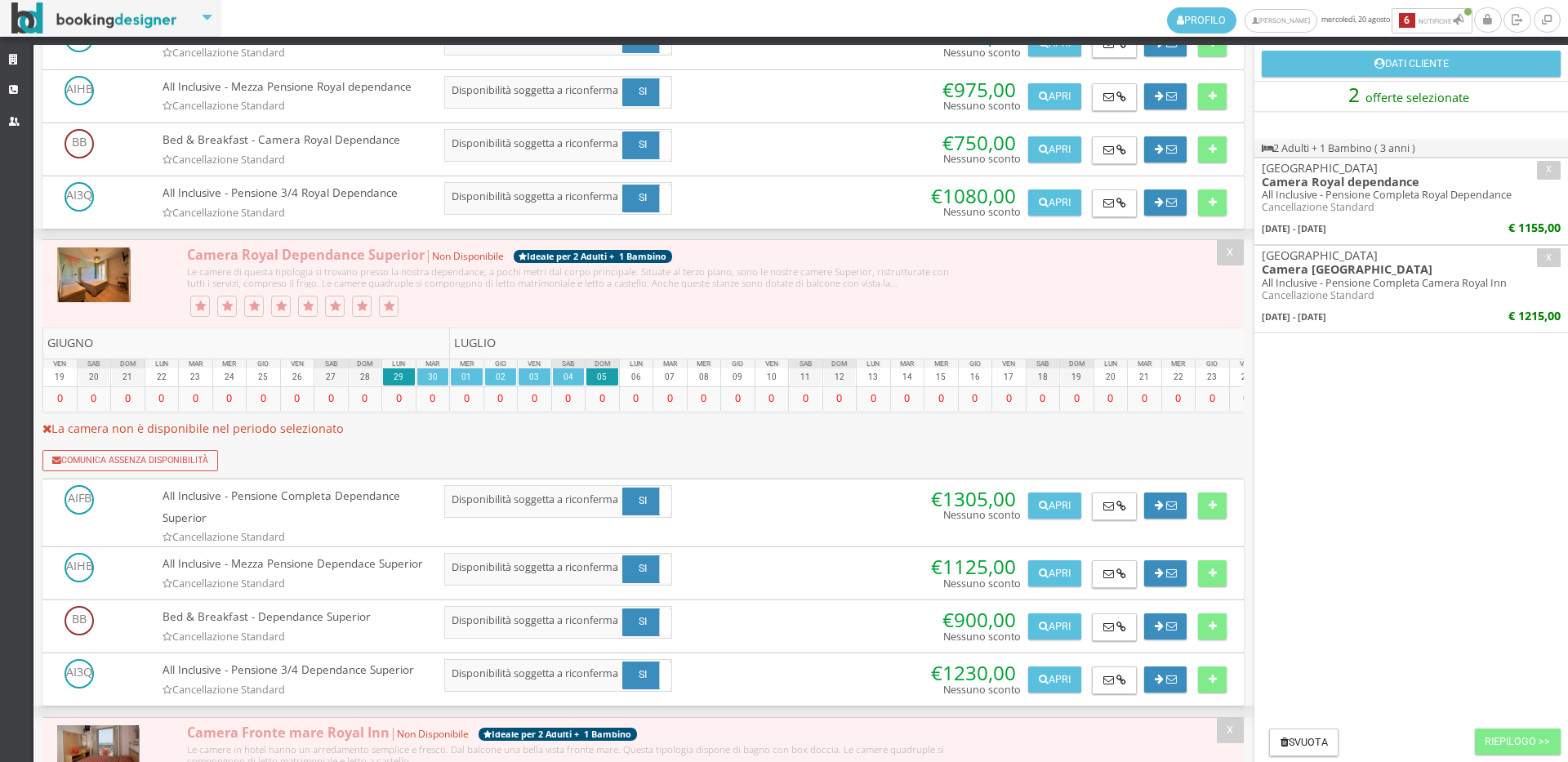
scroll to position [1815, 0]
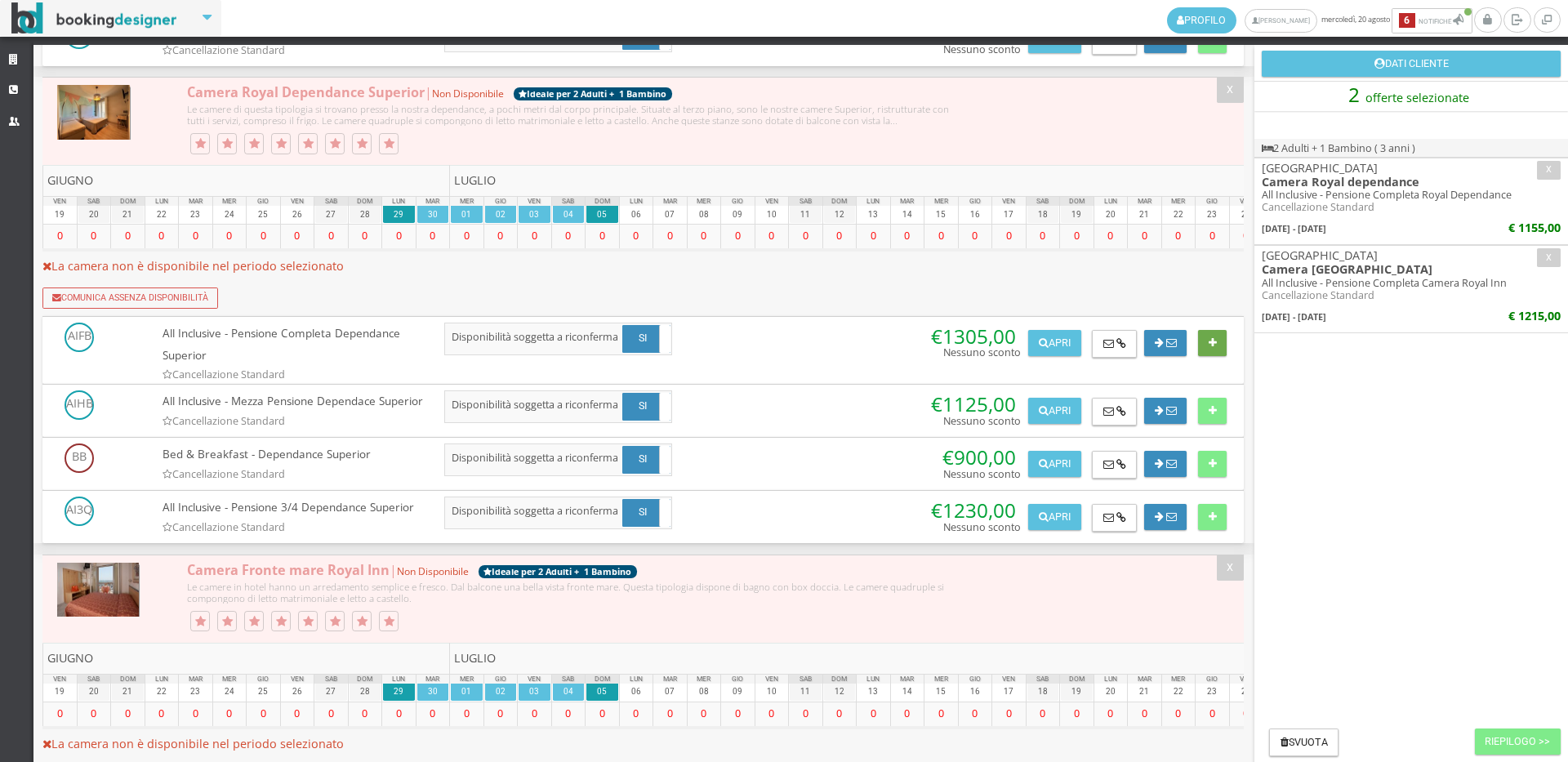
click at [1203, 356] on button at bounding box center [1213, 343] width 29 height 26
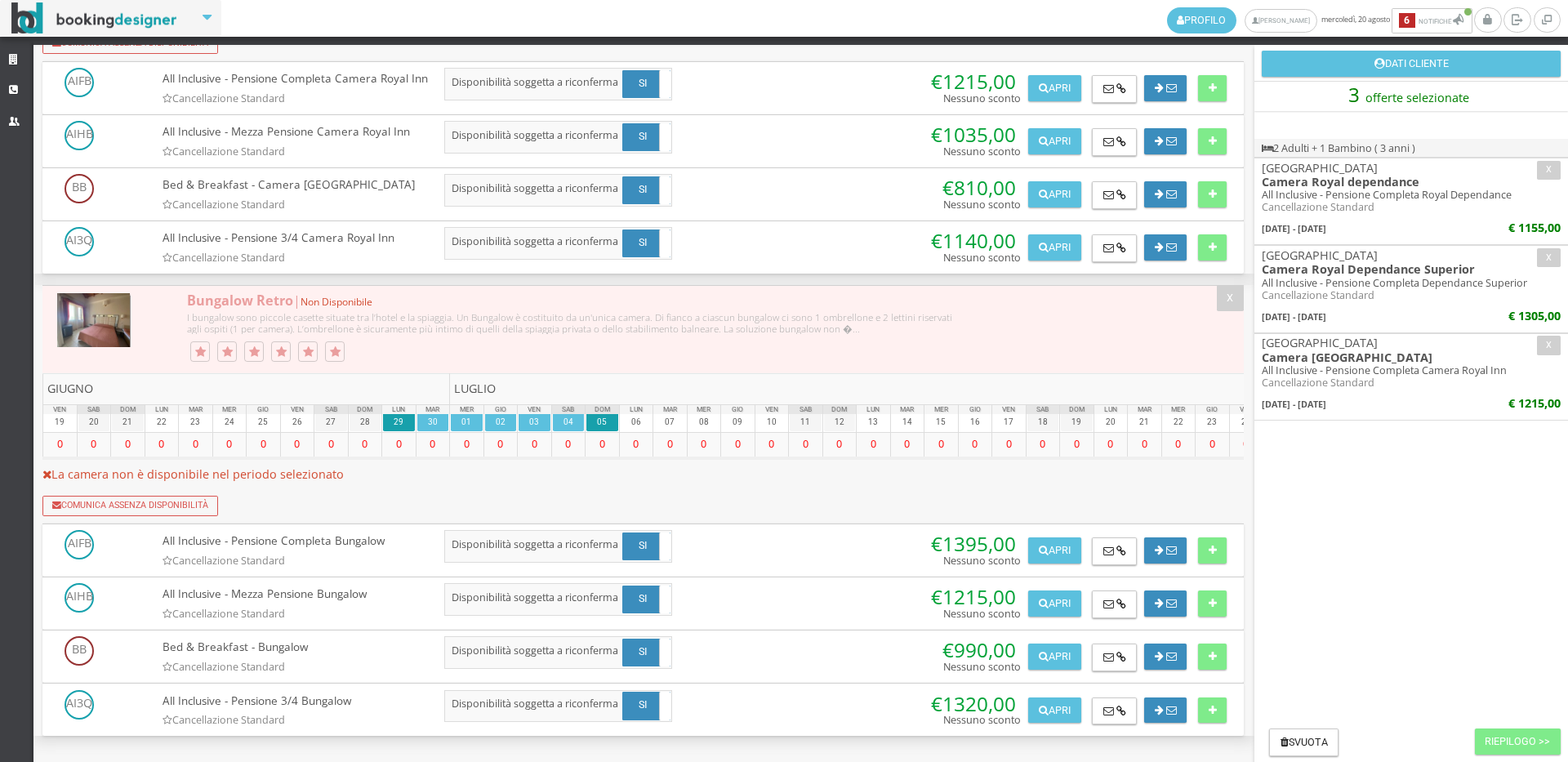
scroll to position [5961, 0]
click at [1209, 553] on icon at bounding box center [1213, 551] width 8 height 11
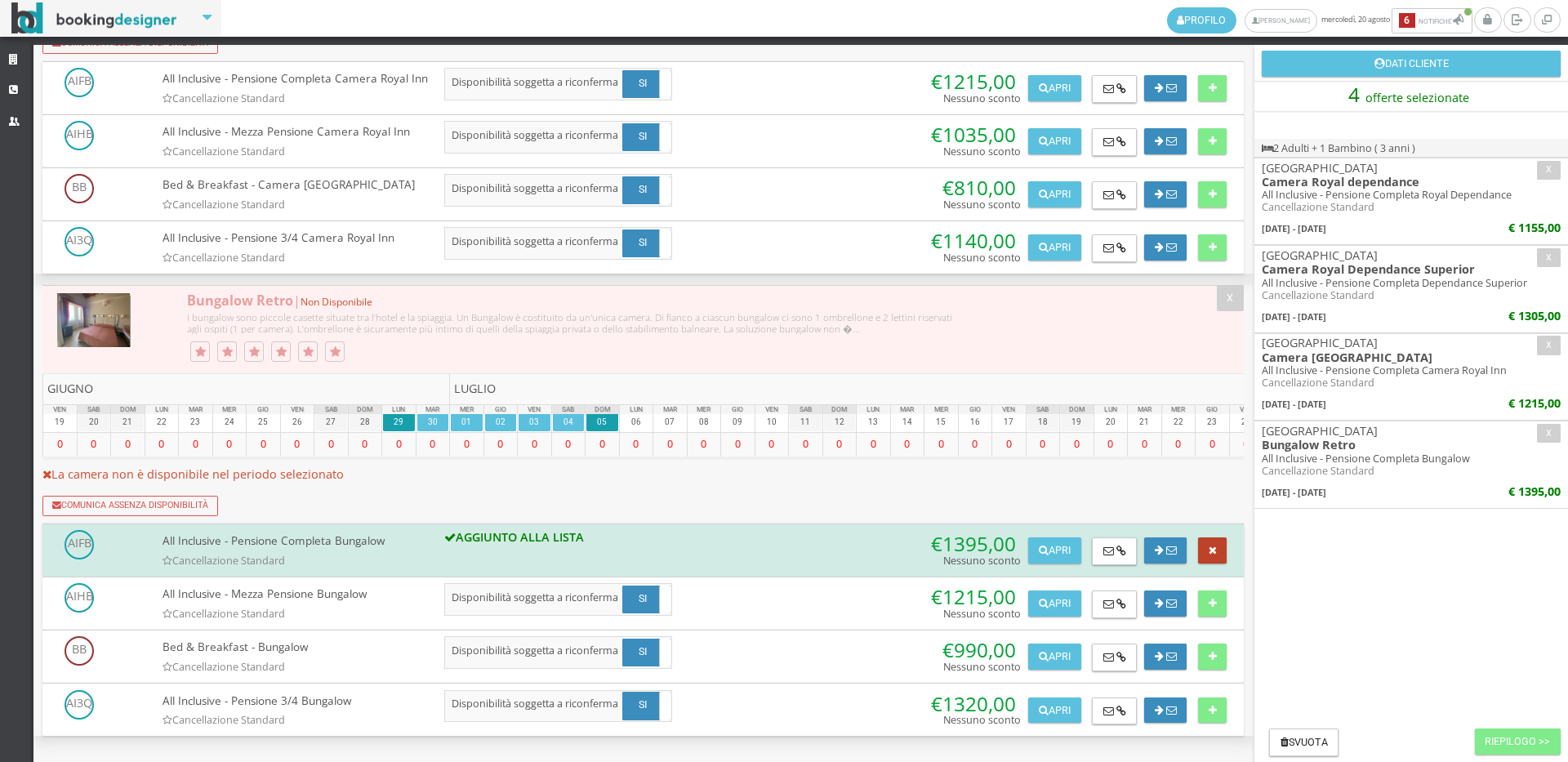
click at [1209, 553] on icon at bounding box center [1213, 551] width 8 height 11
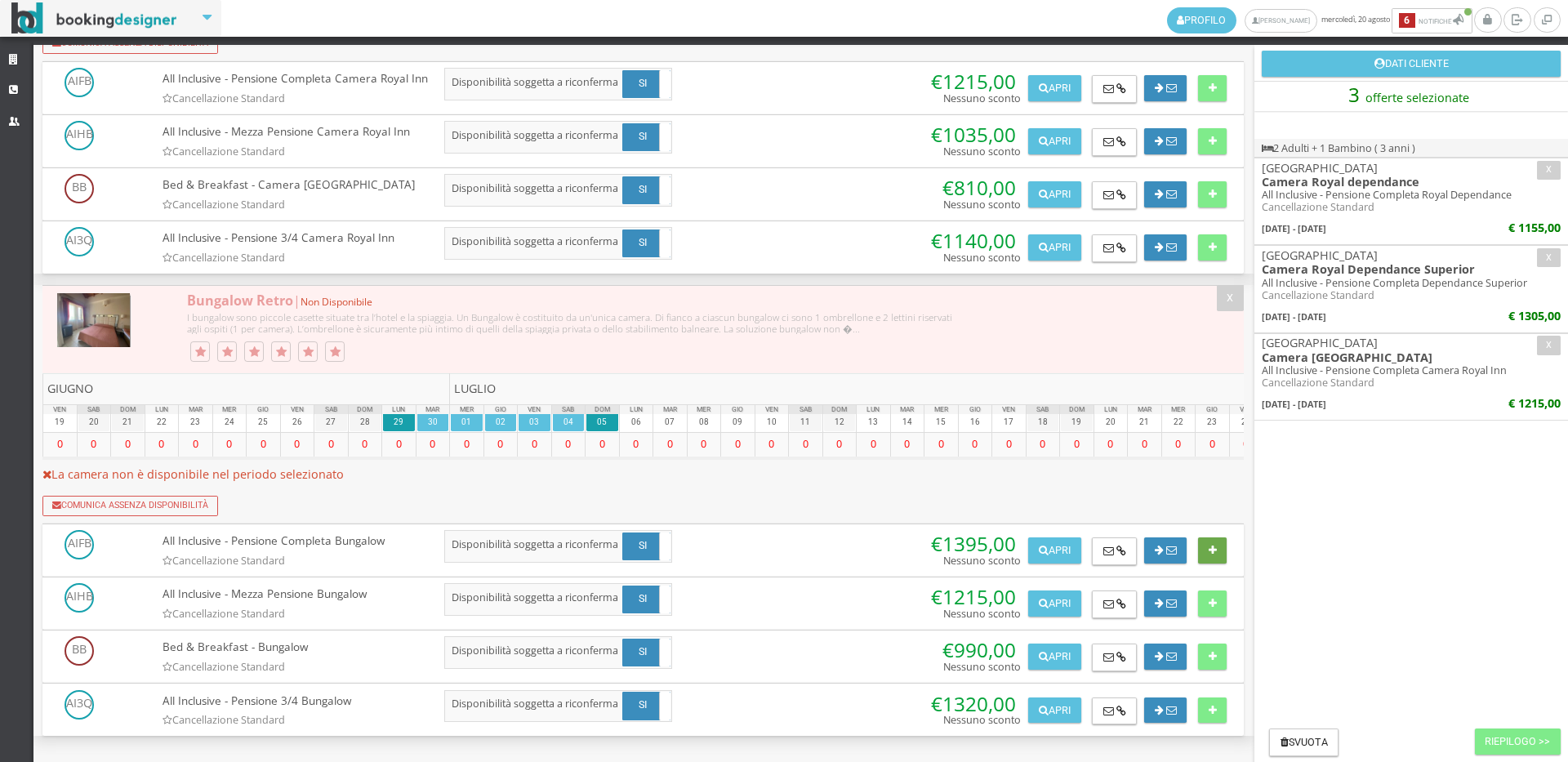
click at [1209, 553] on icon at bounding box center [1213, 551] width 8 height 11
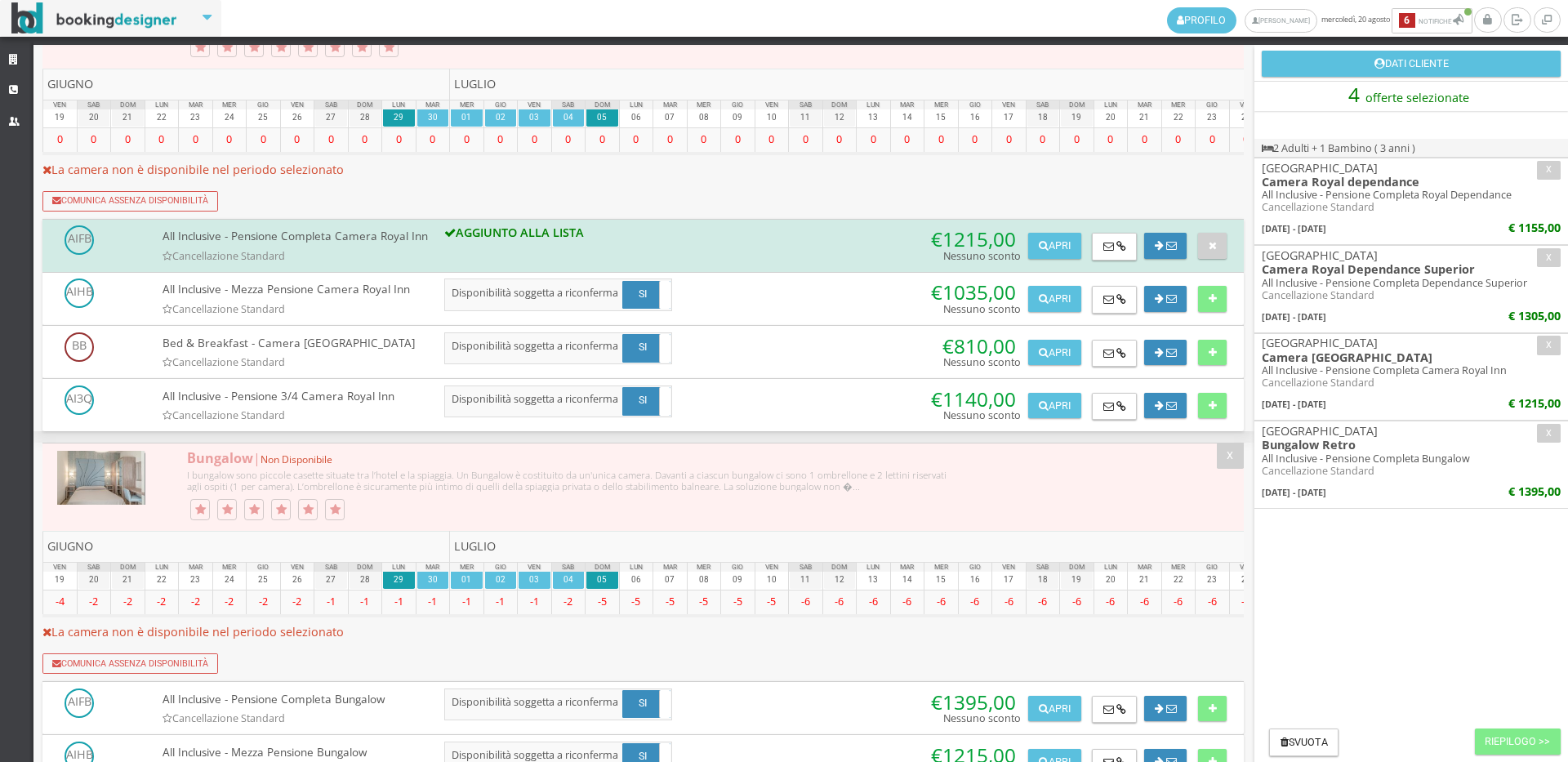
scroll to position [3511, 0]
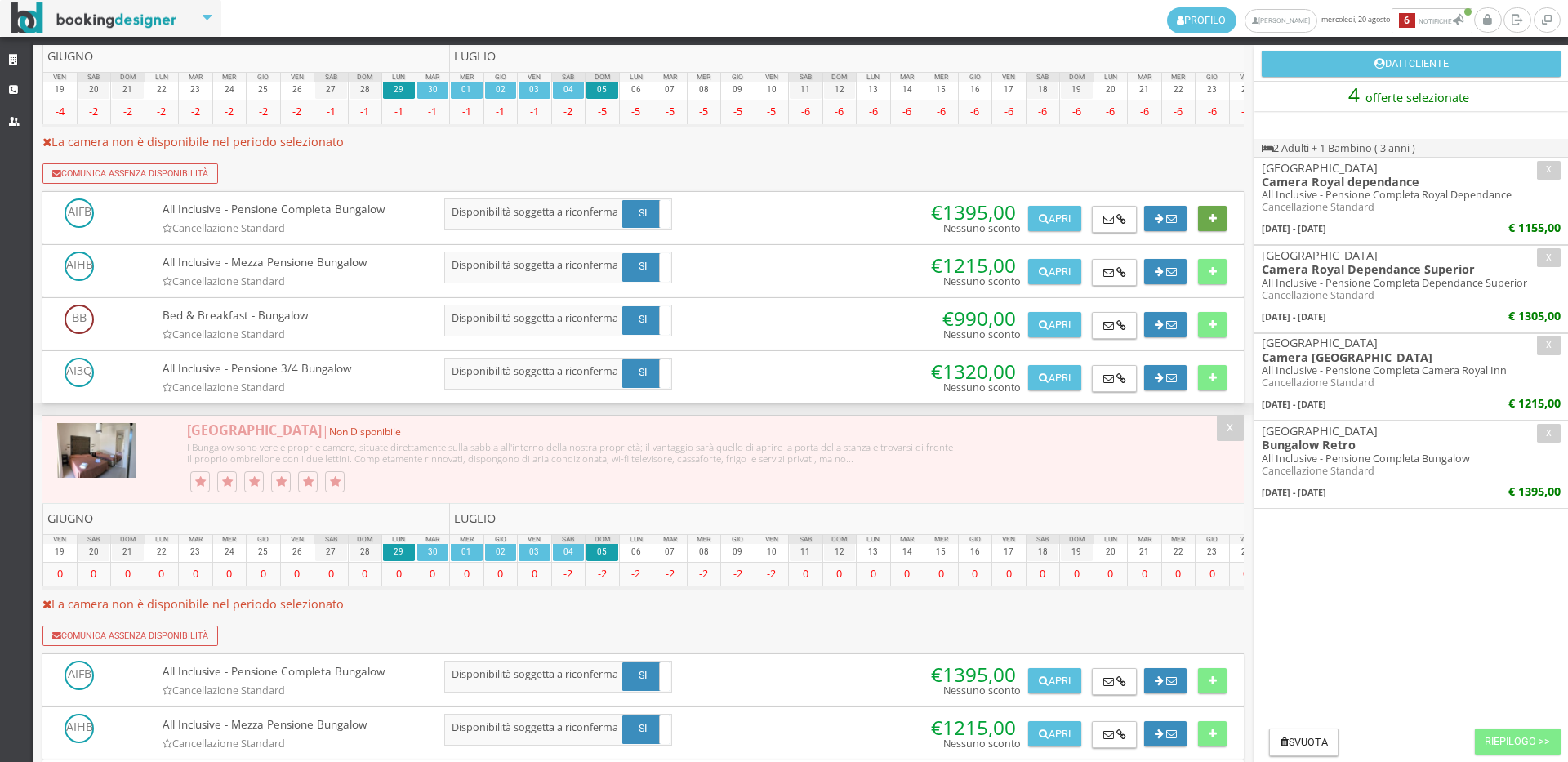
drag, startPoint x: 1208, startPoint y: 343, endPoint x: 1284, endPoint y: 503, distance: 177.1
click at [1209, 225] on icon at bounding box center [1213, 219] width 8 height 11
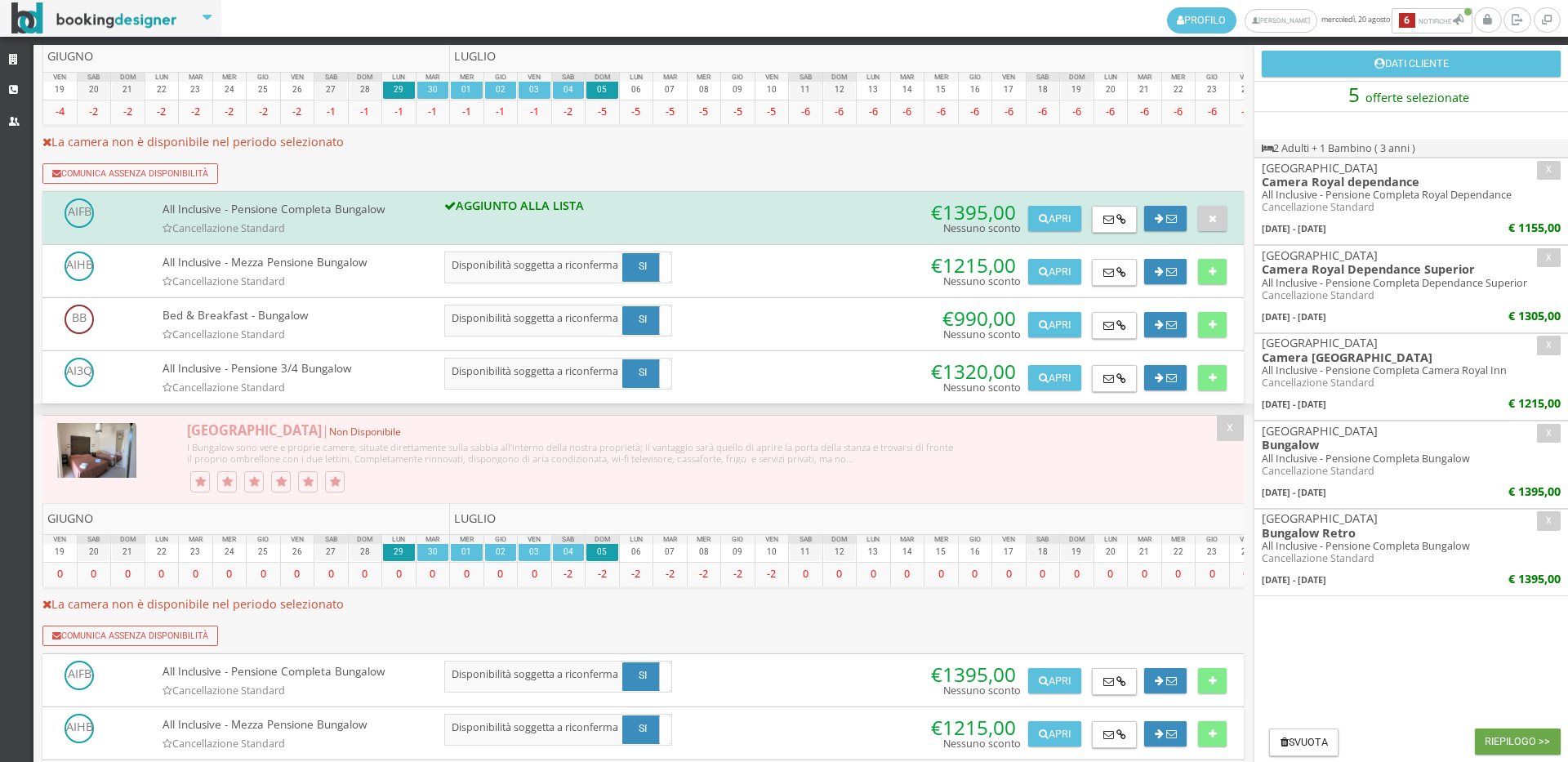
click button "Riepilogo >>"
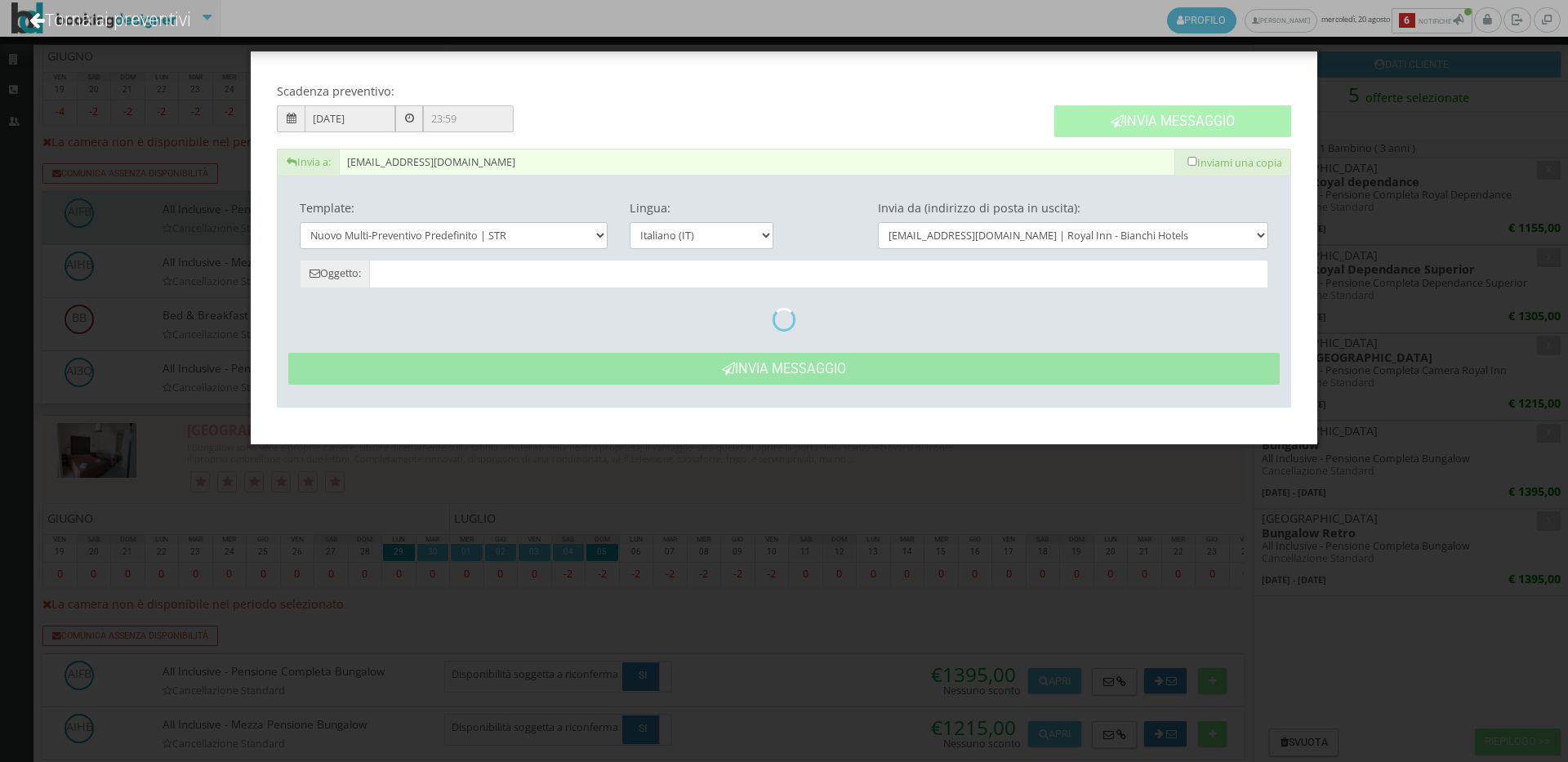
click button "Invia Messaggio"
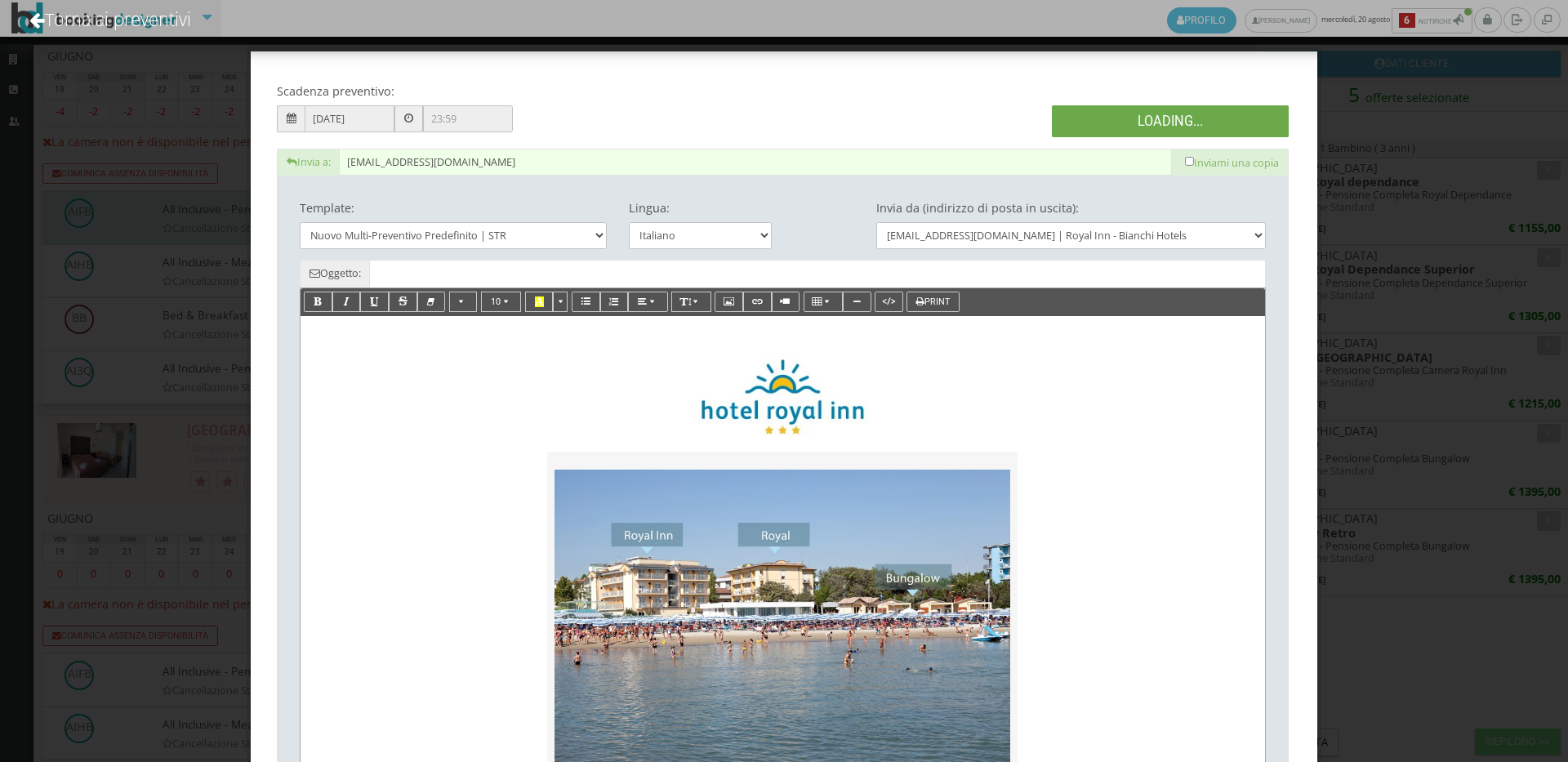
type input "Nuovo Preventivo - Manuel Martignago dal 29/06/2026 al 05/07/2026"
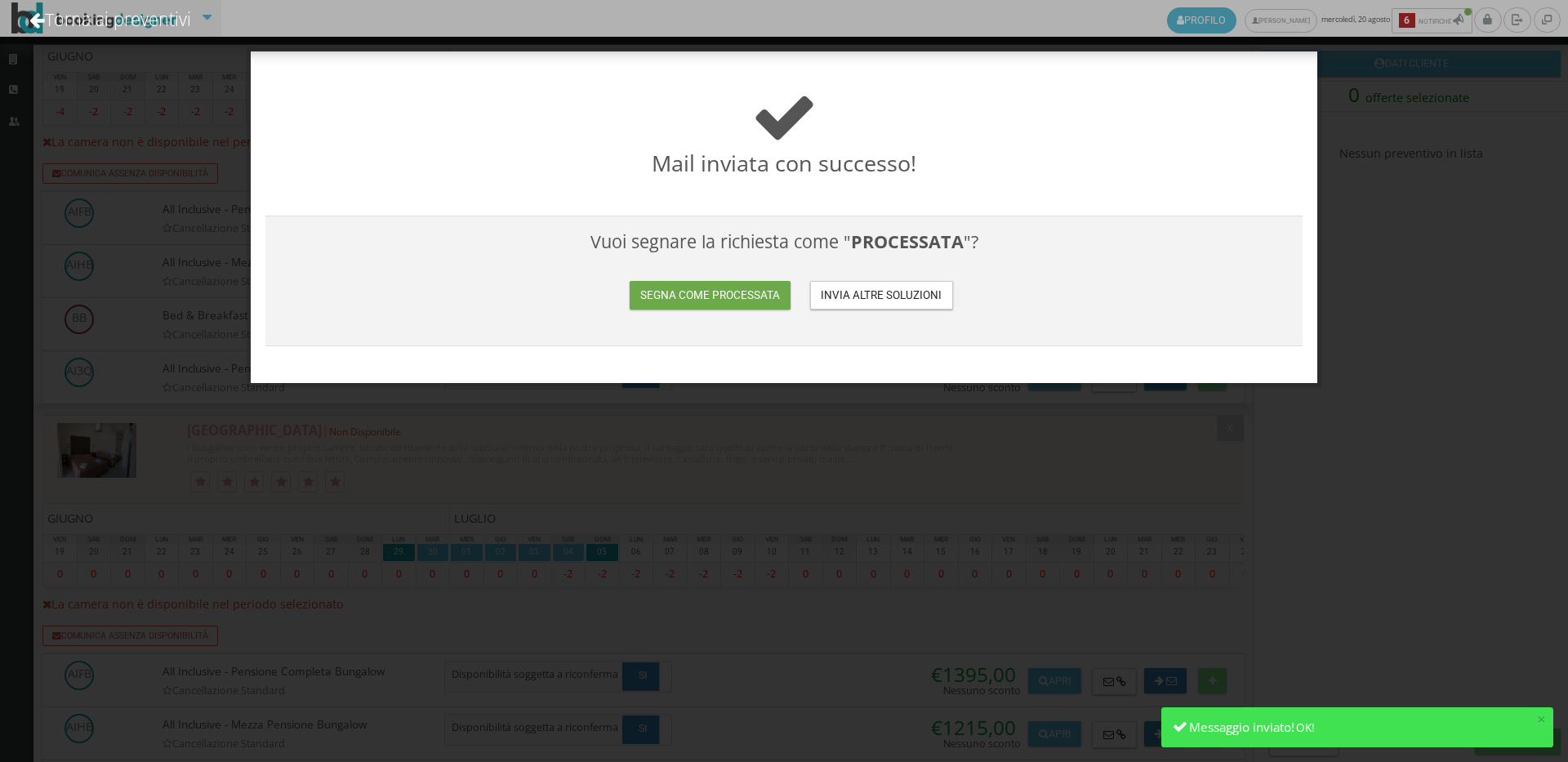
click button "Segna come processata"
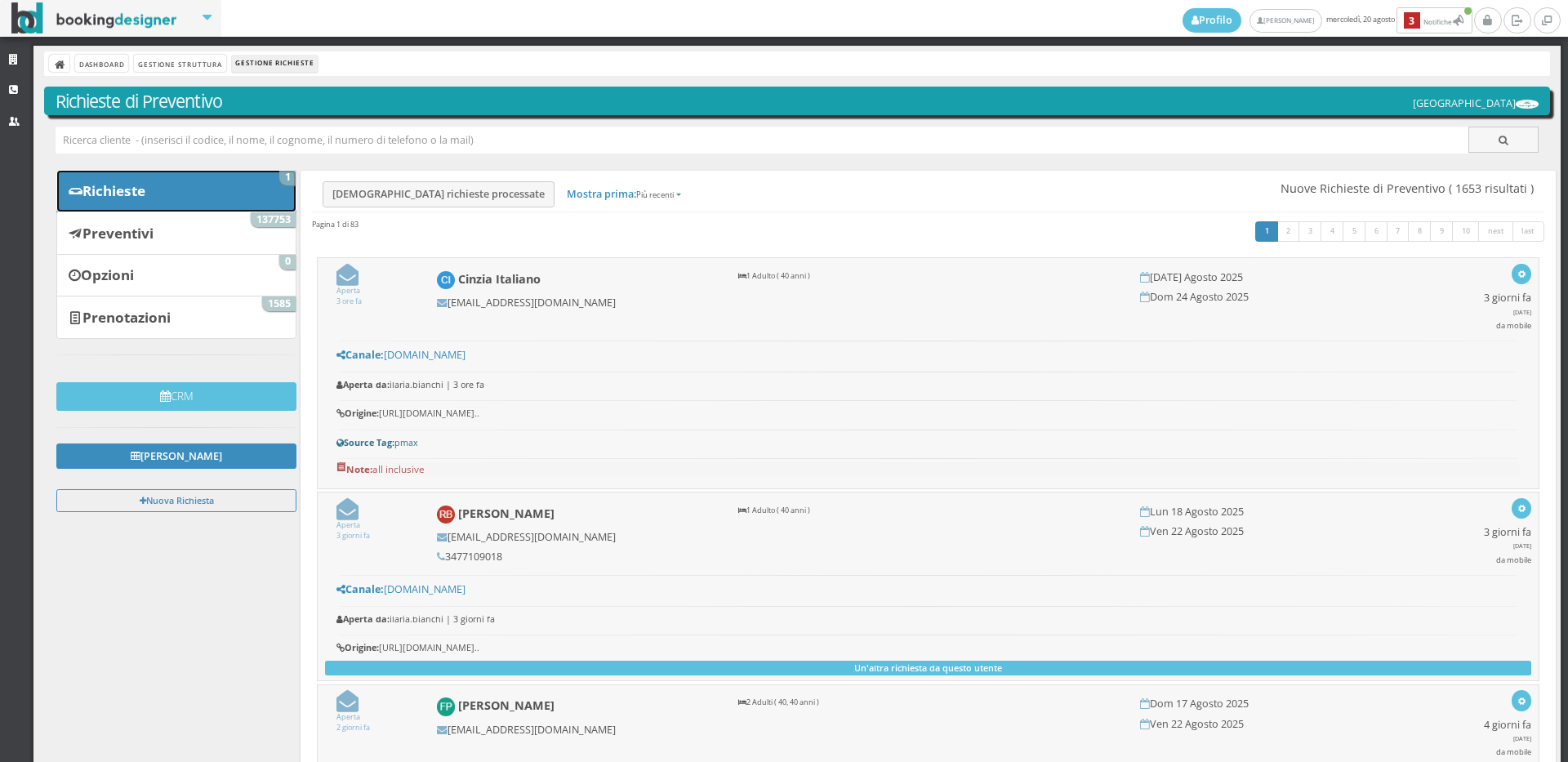
click at [191, 190] on link "Richieste 1" at bounding box center [176, 192] width 240 height 43
click at [17, 62] on icon at bounding box center [15, 60] width 14 height 11
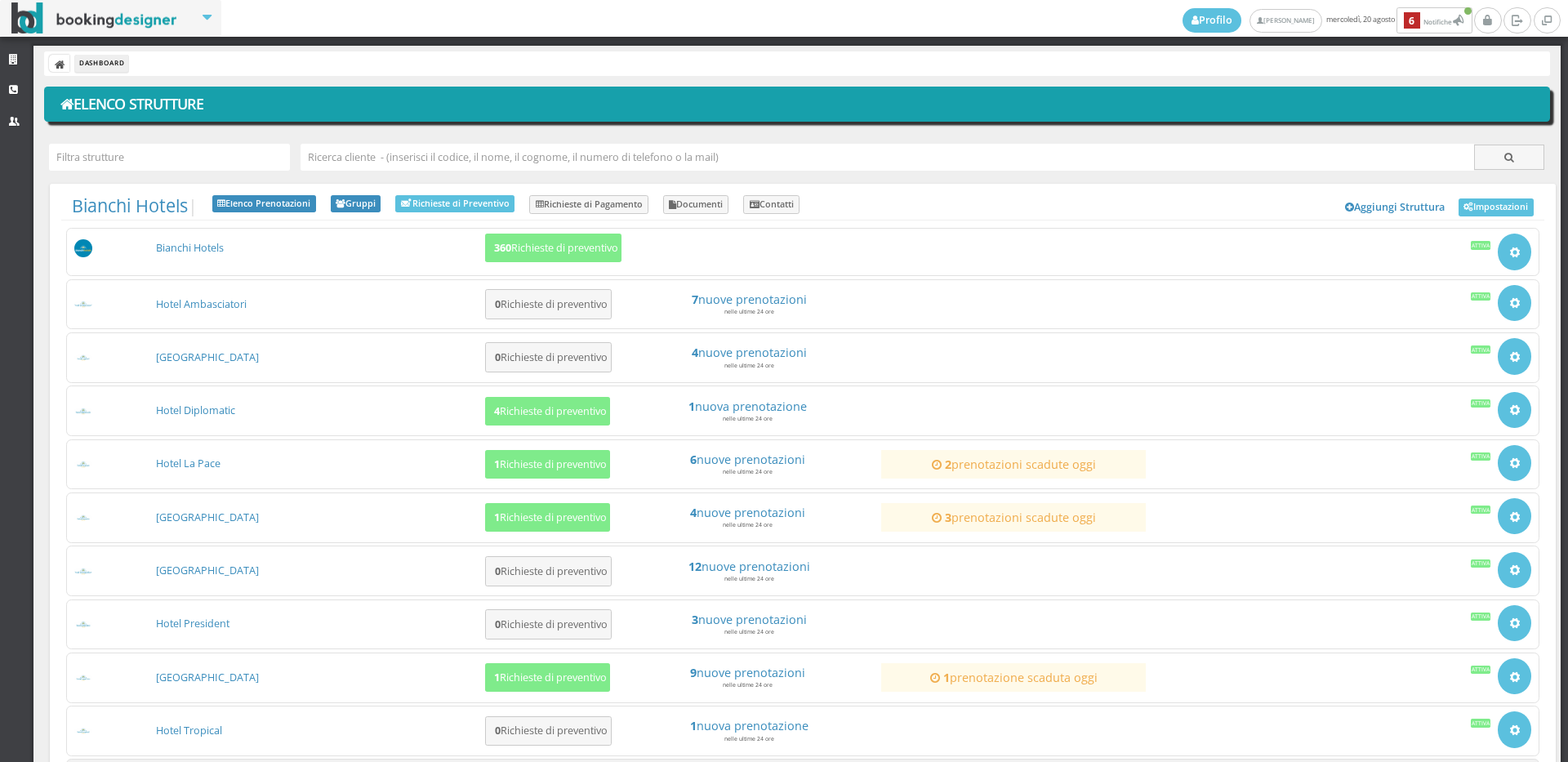
click at [237, 761] on html "Profilo [PERSON_NAME] [DATE] 6 Notifiche Notifiche 6 Strutture CRM Utenti Dashb…" at bounding box center [784, 381] width 1568 height 762
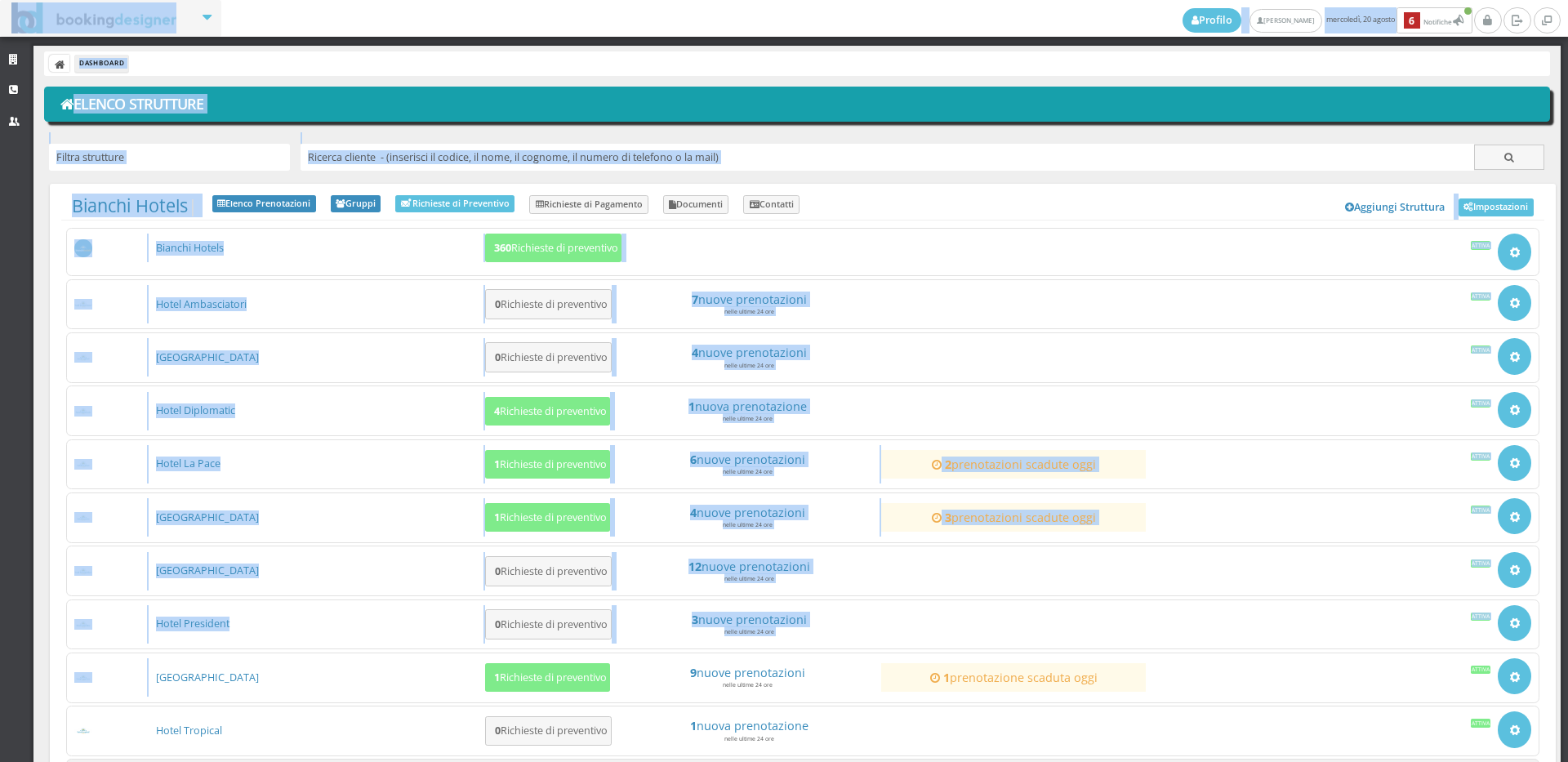
scroll to position [15, 0]
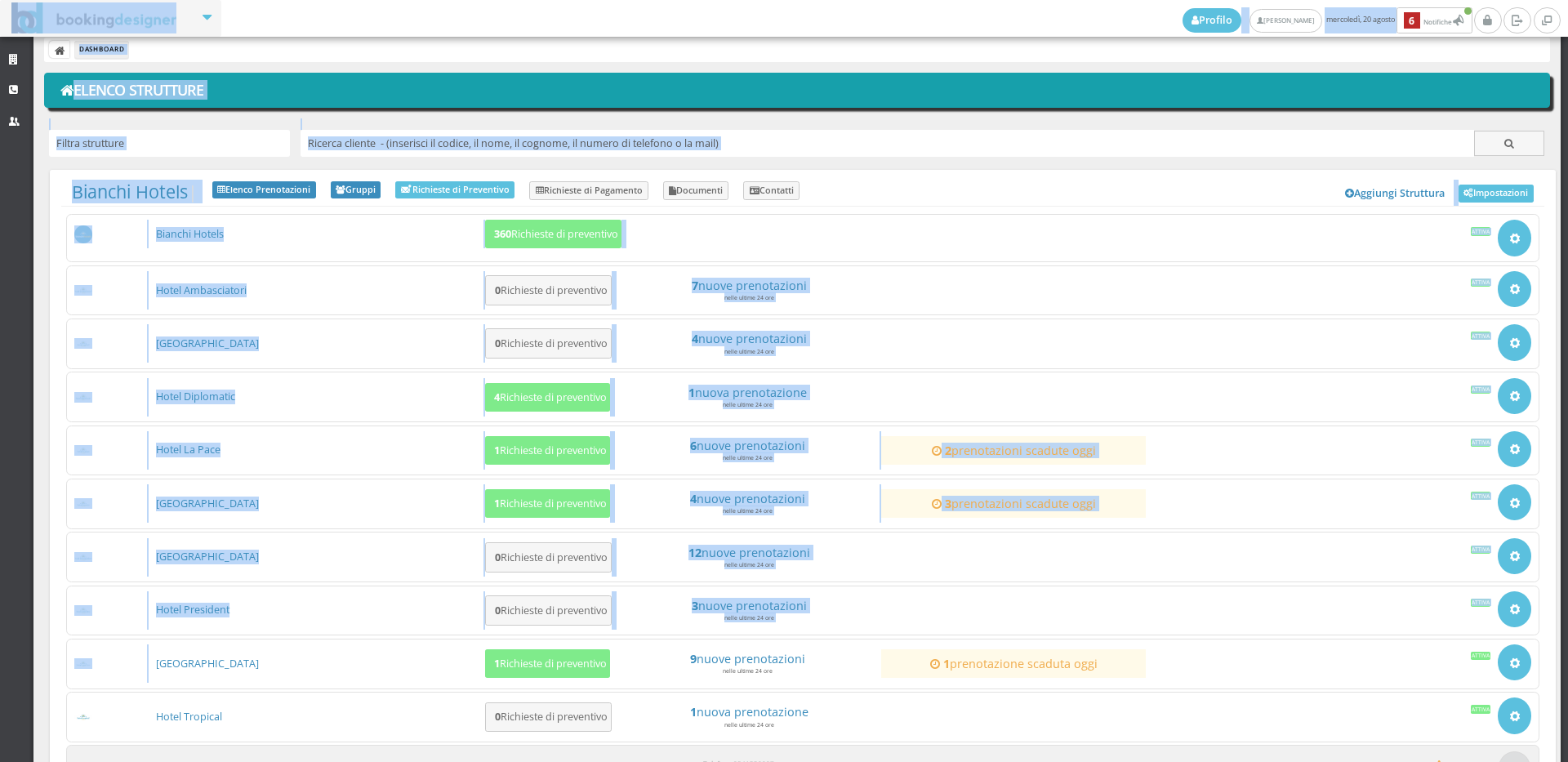
click at [165, 119] on div at bounding box center [169, 141] width 251 height 45
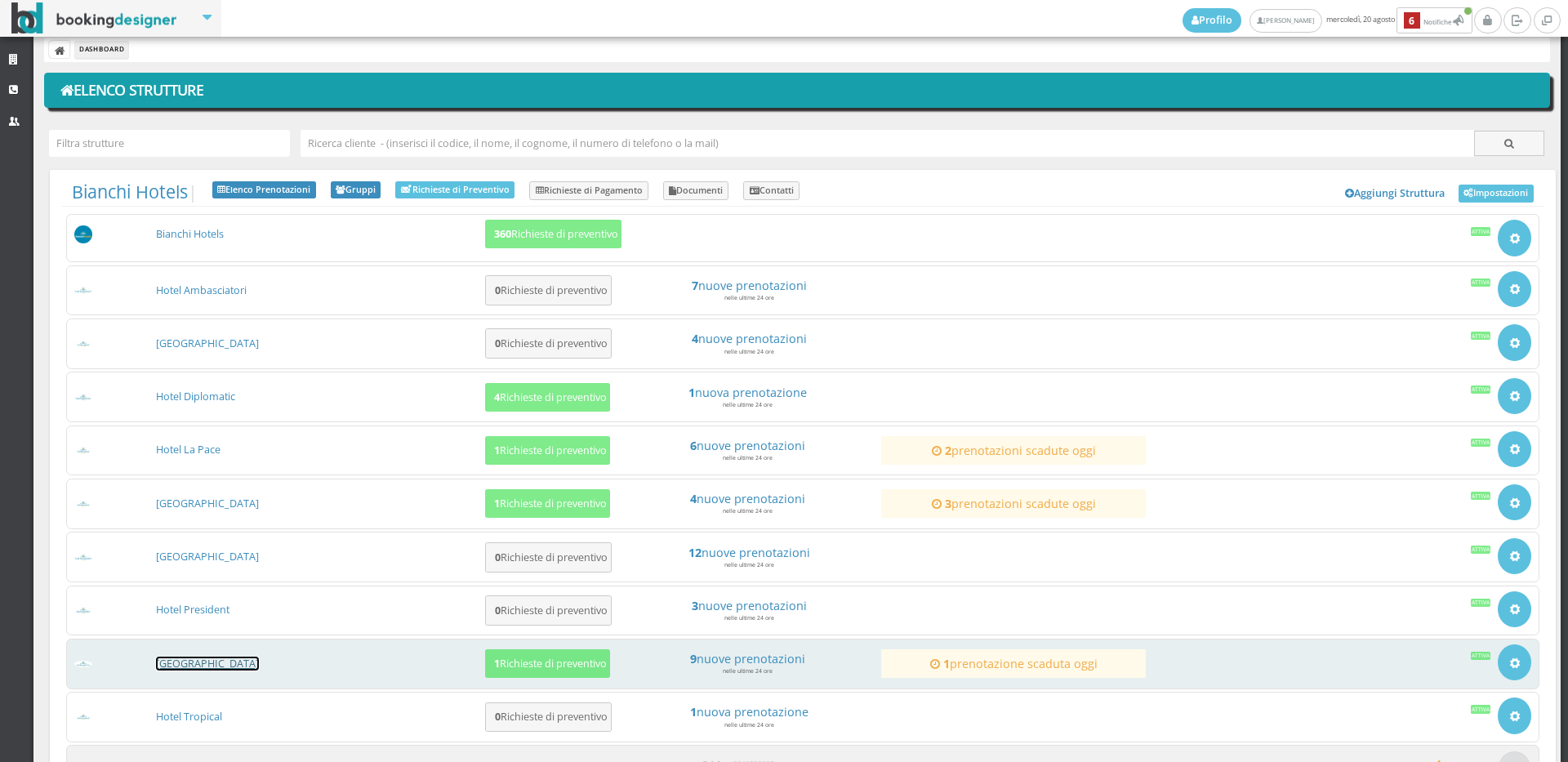
click at [194, 669] on link "[GEOGRAPHIC_DATA]" at bounding box center [207, 663] width 103 height 14
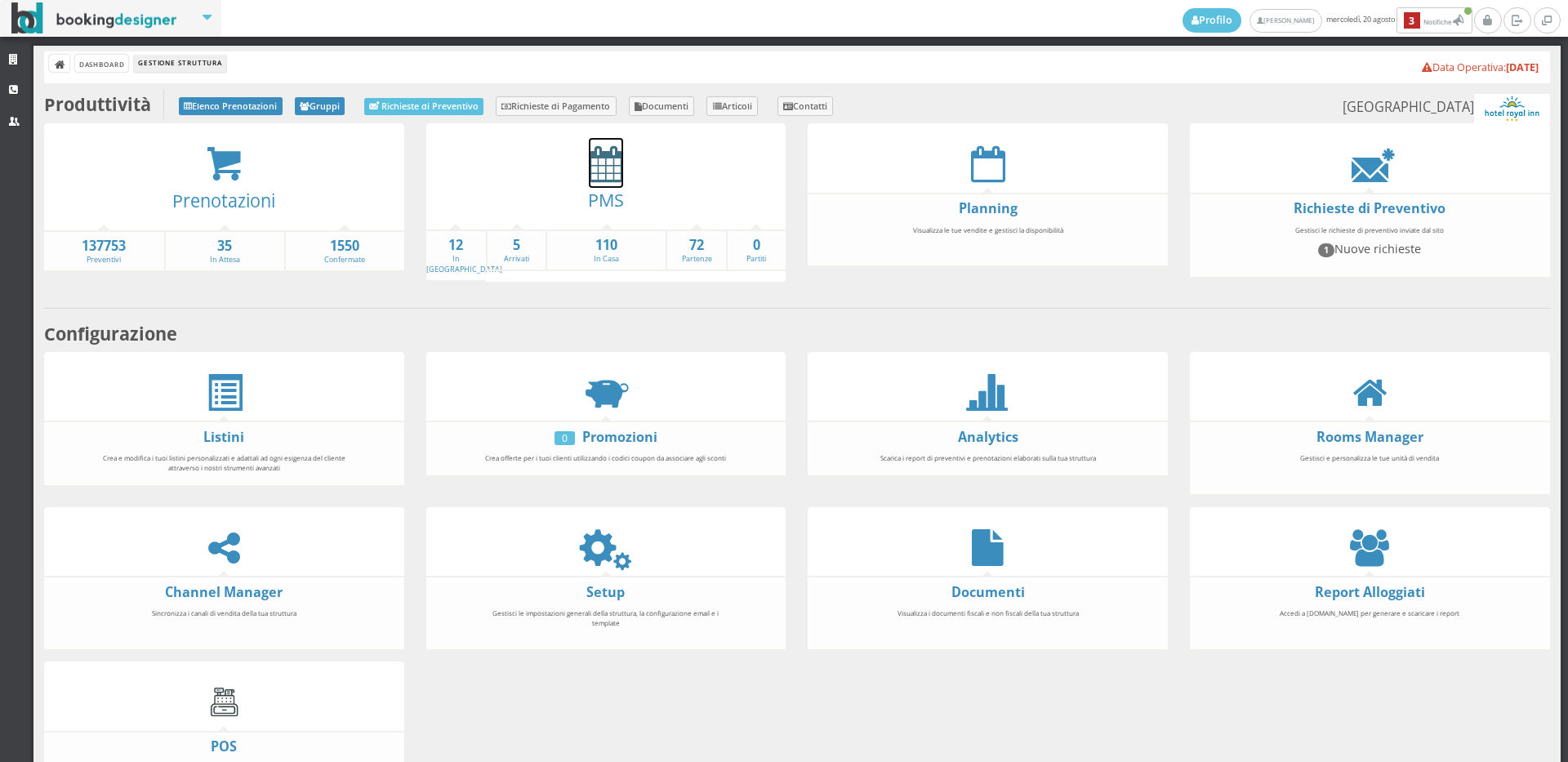
click at [602, 178] on icon at bounding box center [605, 164] width 34 height 37
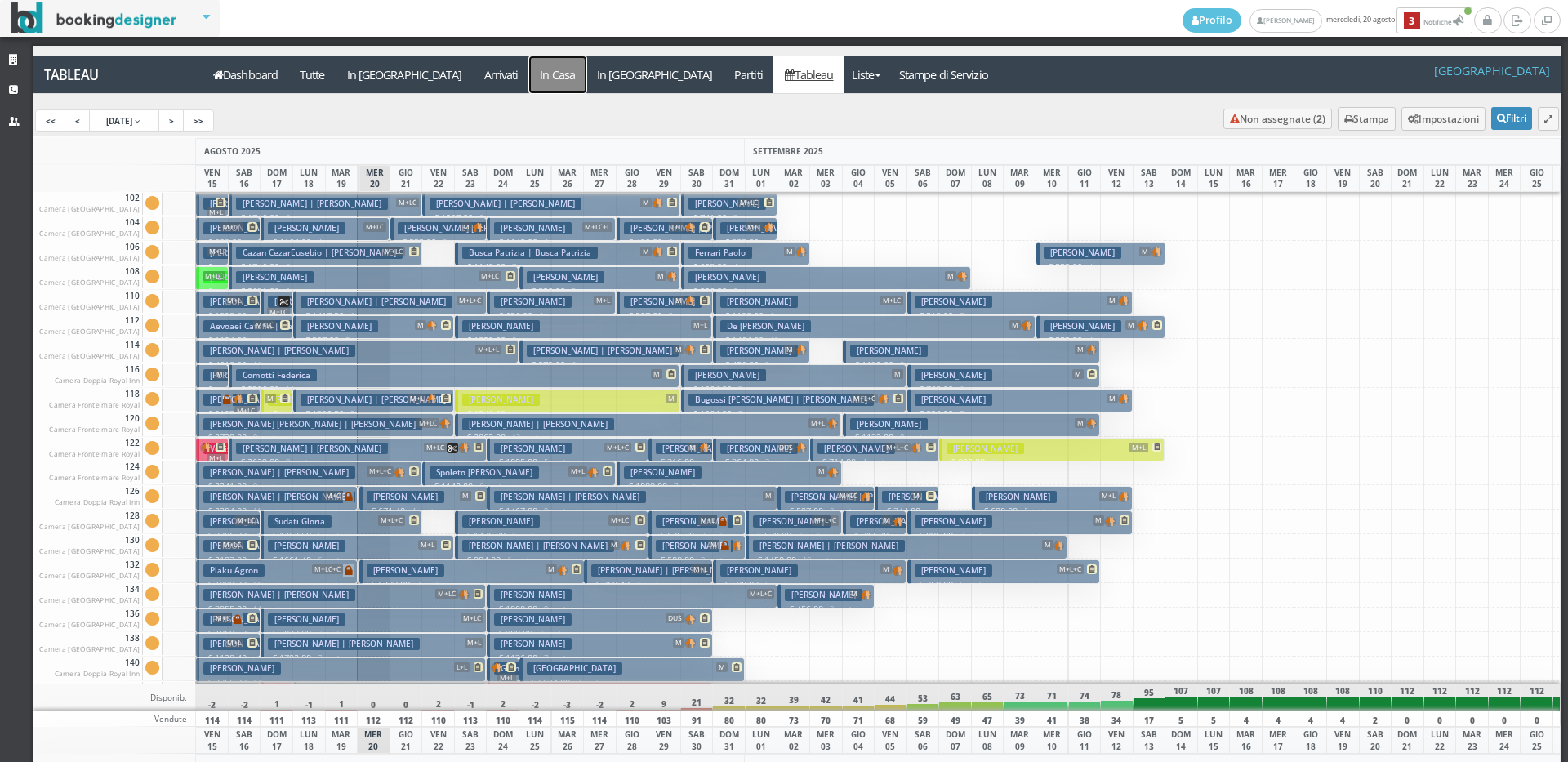
click at [529, 75] on a=pms-instay-reservations"] "In Casa" at bounding box center [558, 75] width 57 height 37
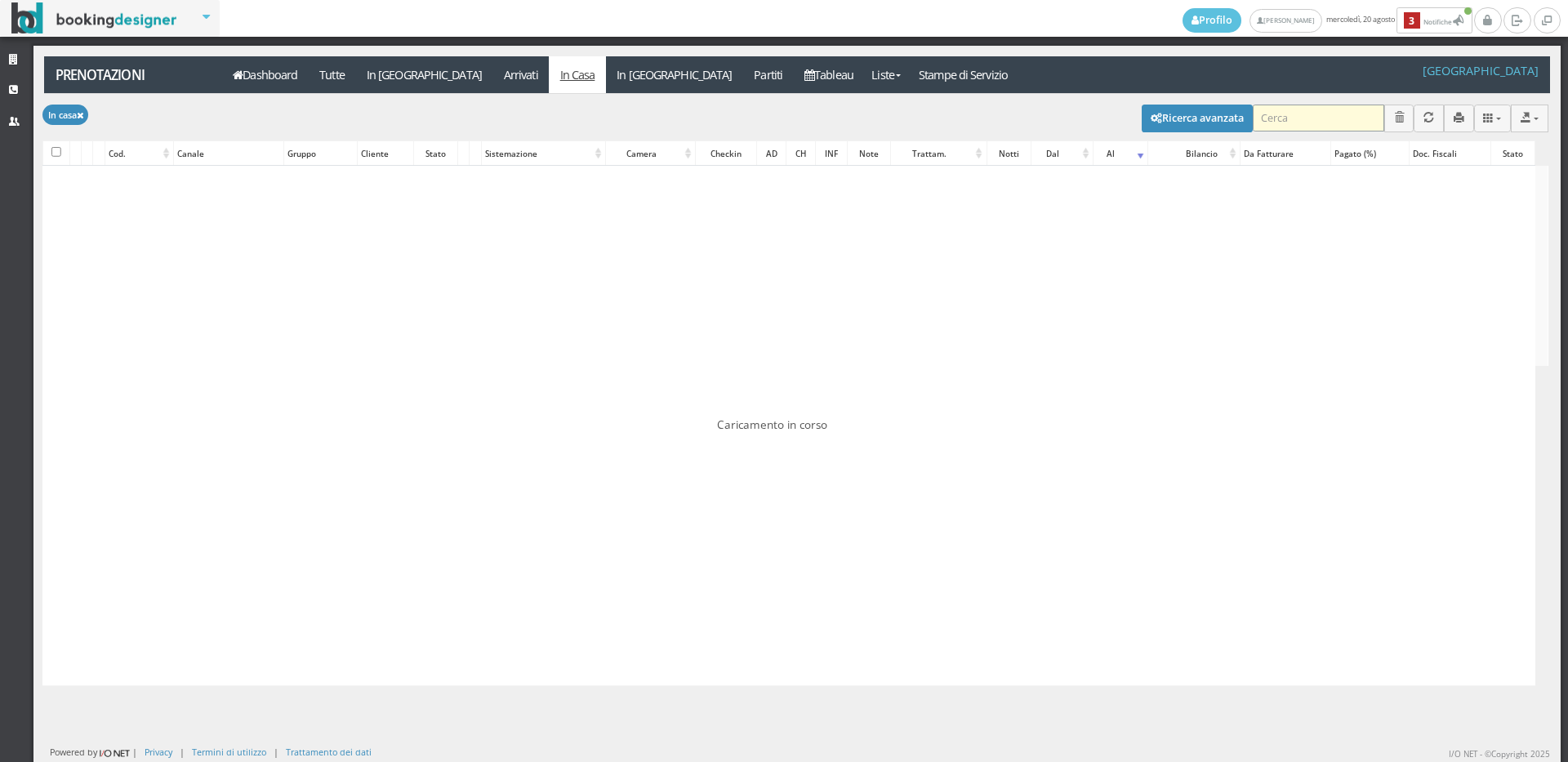
click at [1298, 123] on input "search" at bounding box center [1318, 118] width 132 height 27
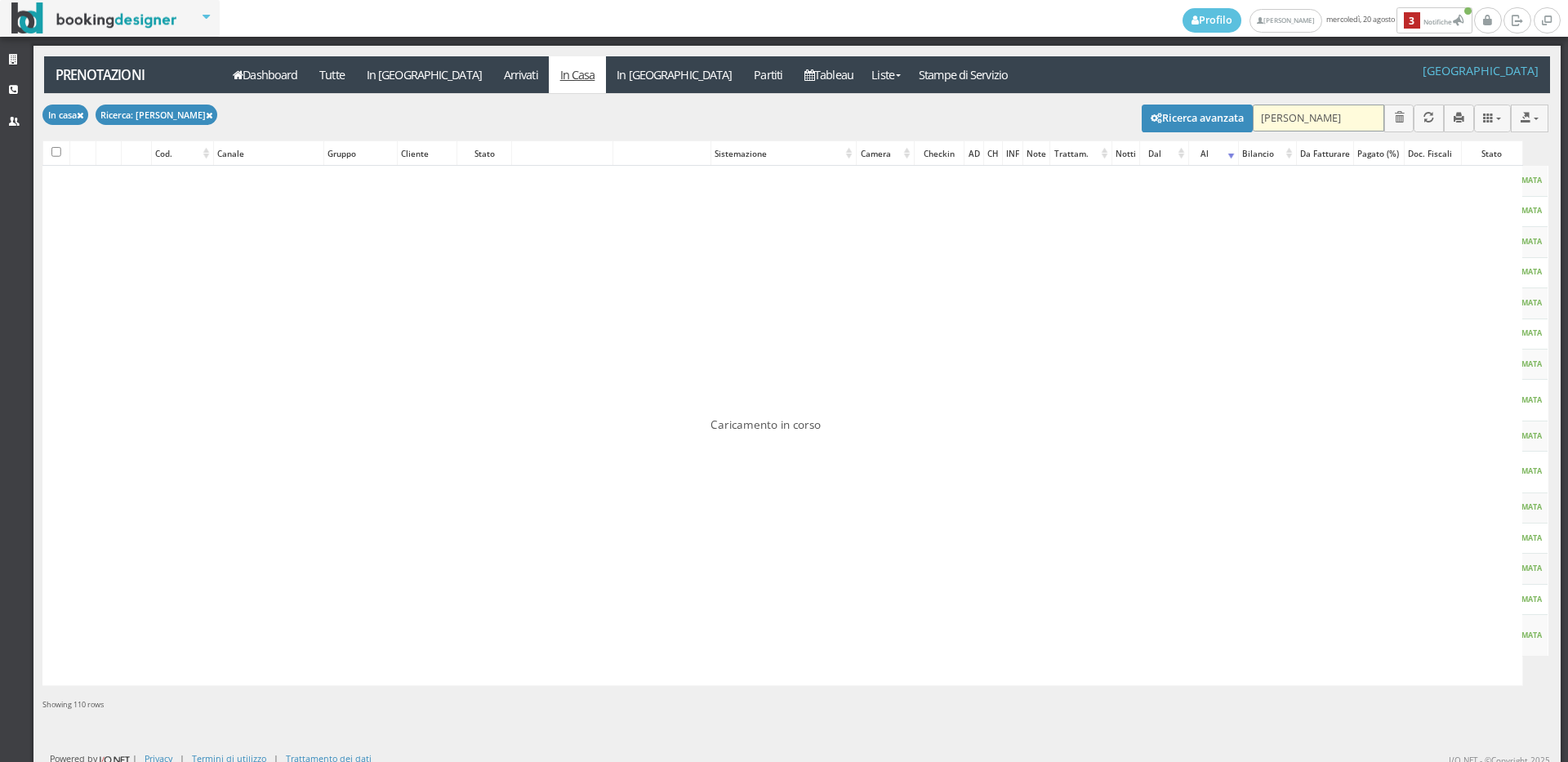
type input "[PERSON_NAME]"
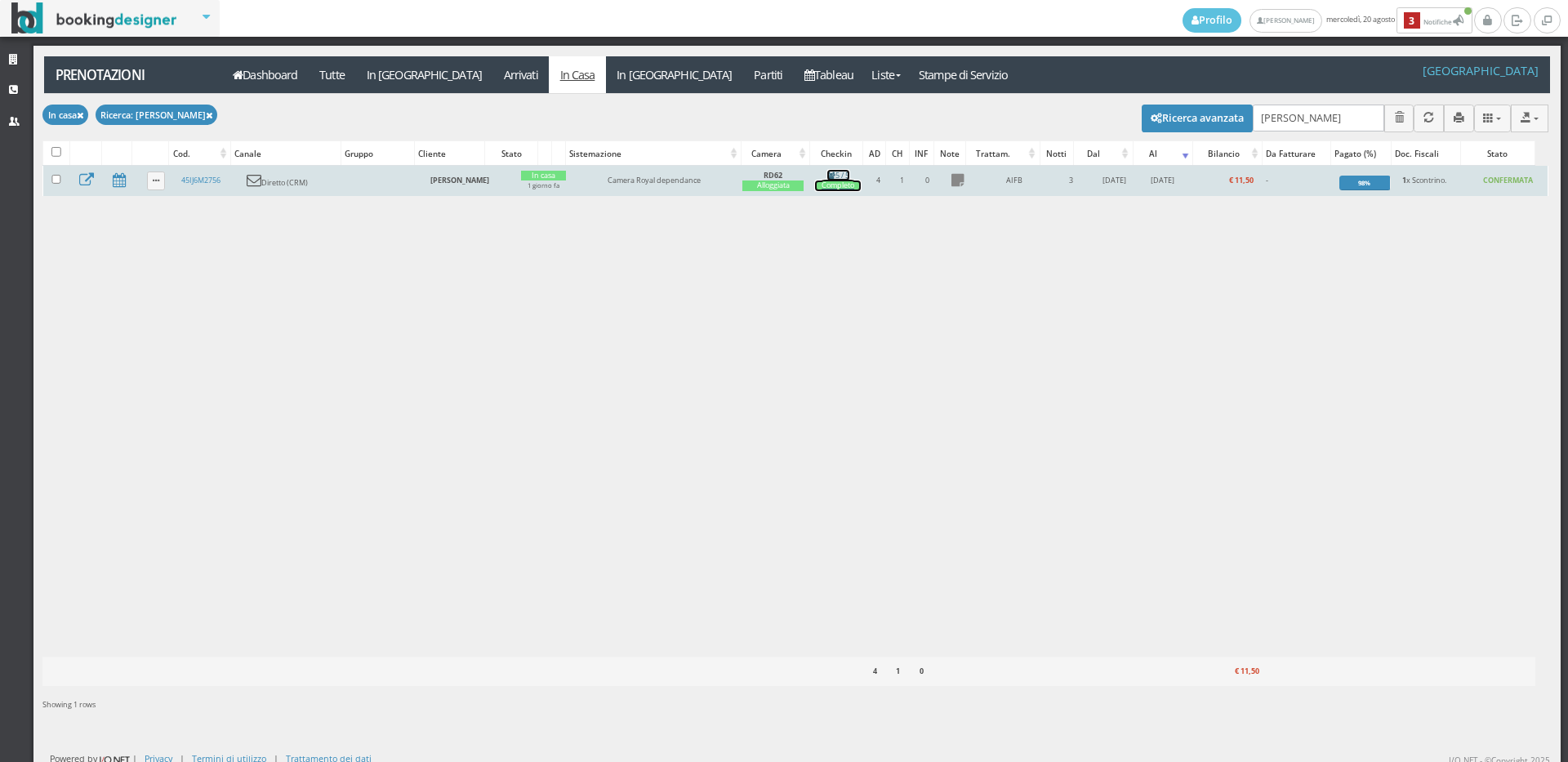
click at [845, 182] on div "Completo" at bounding box center [837, 185] width 45 height 11
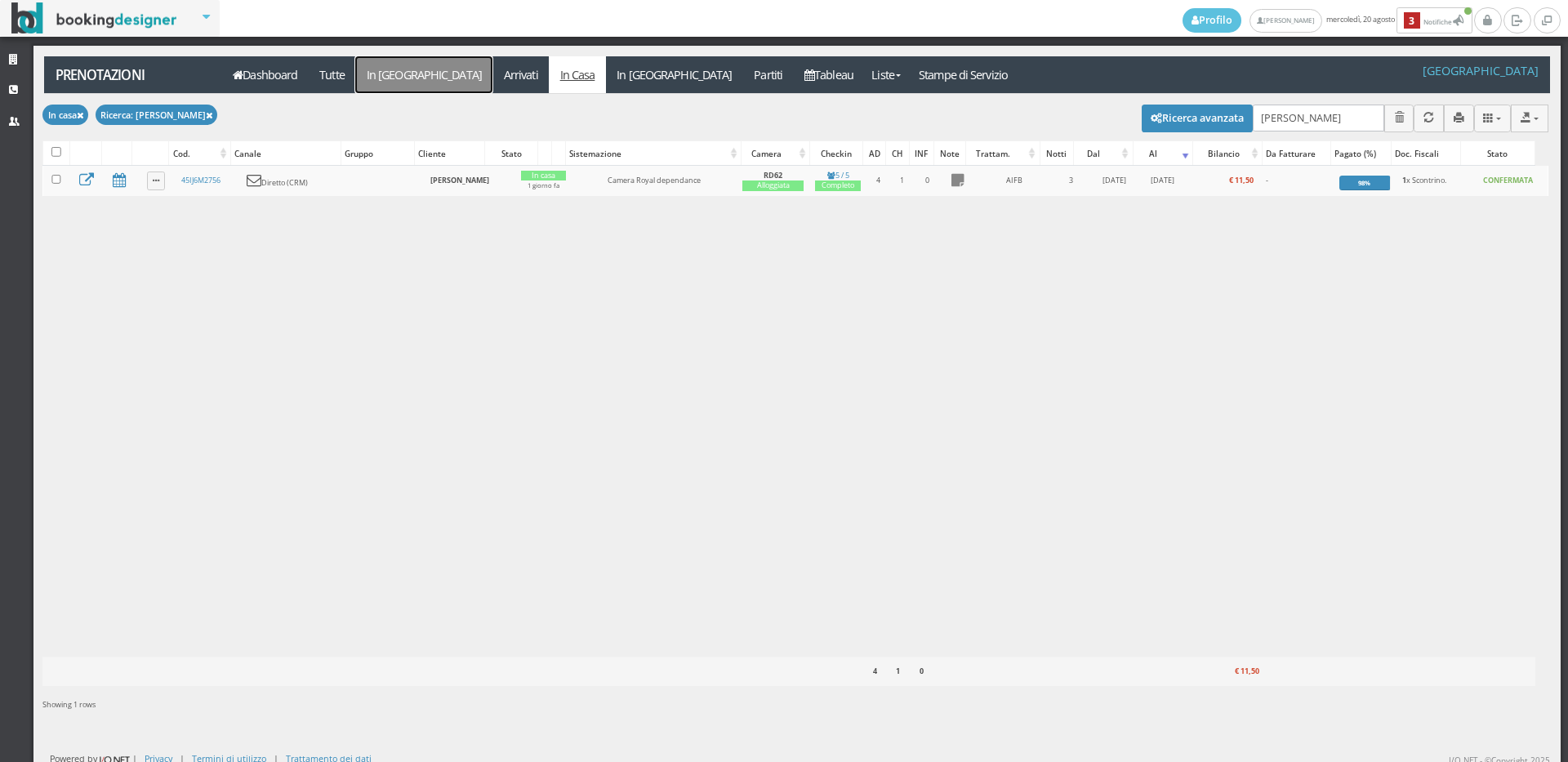
click at [388, 66] on link "In Arrivo" at bounding box center [424, 75] width 137 height 37
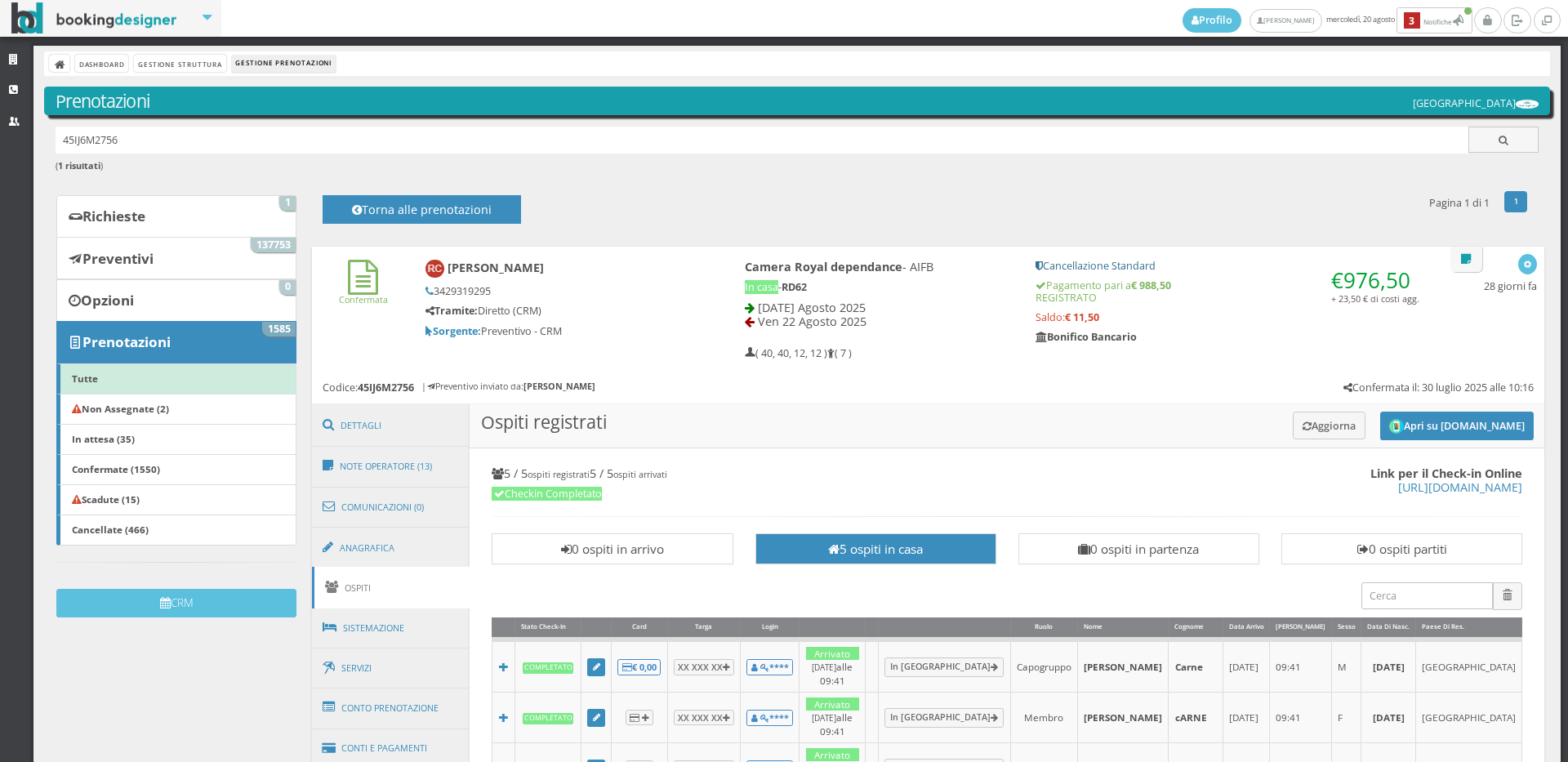
drag, startPoint x: 489, startPoint y: 292, endPoint x: 435, endPoint y: 295, distance: 54.1
click at [435, 295] on h5 "3429319295" at bounding box center [558, 290] width 264 height 13
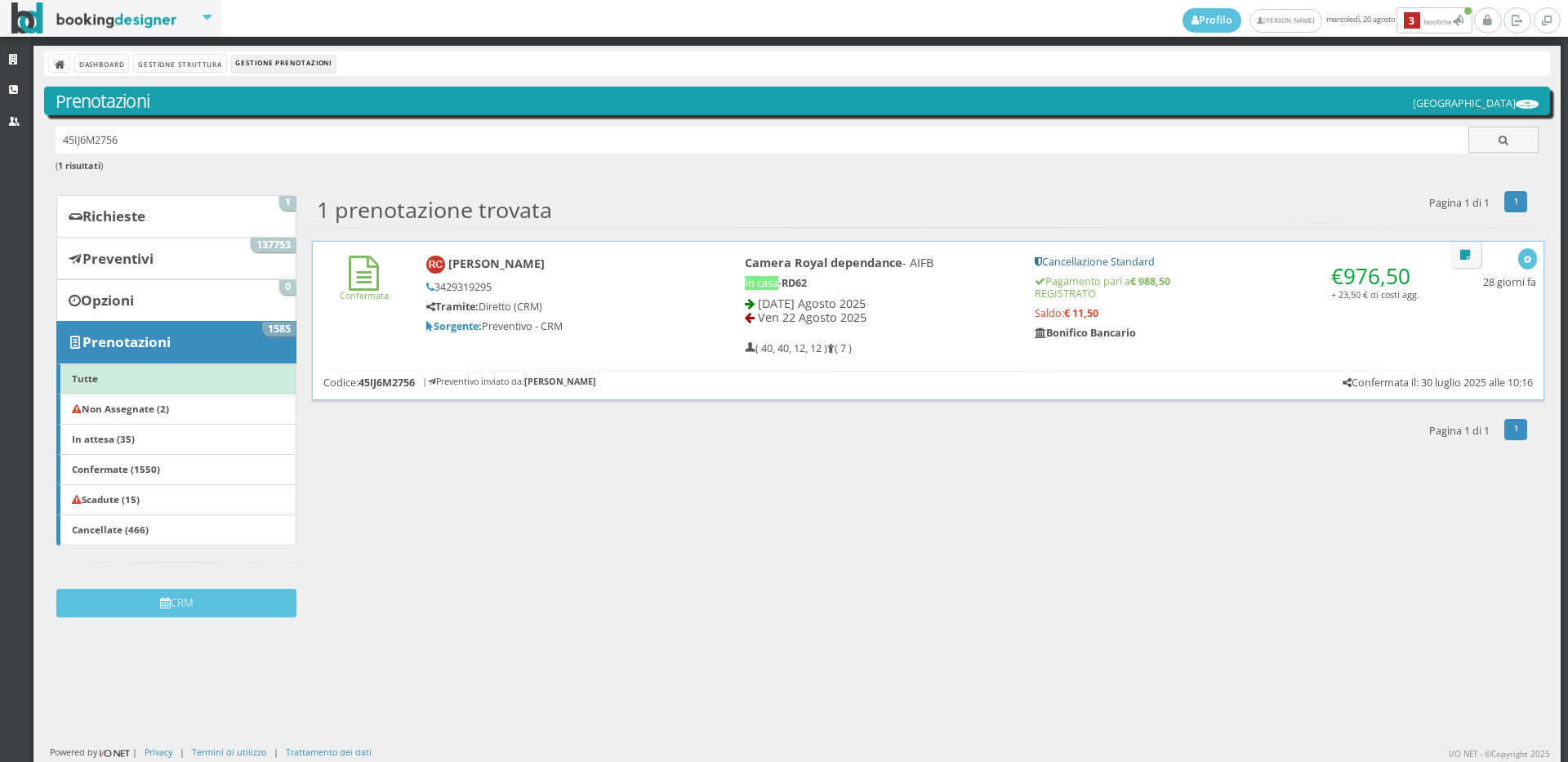
copy h5 "3429319295"
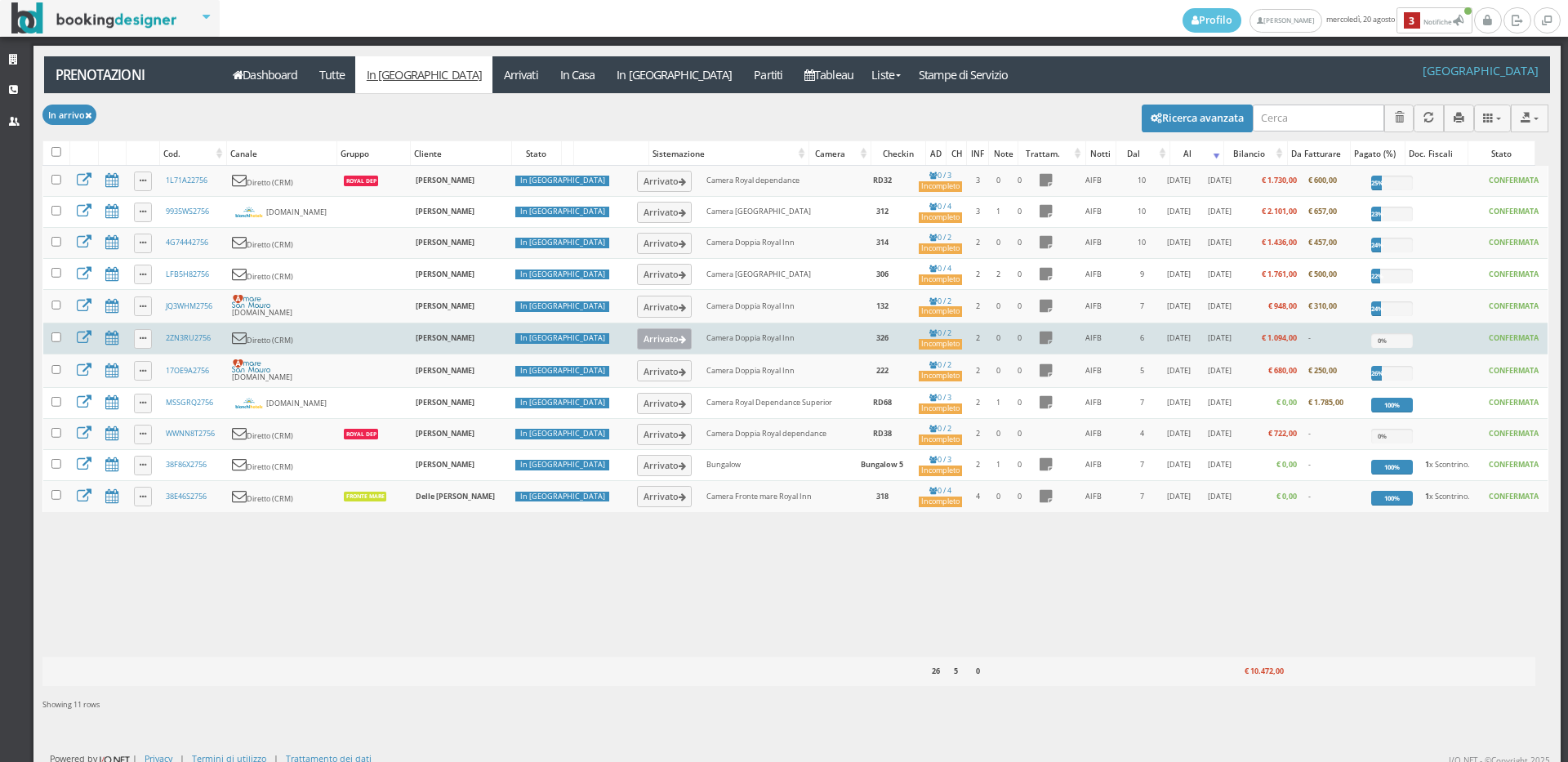
click at [678, 340] on icon at bounding box center [682, 340] width 8 height 9
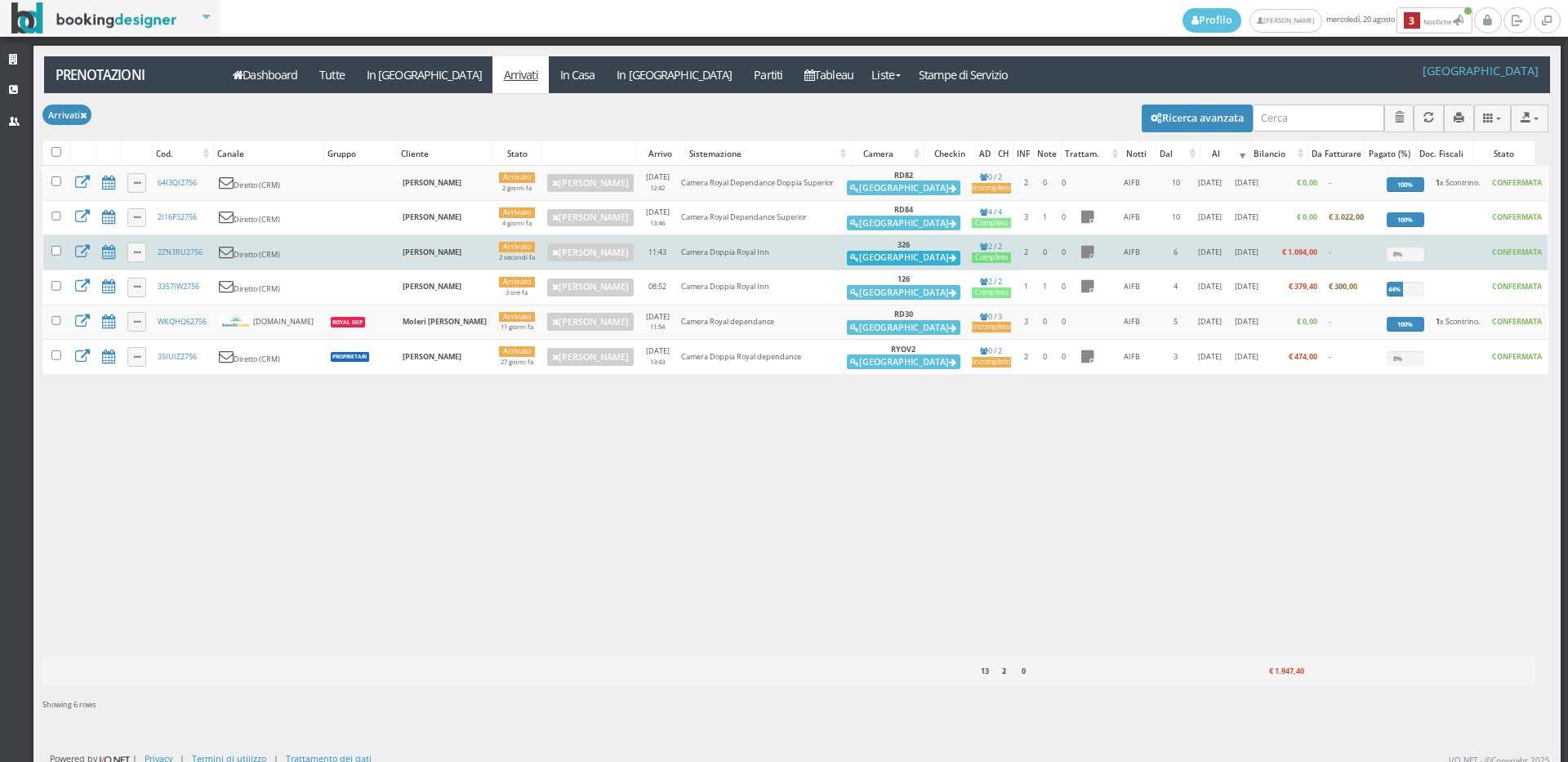
click at [893, 257] on button "Alloggia" at bounding box center [903, 258] width 113 height 15
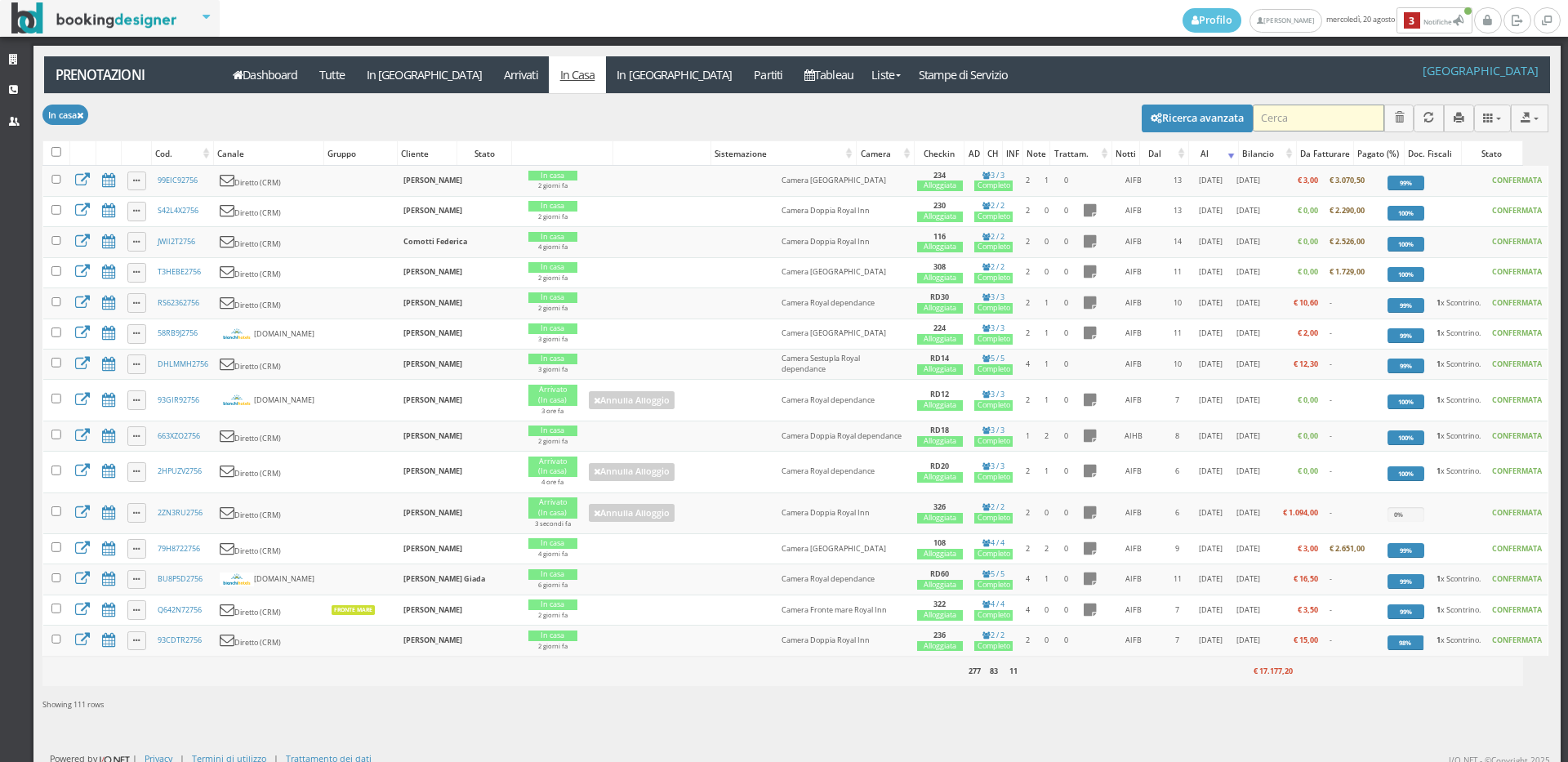
click at [1276, 110] on input "search" at bounding box center [1318, 118] width 132 height 27
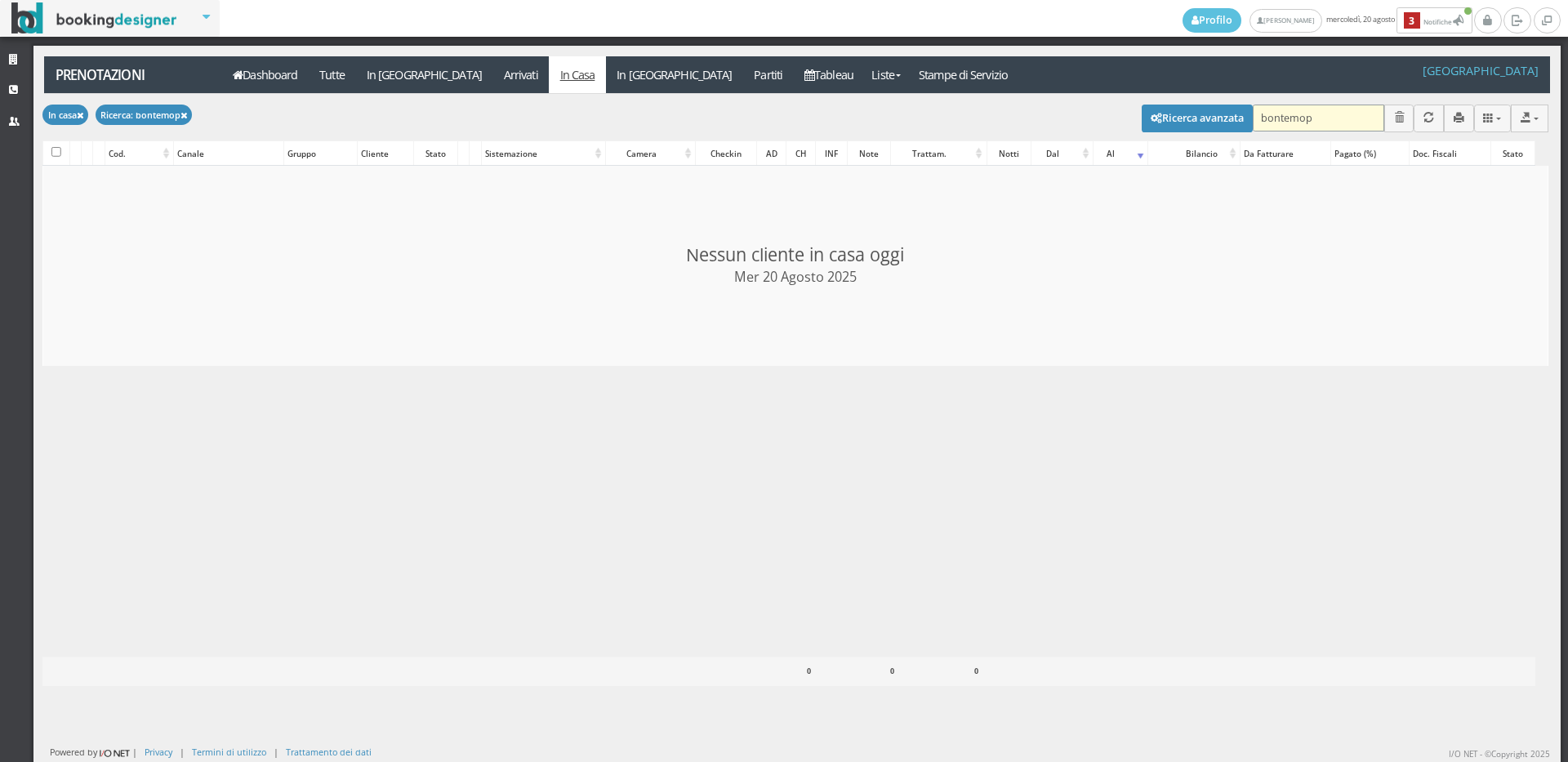
type input "bontemo"
checkbox input "false"
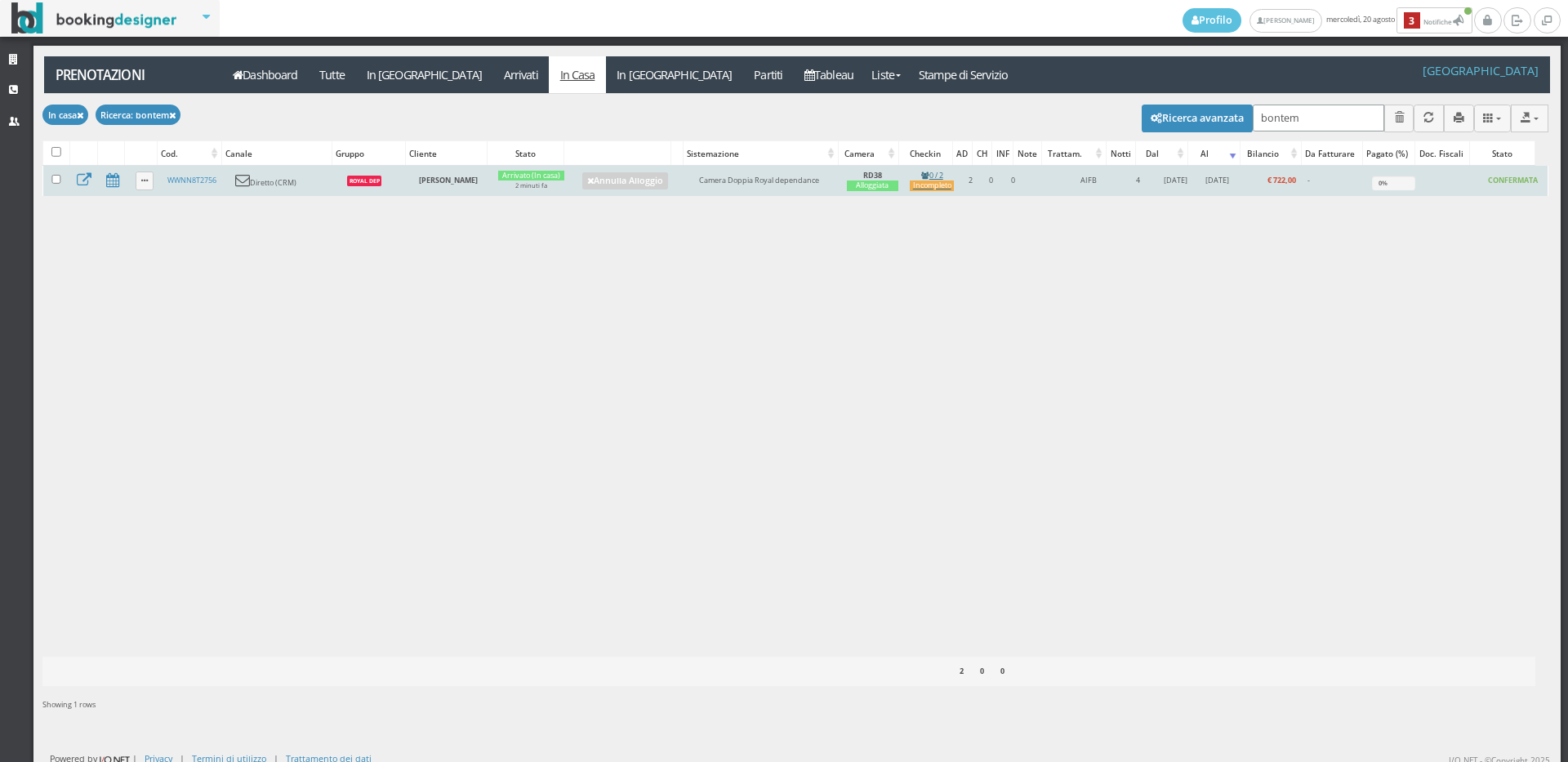
type input "bontem"
click at [923, 176] on link "0 / 2 Incompleto" at bounding box center [932, 181] width 45 height 22
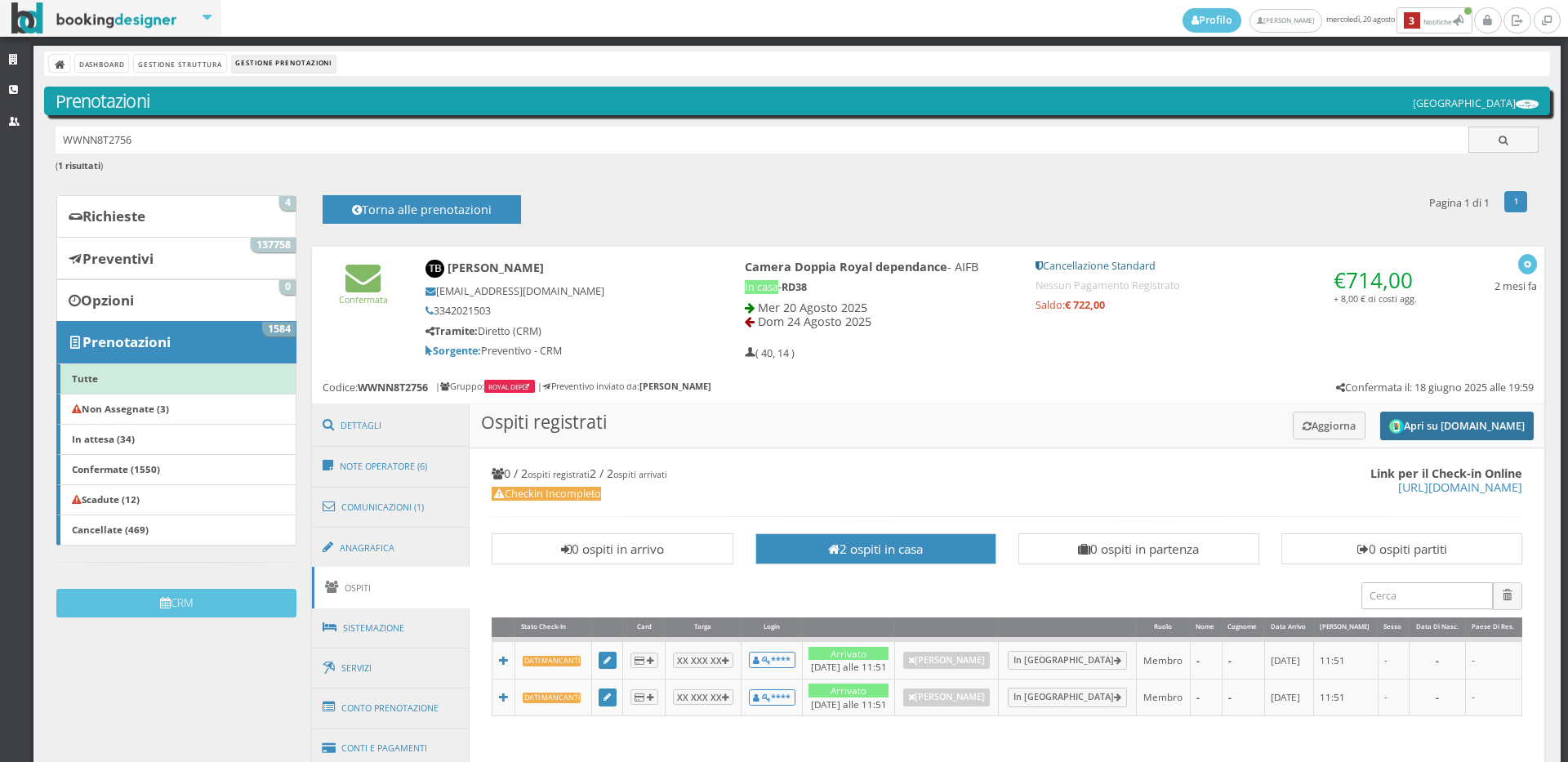
click at [1389, 426] on img "submit" at bounding box center [1396, 426] width 15 height 15
click at [1322, 422] on button "Aggiorna" at bounding box center [1329, 425] width 73 height 27
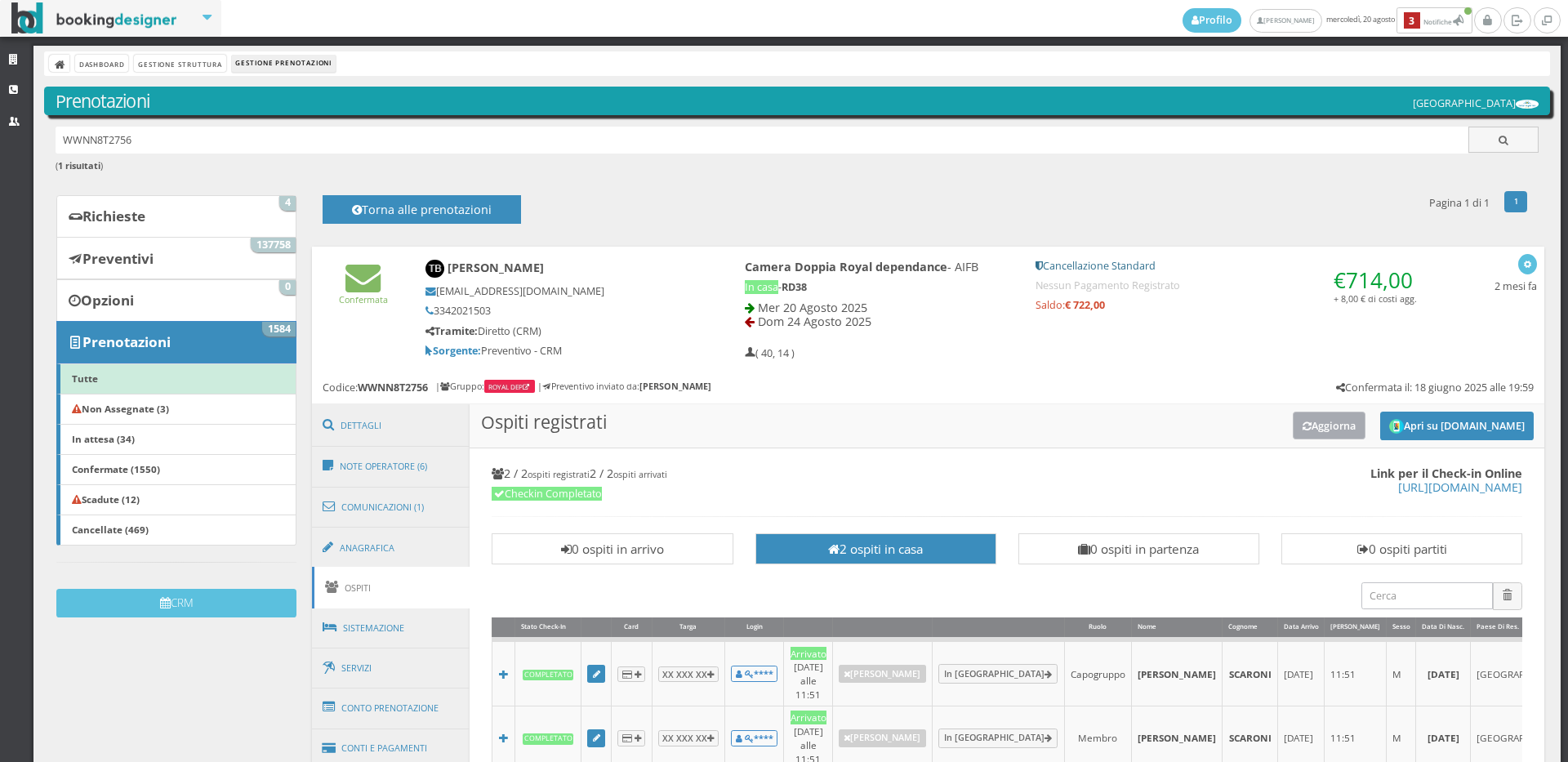
click at [1322, 422] on button "Aggiorna" at bounding box center [1329, 425] width 73 height 27
